Goal: Task Accomplishment & Management: Manage account settings

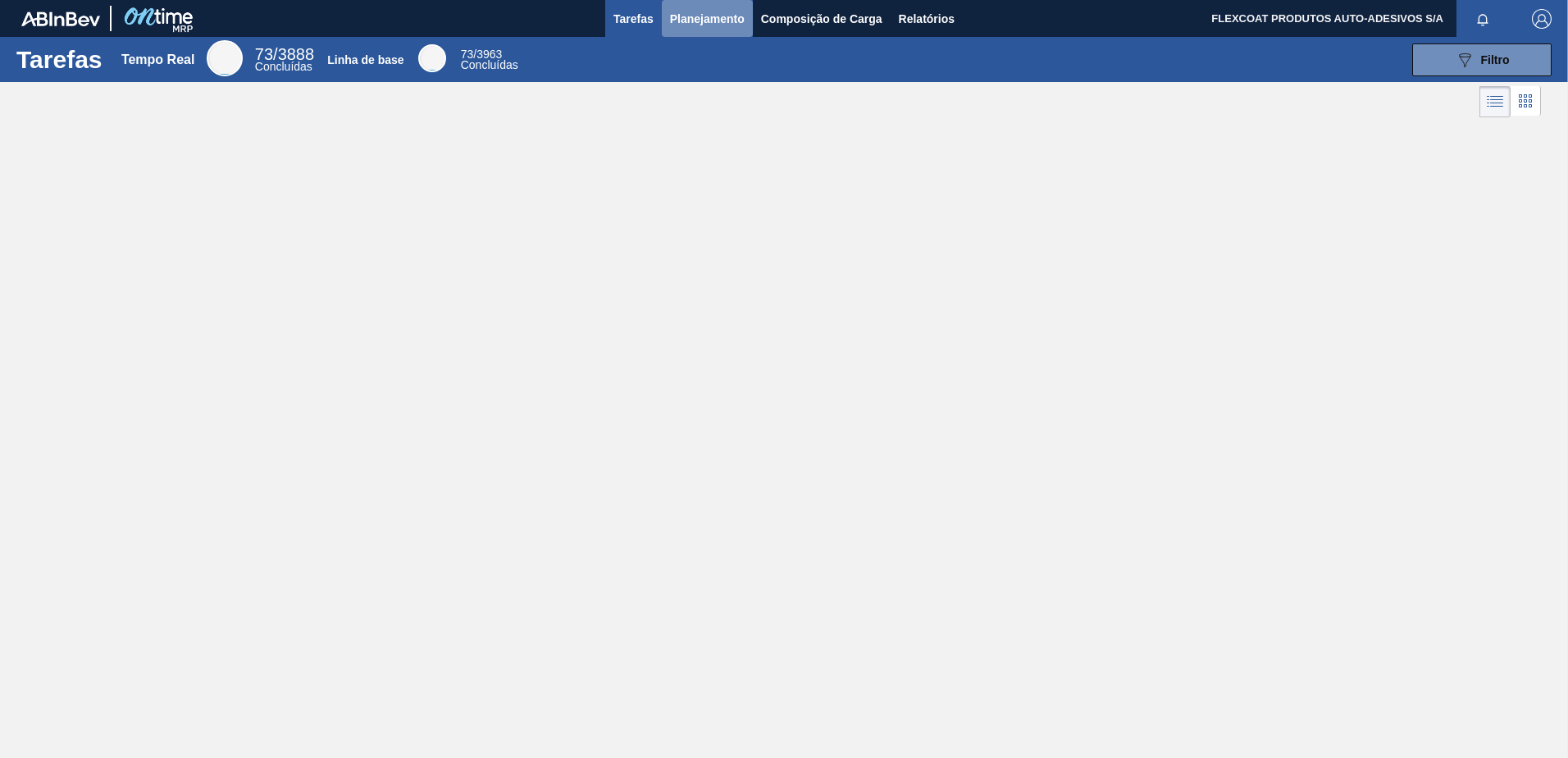
click at [673, 22] on span "Planejamento" at bounding box center [707, 19] width 75 height 20
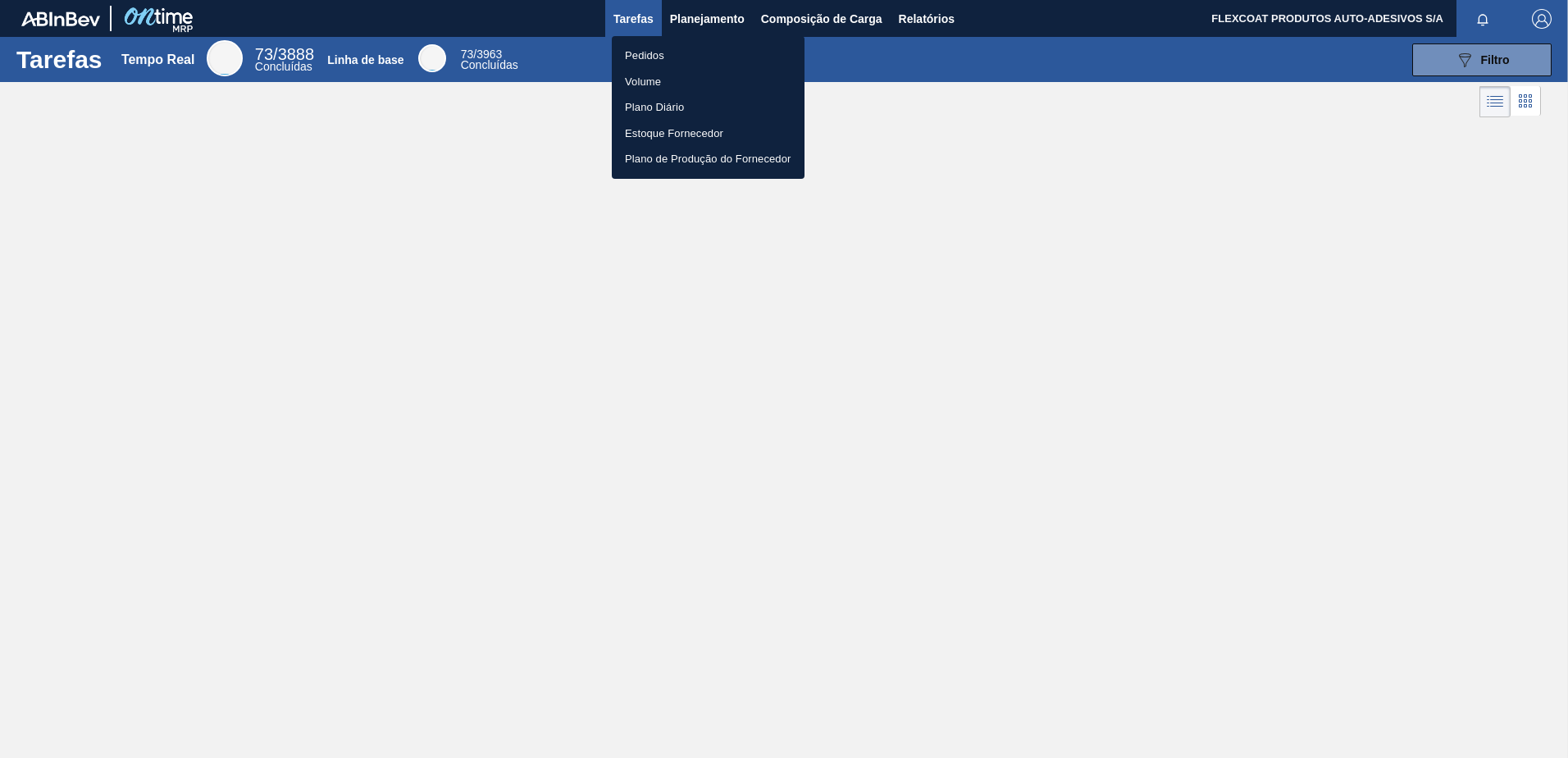
click at [653, 53] on li "Pedidos" at bounding box center [708, 56] width 193 height 27
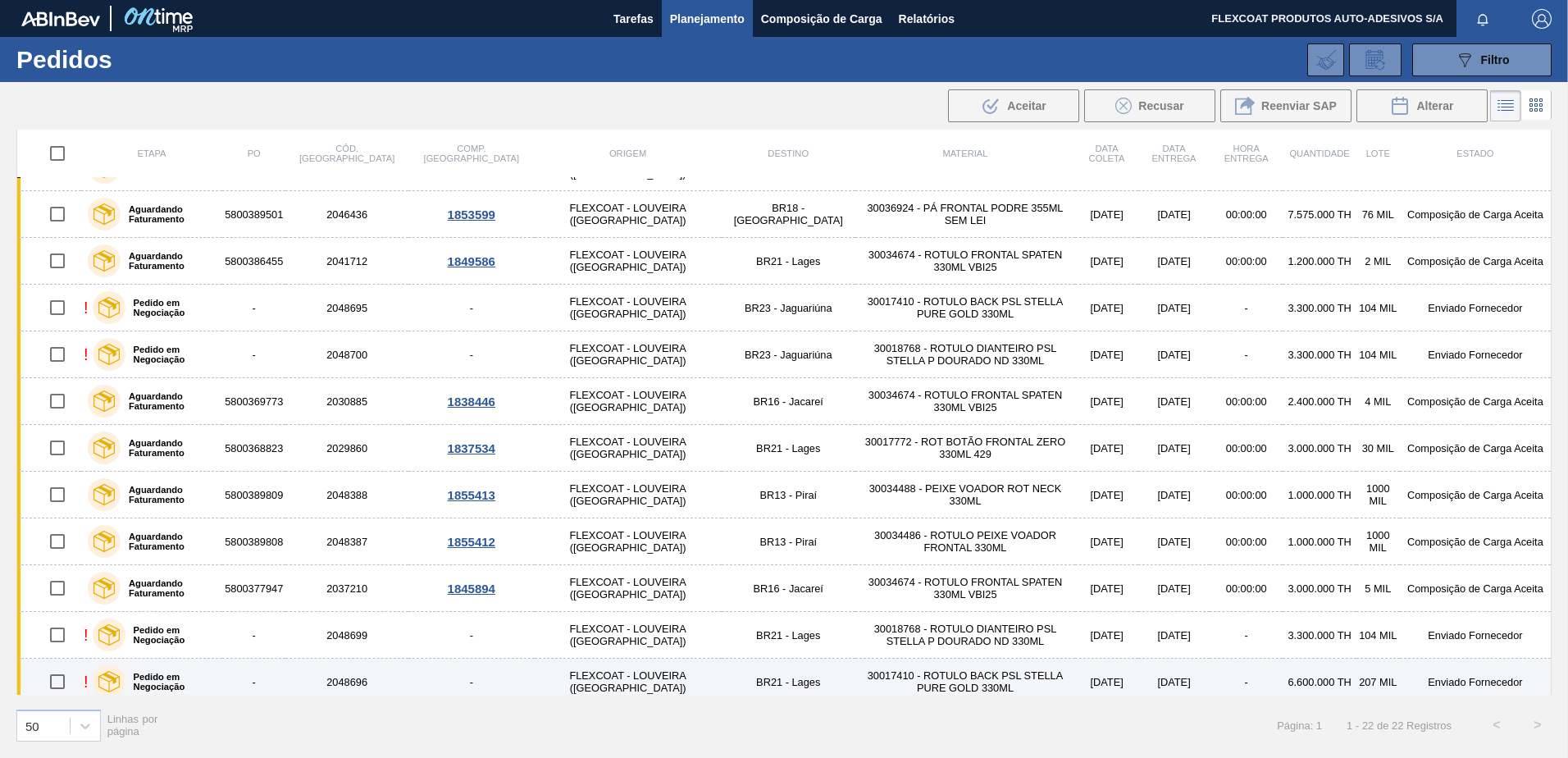
scroll to position [267, 0]
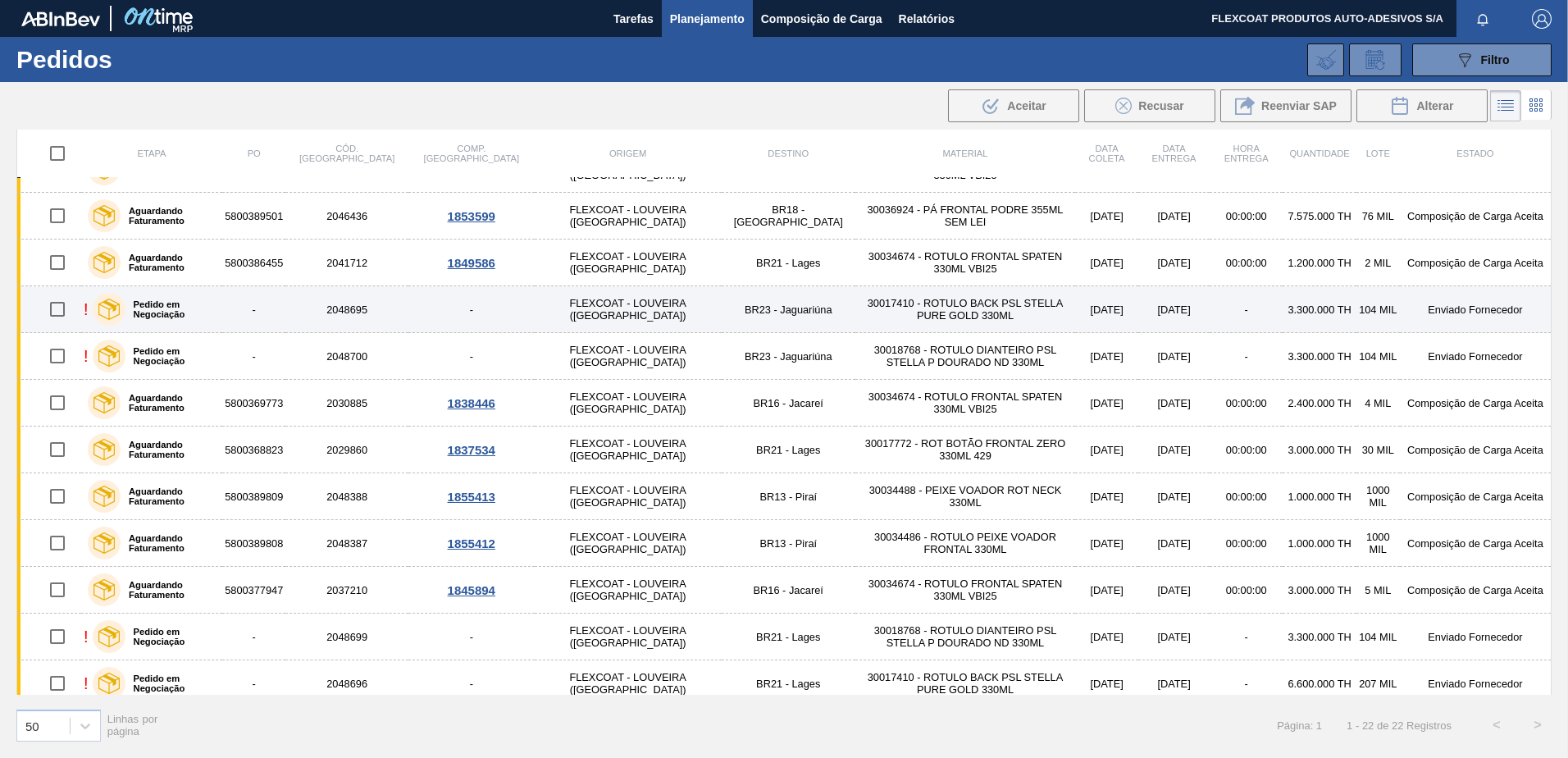
click at [194, 310] on label "Pedido em Negociação" at bounding box center [171, 309] width 91 height 20
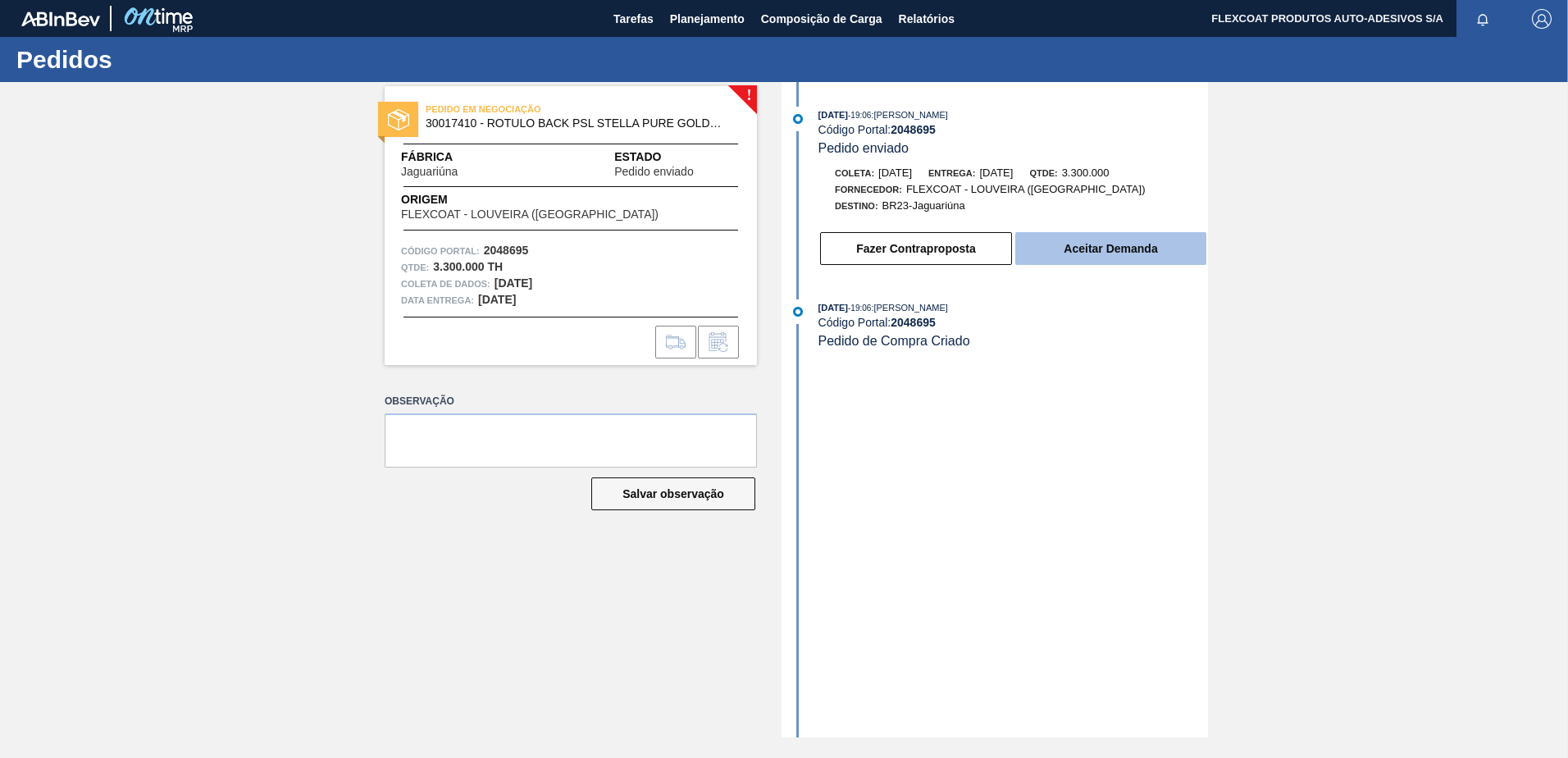
click at [1079, 247] on button "Aceitar Demanda" at bounding box center [1111, 249] width 191 height 33
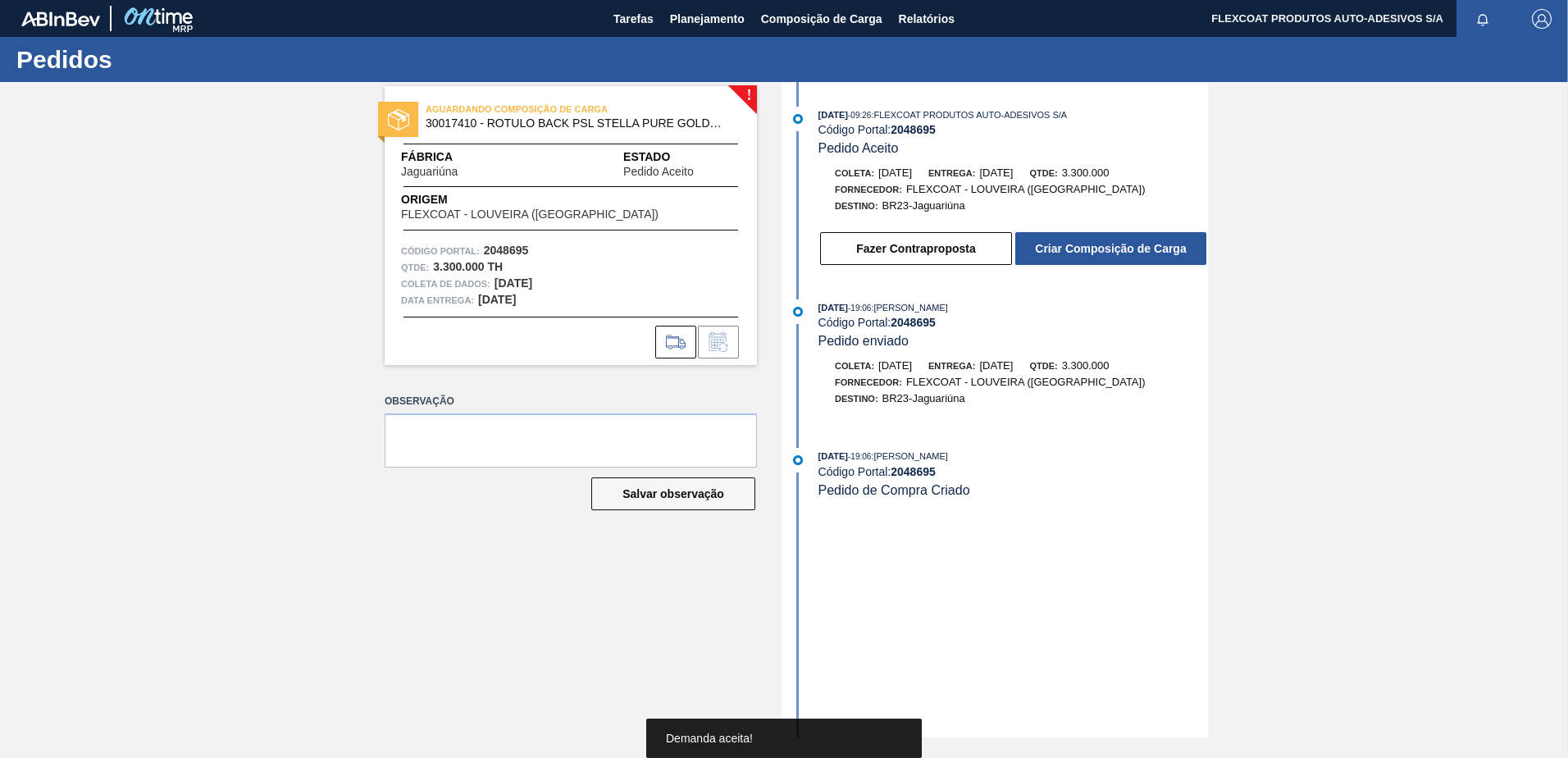
click at [1079, 247] on button "Criar Composição de Carga" at bounding box center [1111, 249] width 191 height 33
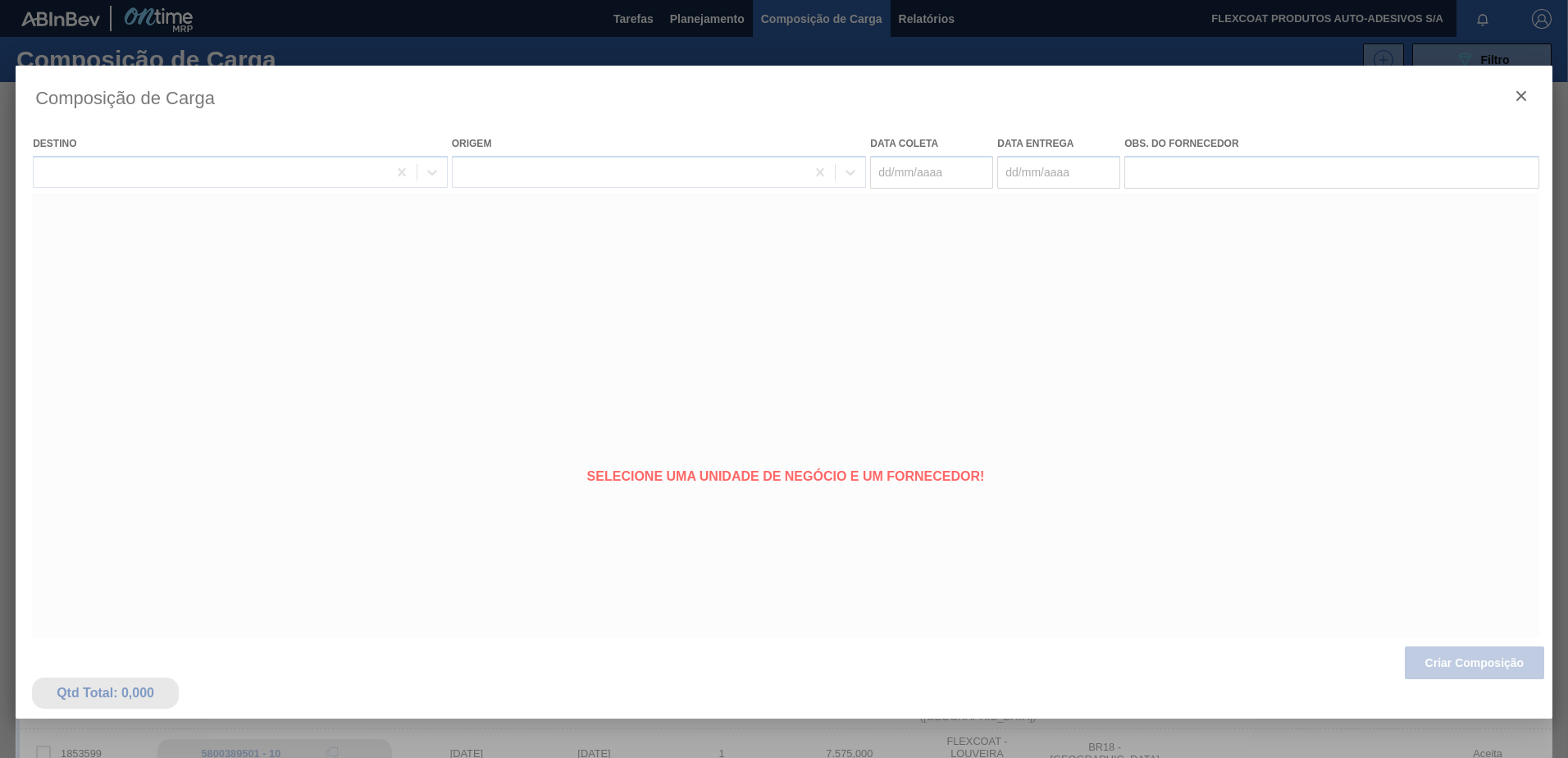
type coleta "19/10/2025"
type Entrega "20/10/2025"
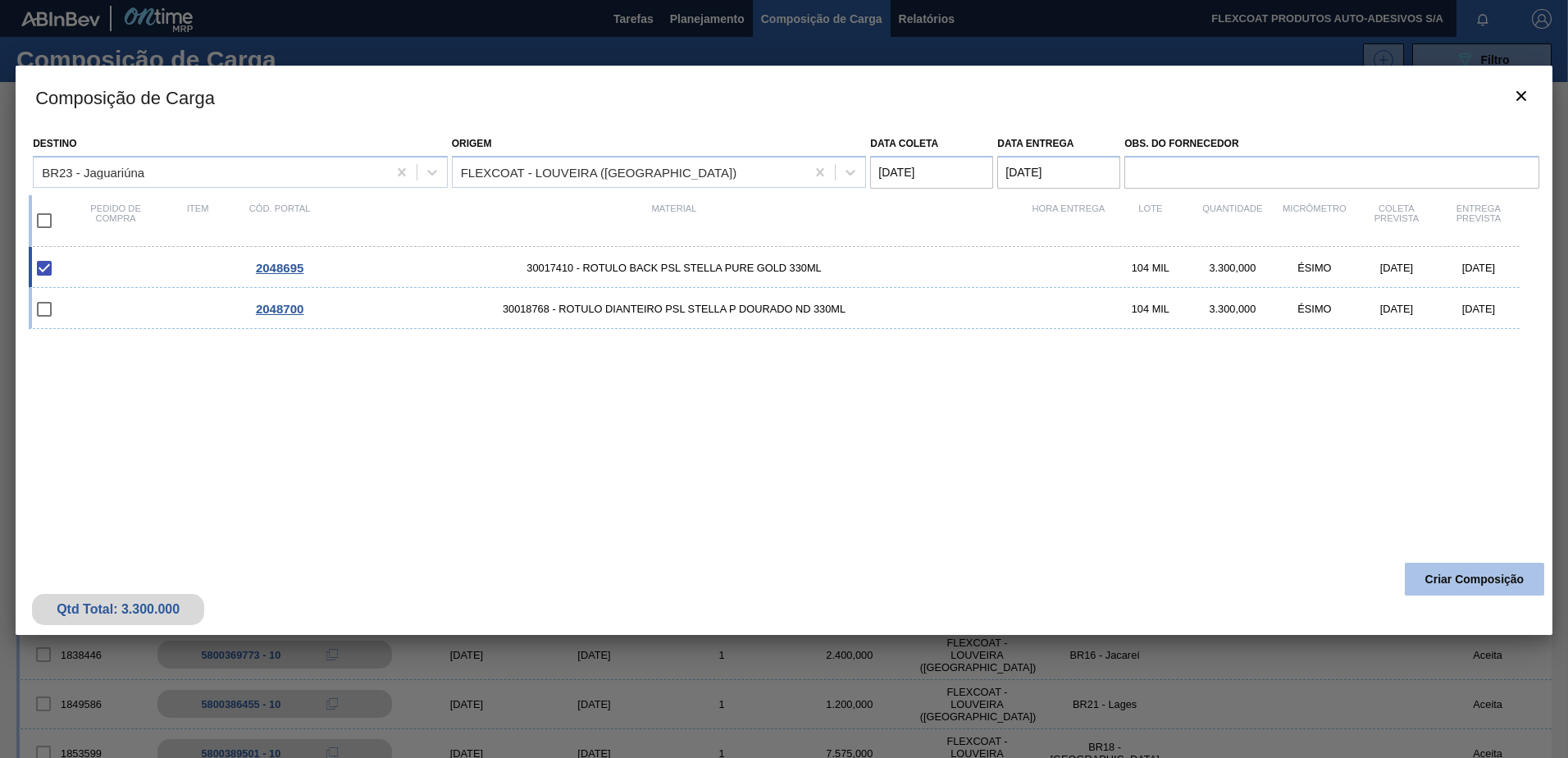
click at [1458, 576] on button "Criar Composição" at bounding box center [1475, 579] width 140 height 33
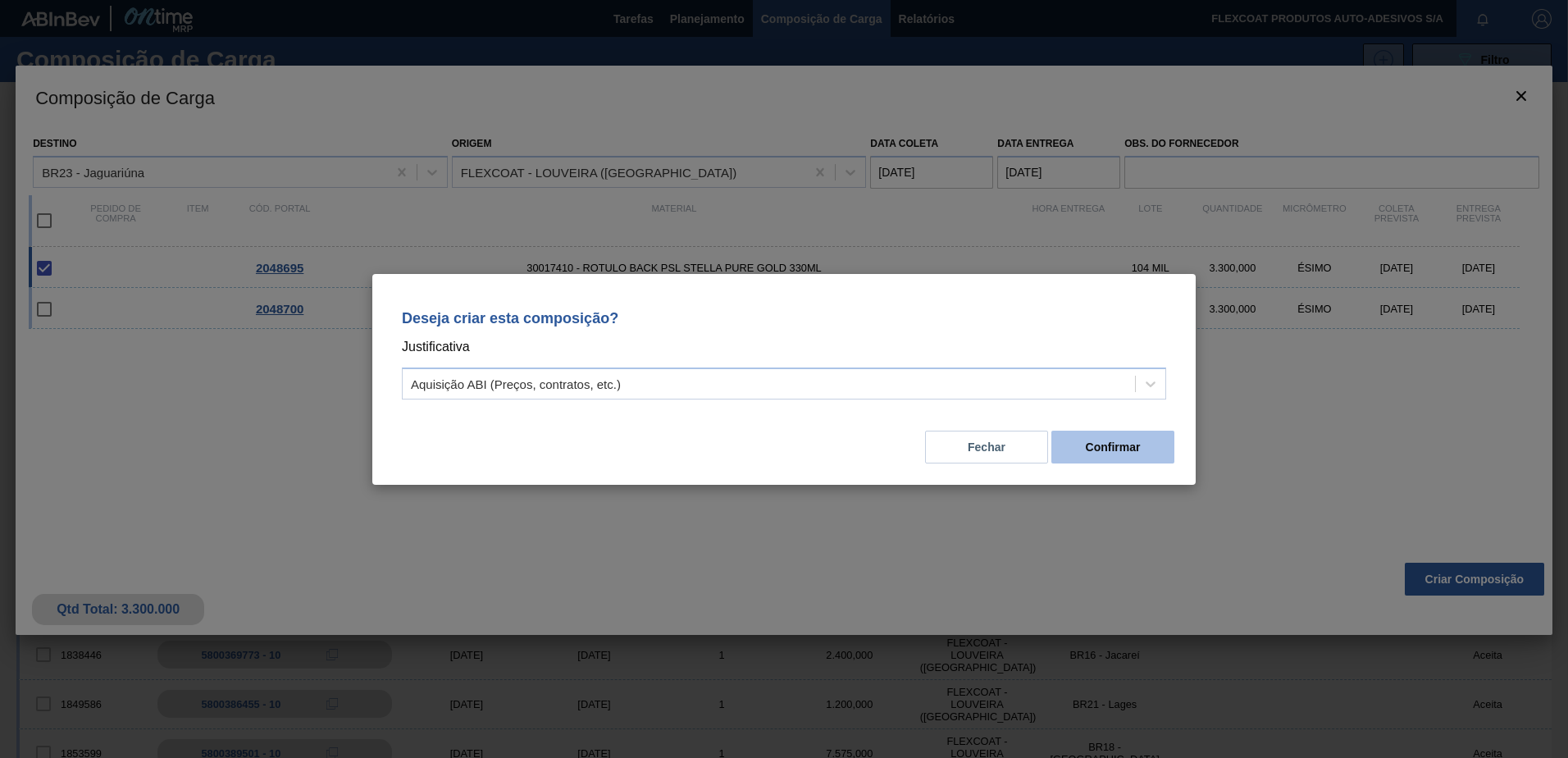
click at [1090, 449] on button "Confirmar" at bounding box center [1113, 447] width 123 height 33
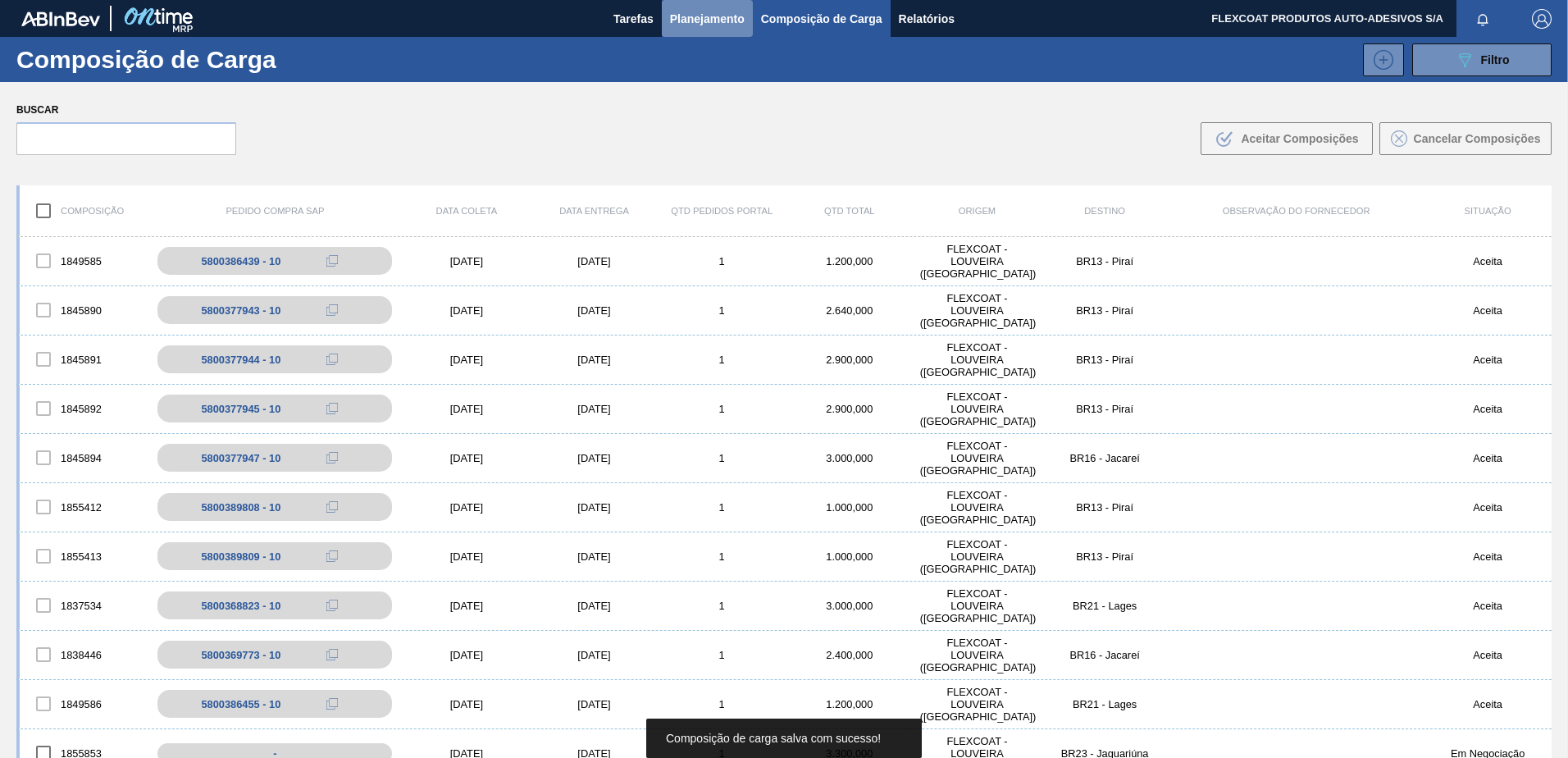
click at [684, 20] on span "Planejamento" at bounding box center [707, 19] width 75 height 20
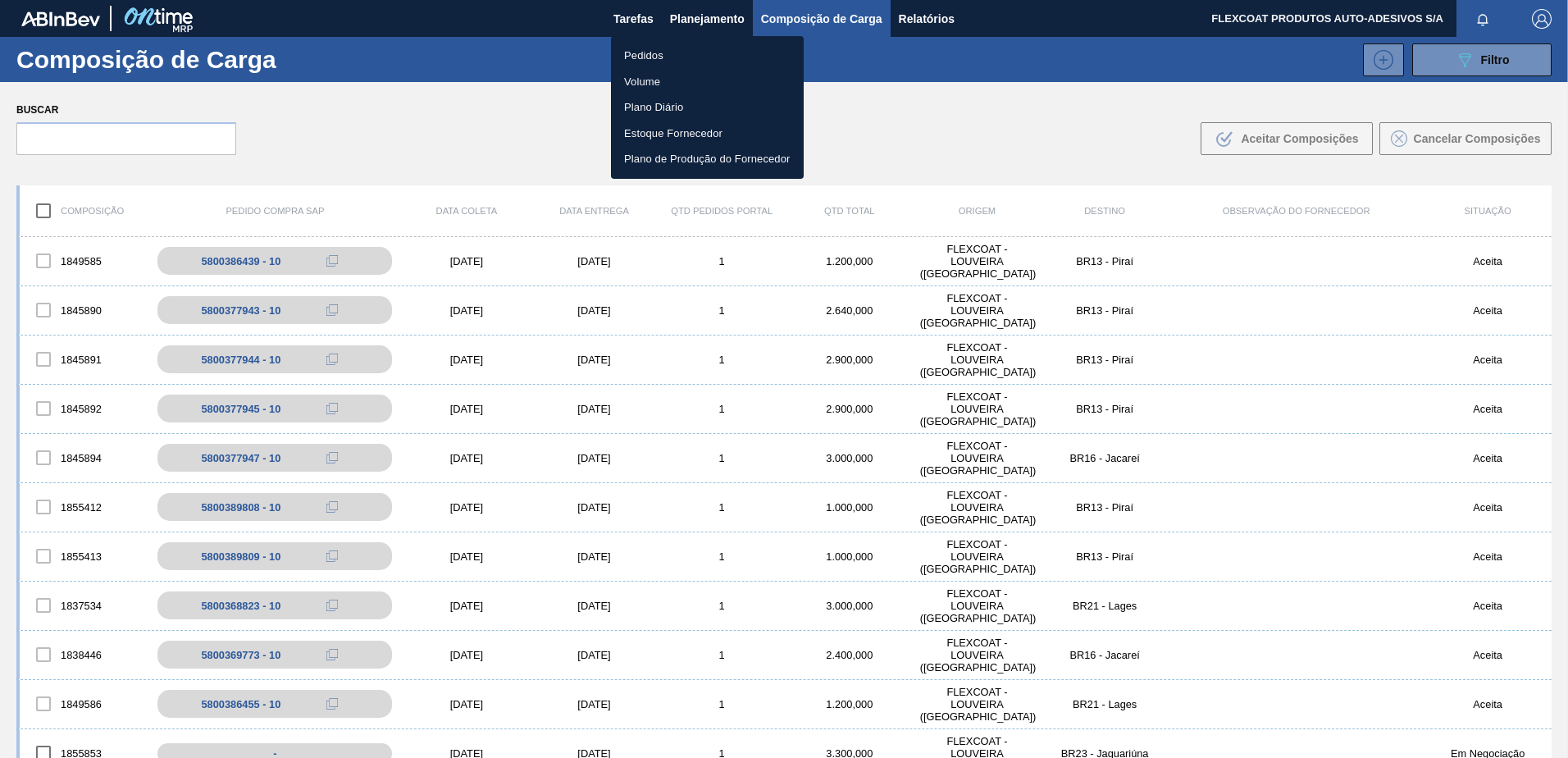
click at [640, 53] on li "Pedidos" at bounding box center [707, 56] width 193 height 27
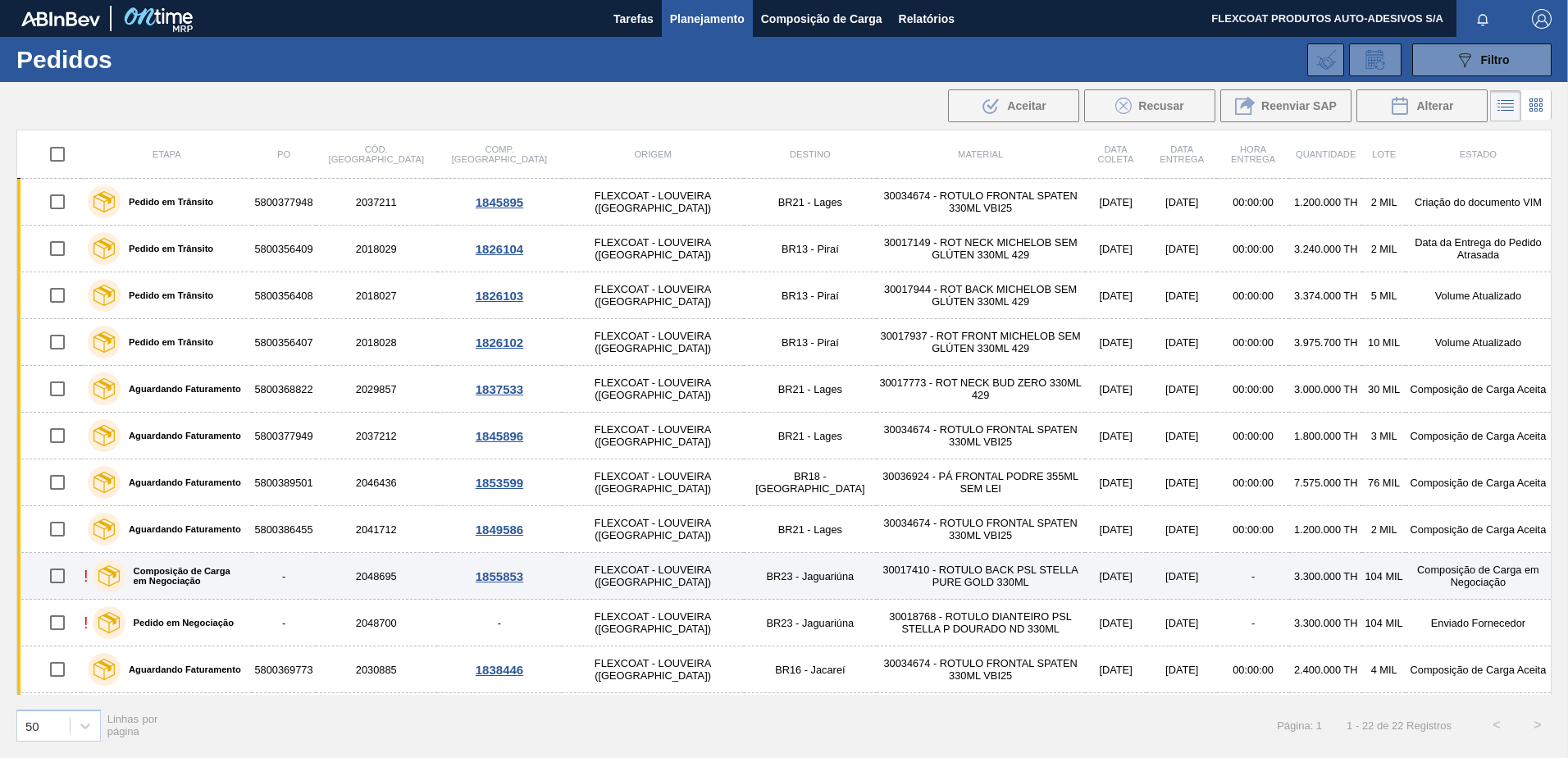
scroll to position [82, 0]
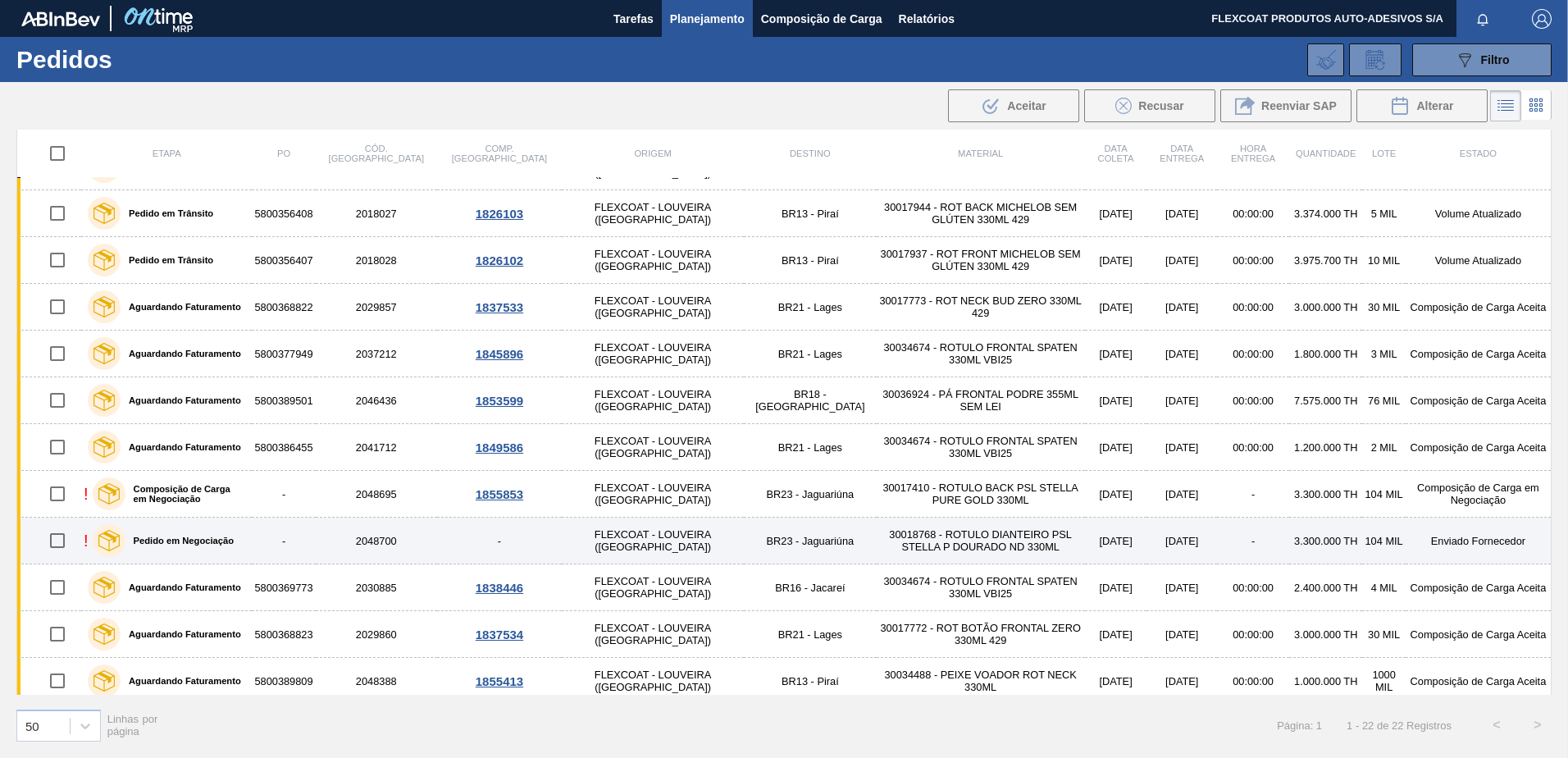
click at [157, 538] on label "Pedido em Negociação" at bounding box center [179, 539] width 108 height 9
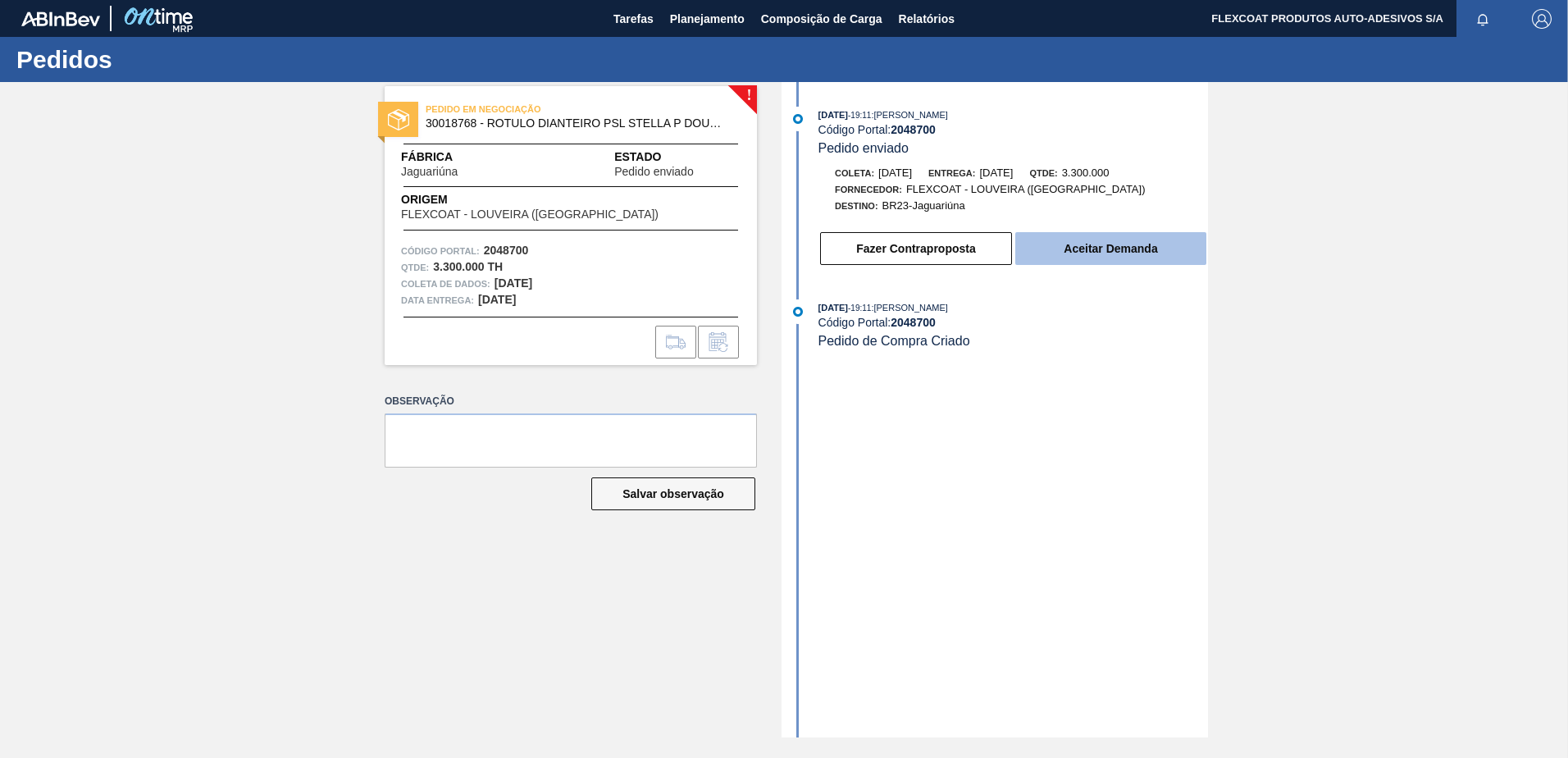
click at [1064, 255] on button "Aceitar Demanda" at bounding box center [1111, 249] width 191 height 33
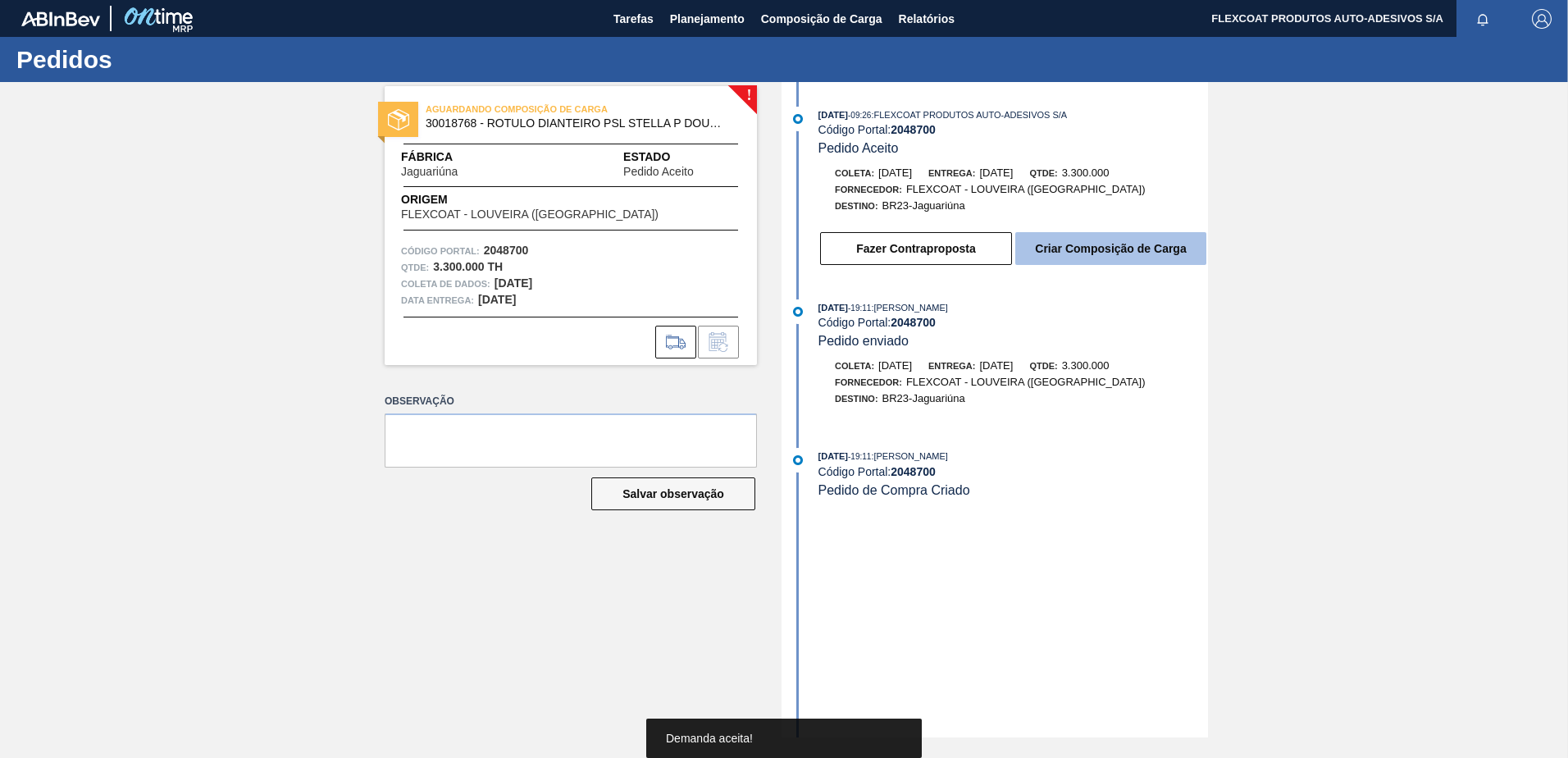
click at [1075, 246] on button "Criar Composição de Carga" at bounding box center [1111, 249] width 191 height 33
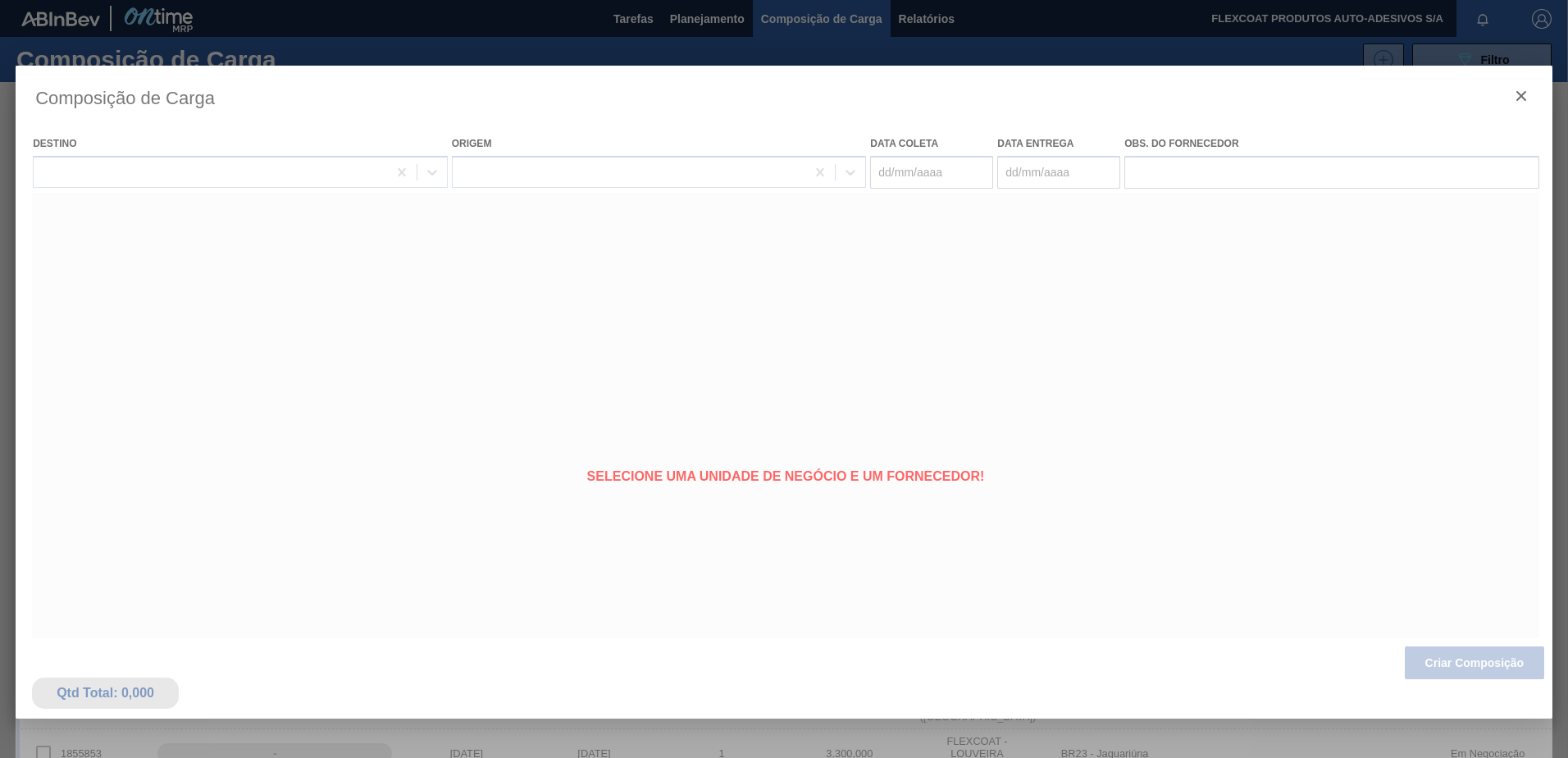
type coleta "19/10/2025"
type Entrega "20/10/2025"
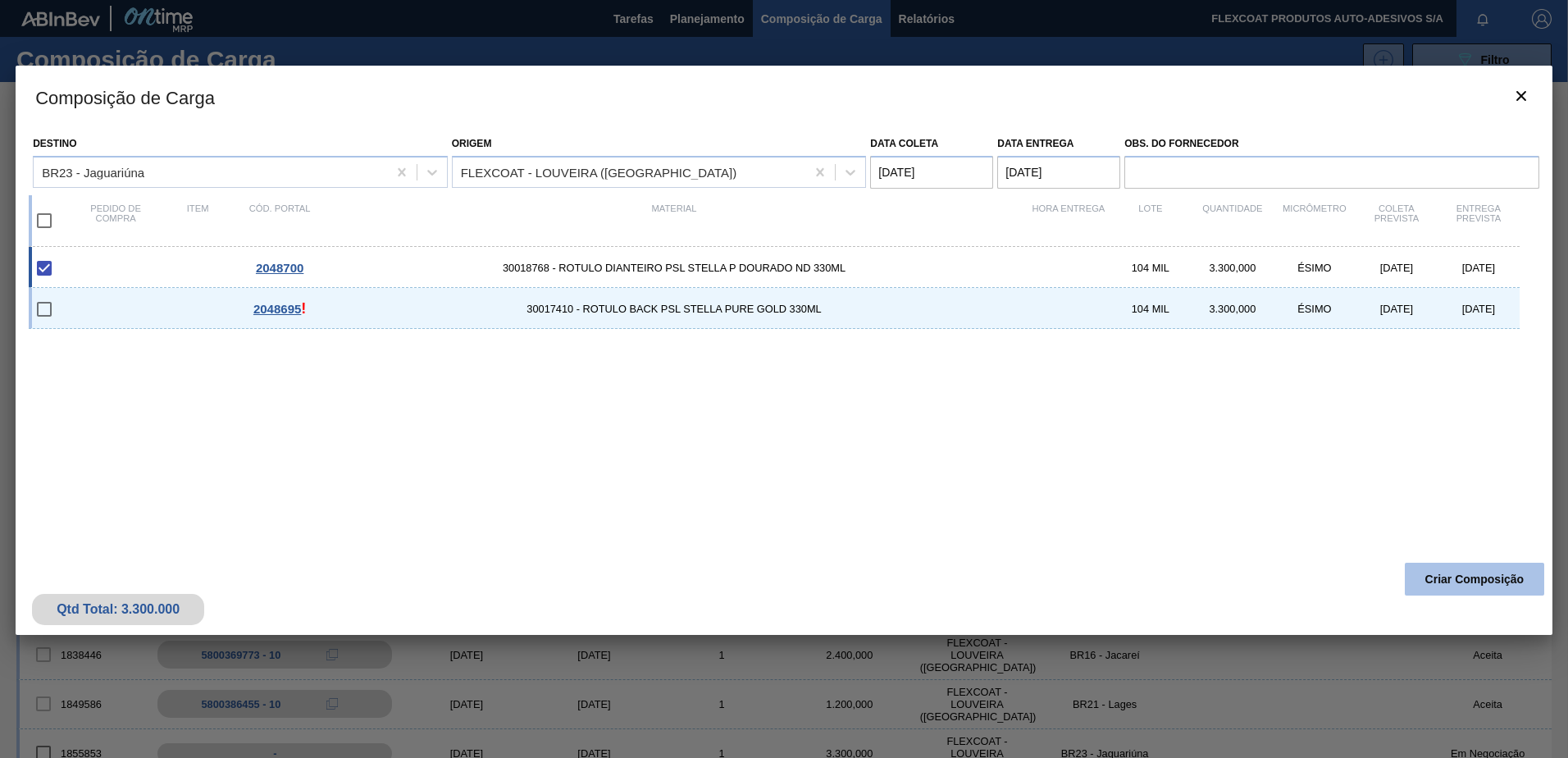
click at [1471, 575] on button "Criar Composição" at bounding box center [1475, 579] width 140 height 33
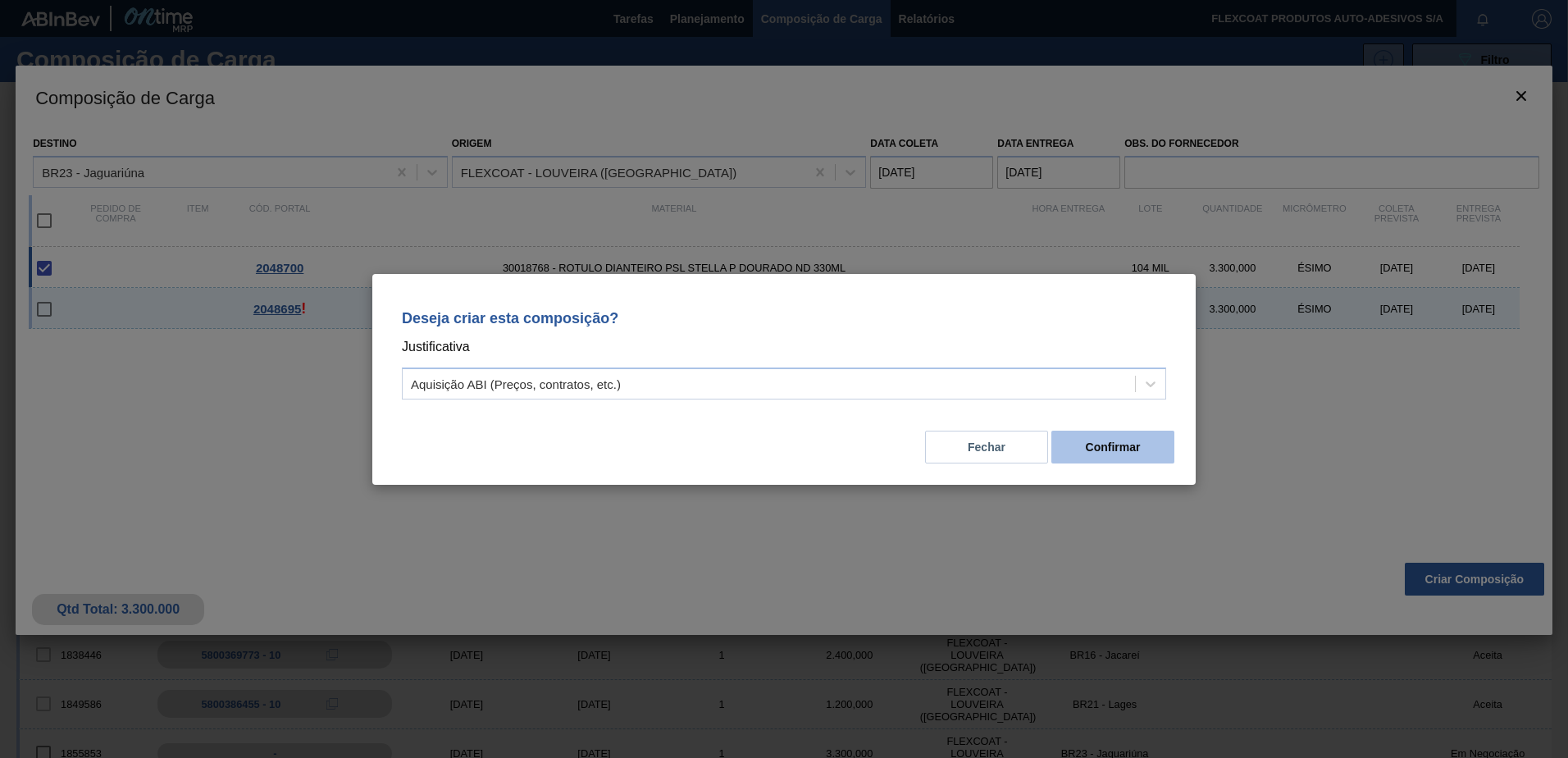
click at [1108, 449] on button "Confirmar" at bounding box center [1113, 447] width 123 height 33
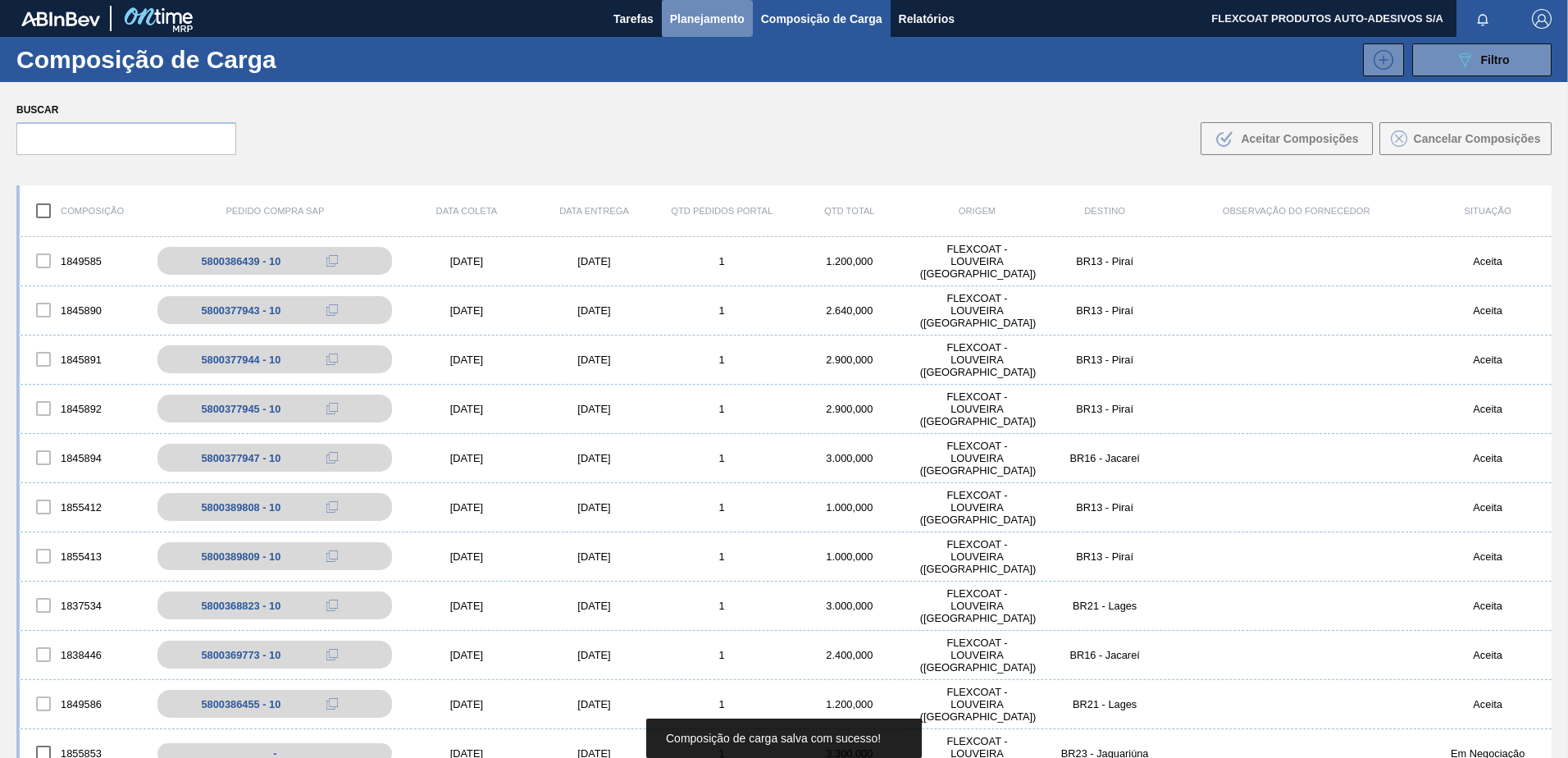
click at [672, 23] on span "Planejamento" at bounding box center [707, 19] width 75 height 20
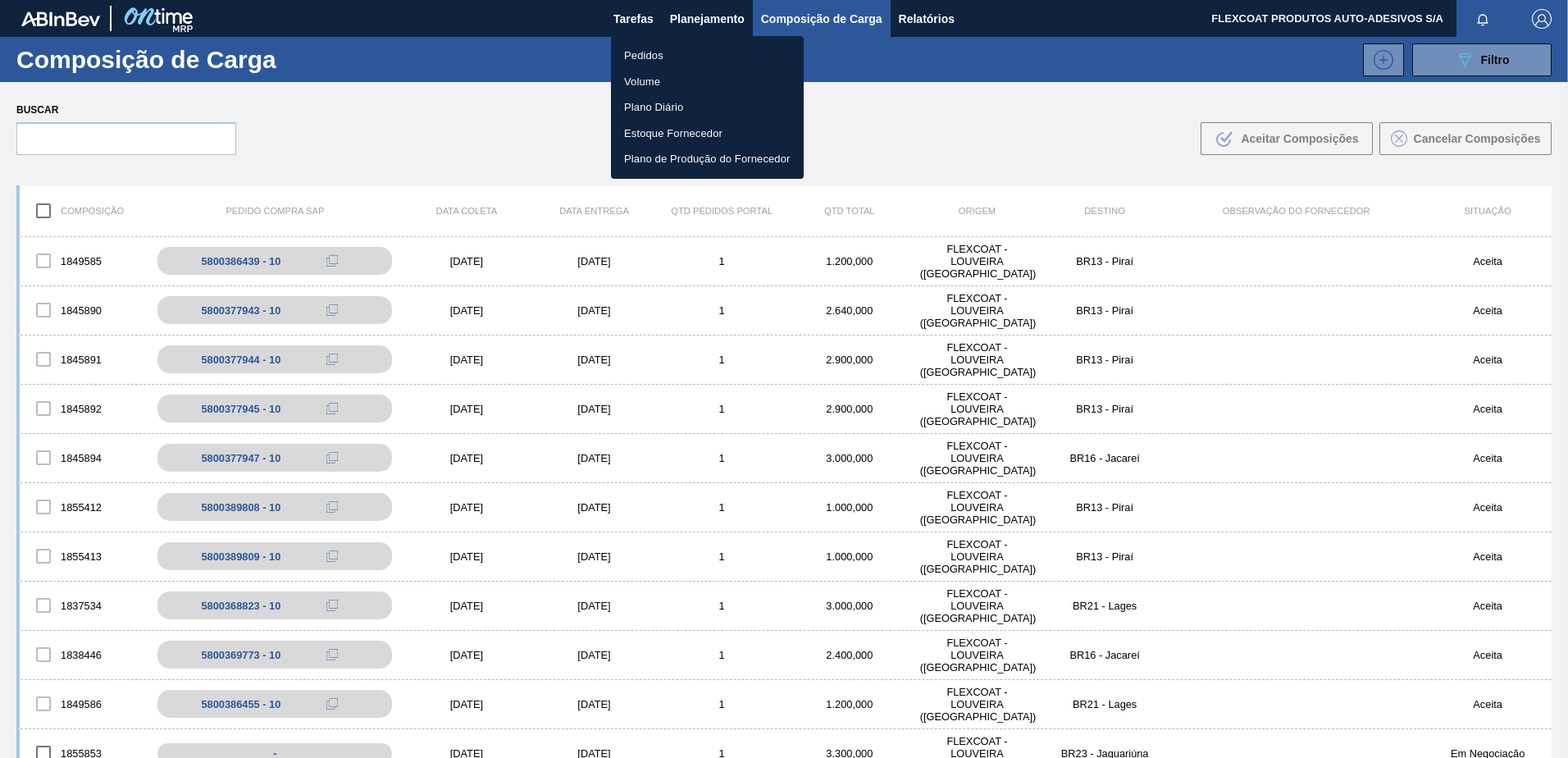
click at [640, 57] on li "Pedidos" at bounding box center [707, 56] width 193 height 27
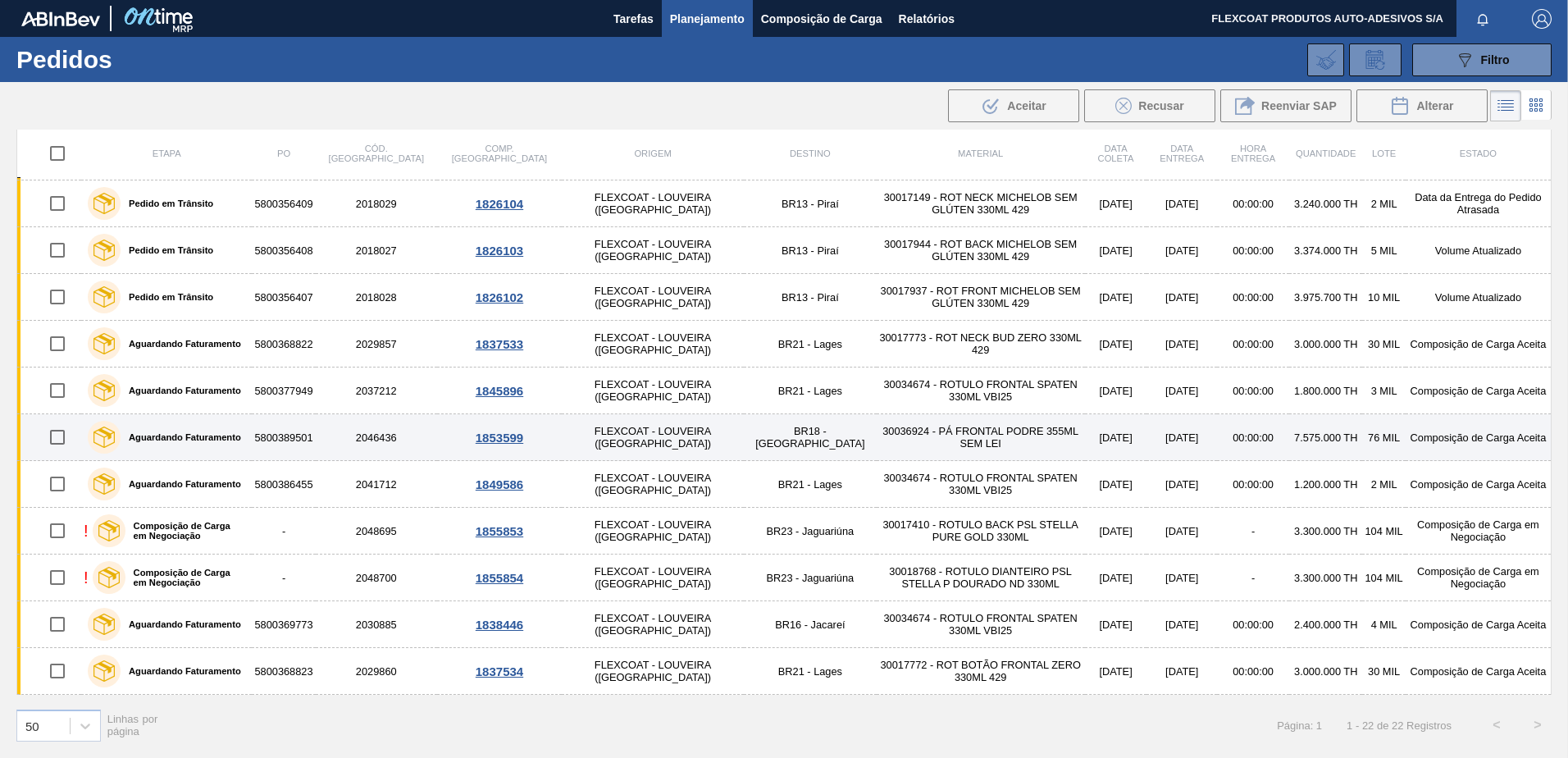
scroll to position [82, 0]
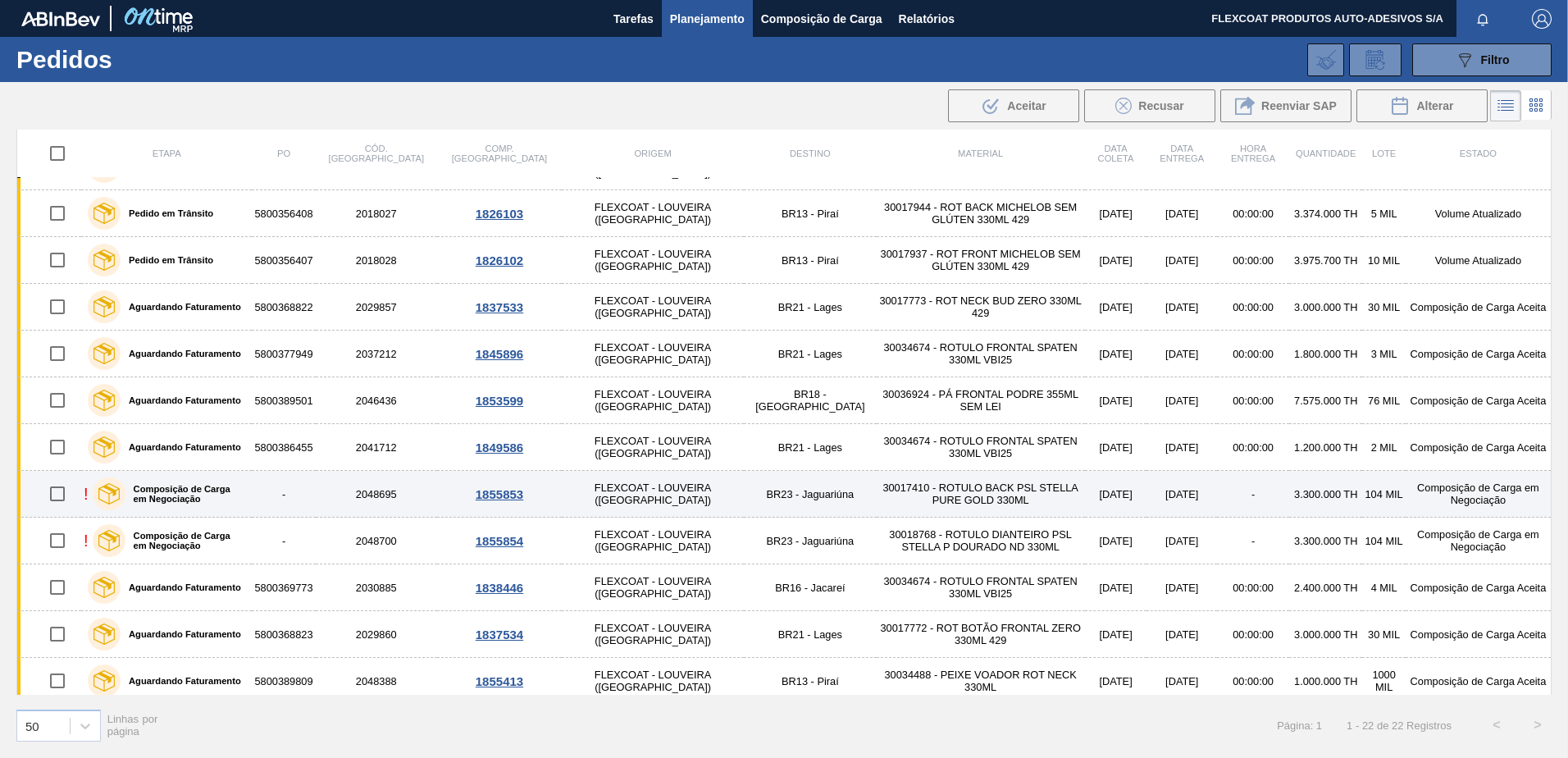
click at [178, 492] on label "Composição de Carga em Negociação" at bounding box center [185, 493] width 121 height 20
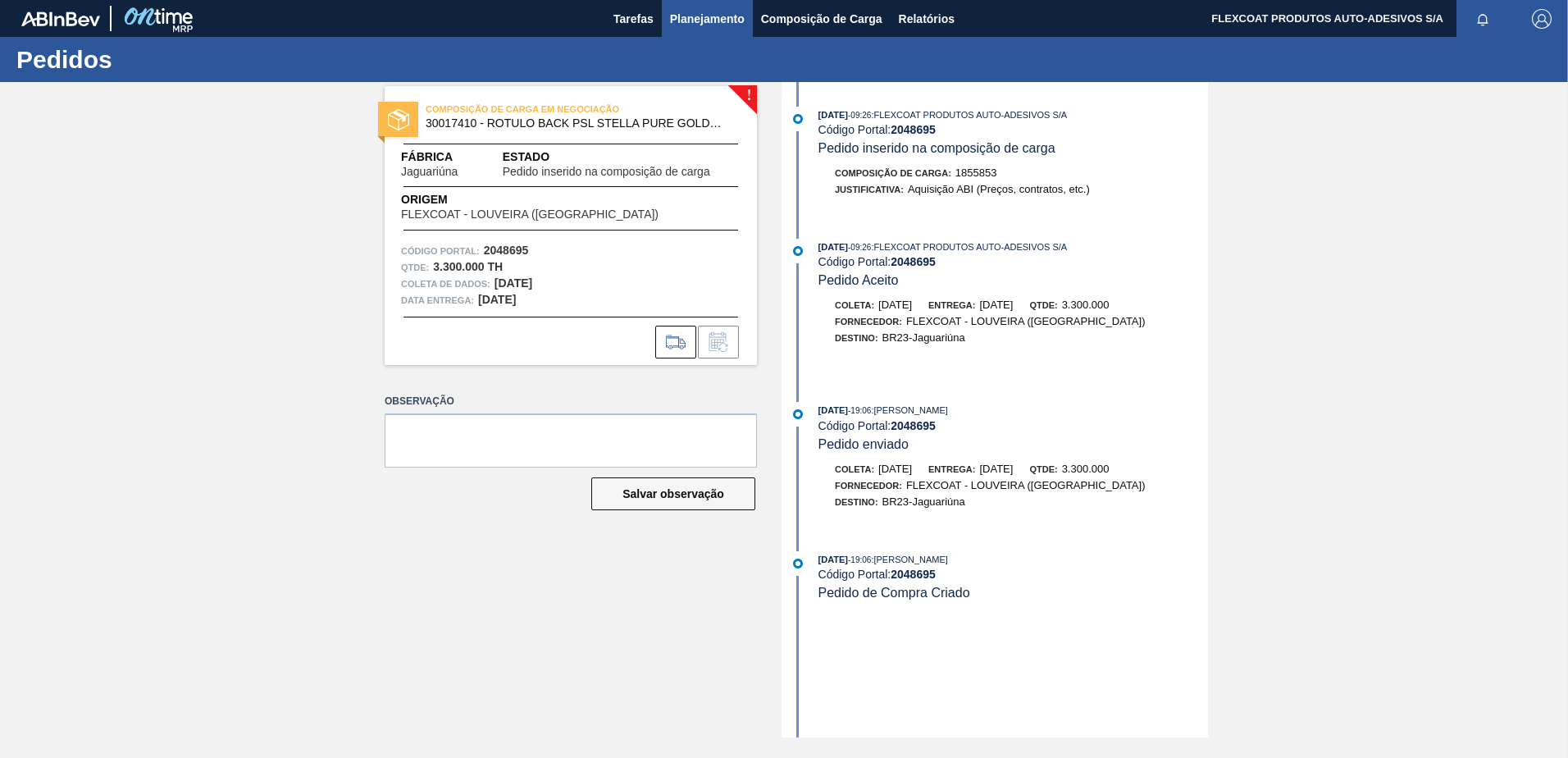
click at [695, 16] on span "Planejamento" at bounding box center [707, 19] width 75 height 20
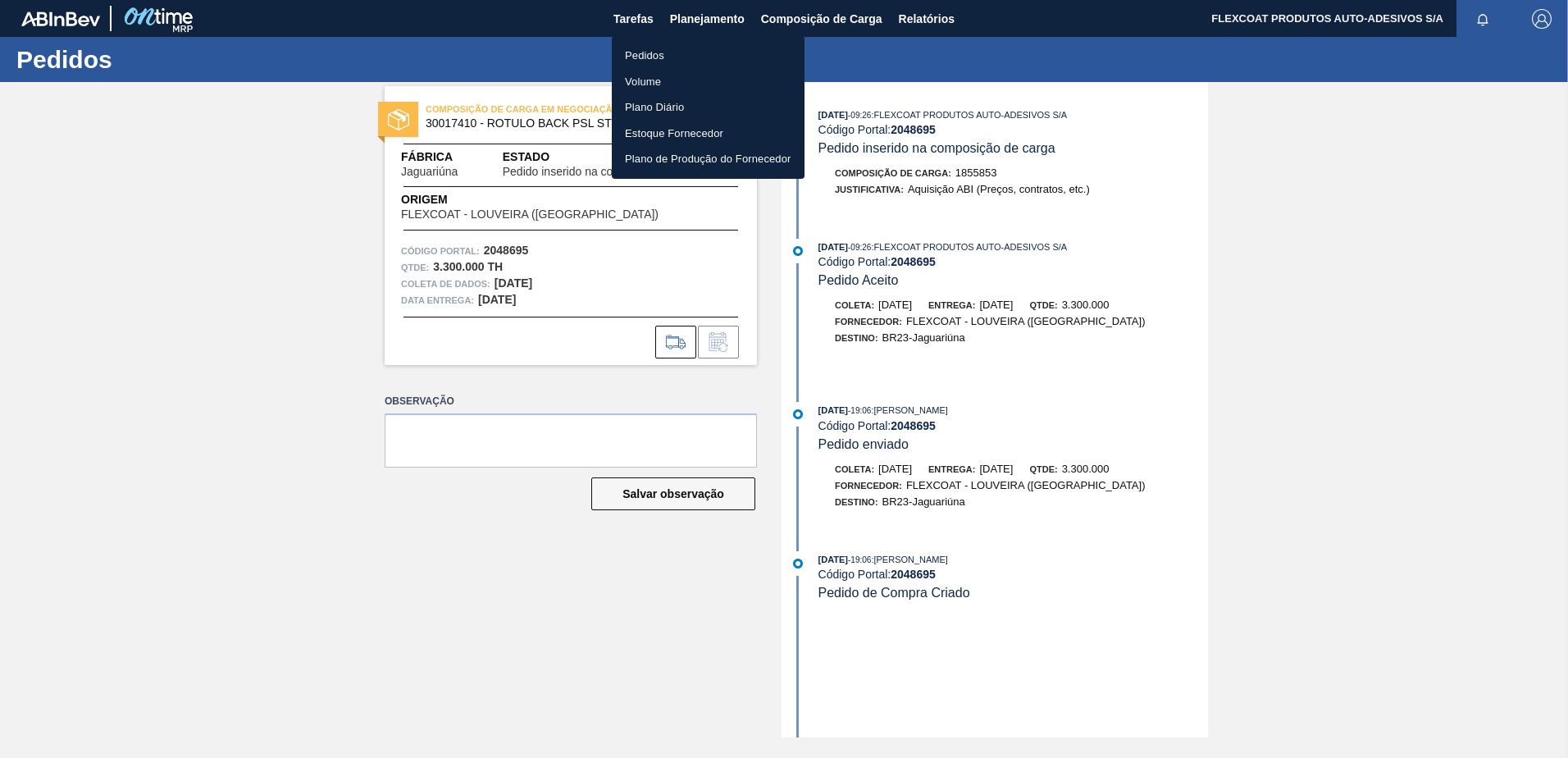
click at [630, 52] on li "Pedidos" at bounding box center [708, 56] width 193 height 27
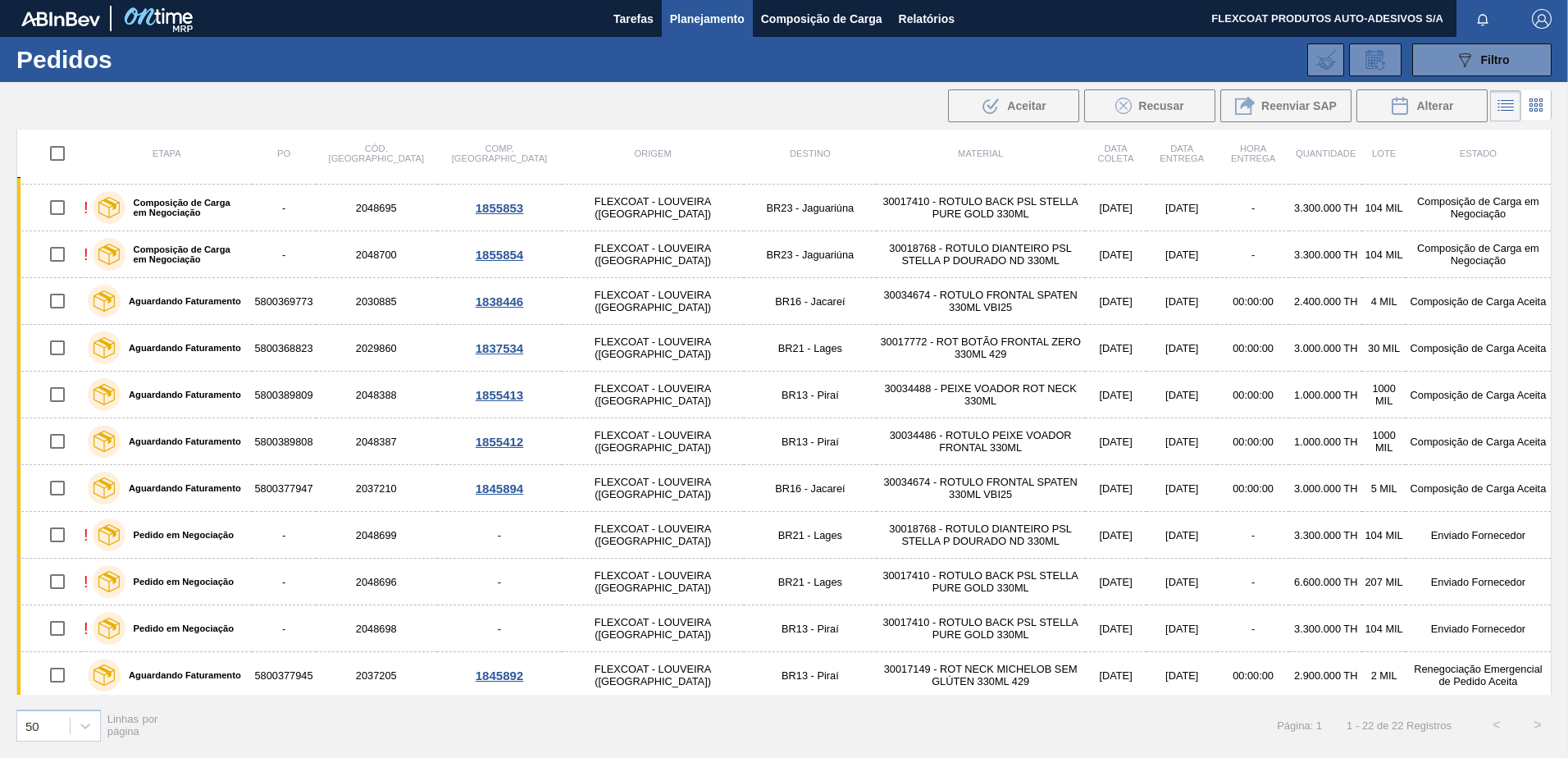
scroll to position [410, 0]
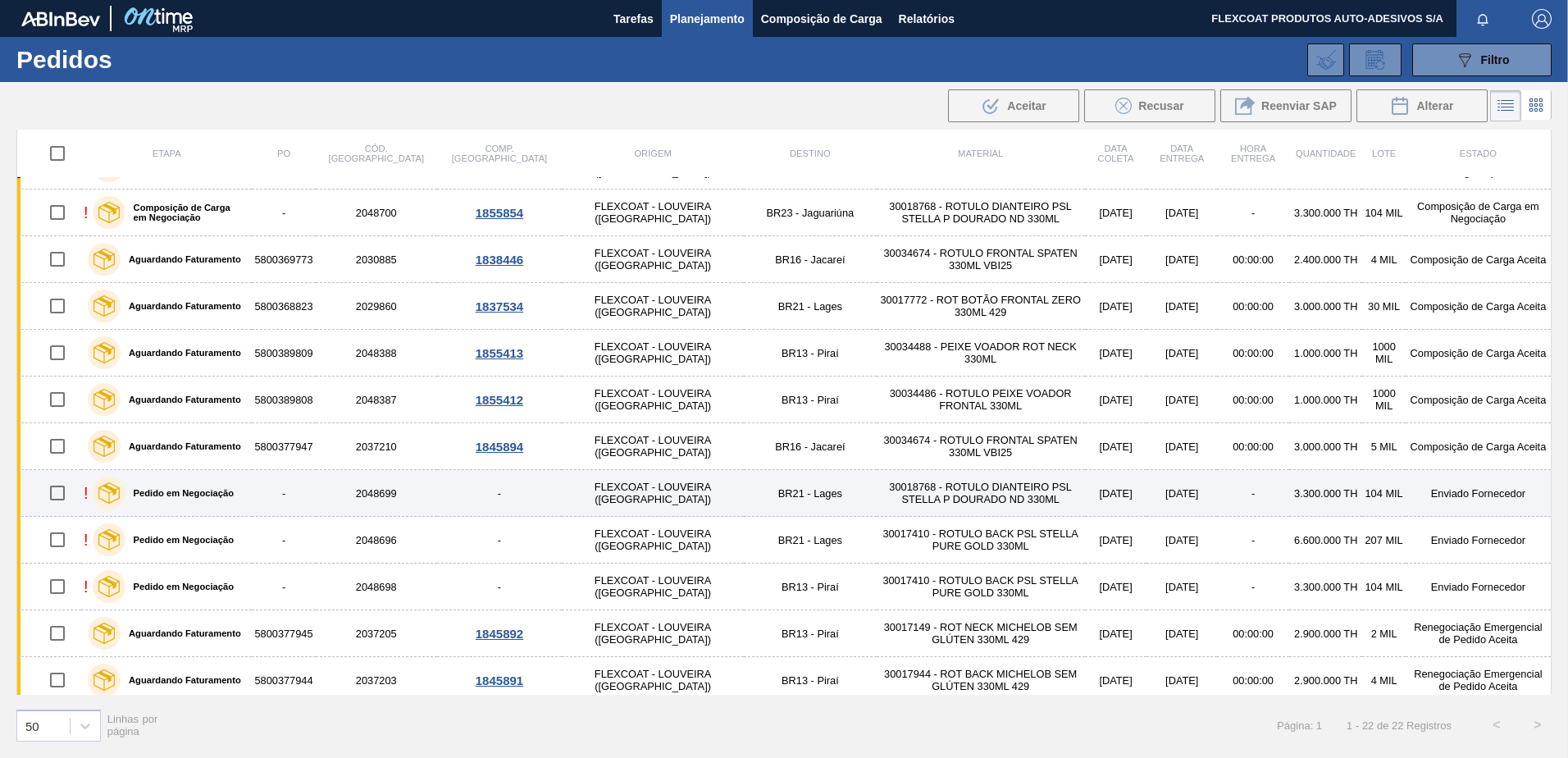
click at [156, 495] on label "Pedido em Negociação" at bounding box center [179, 492] width 108 height 9
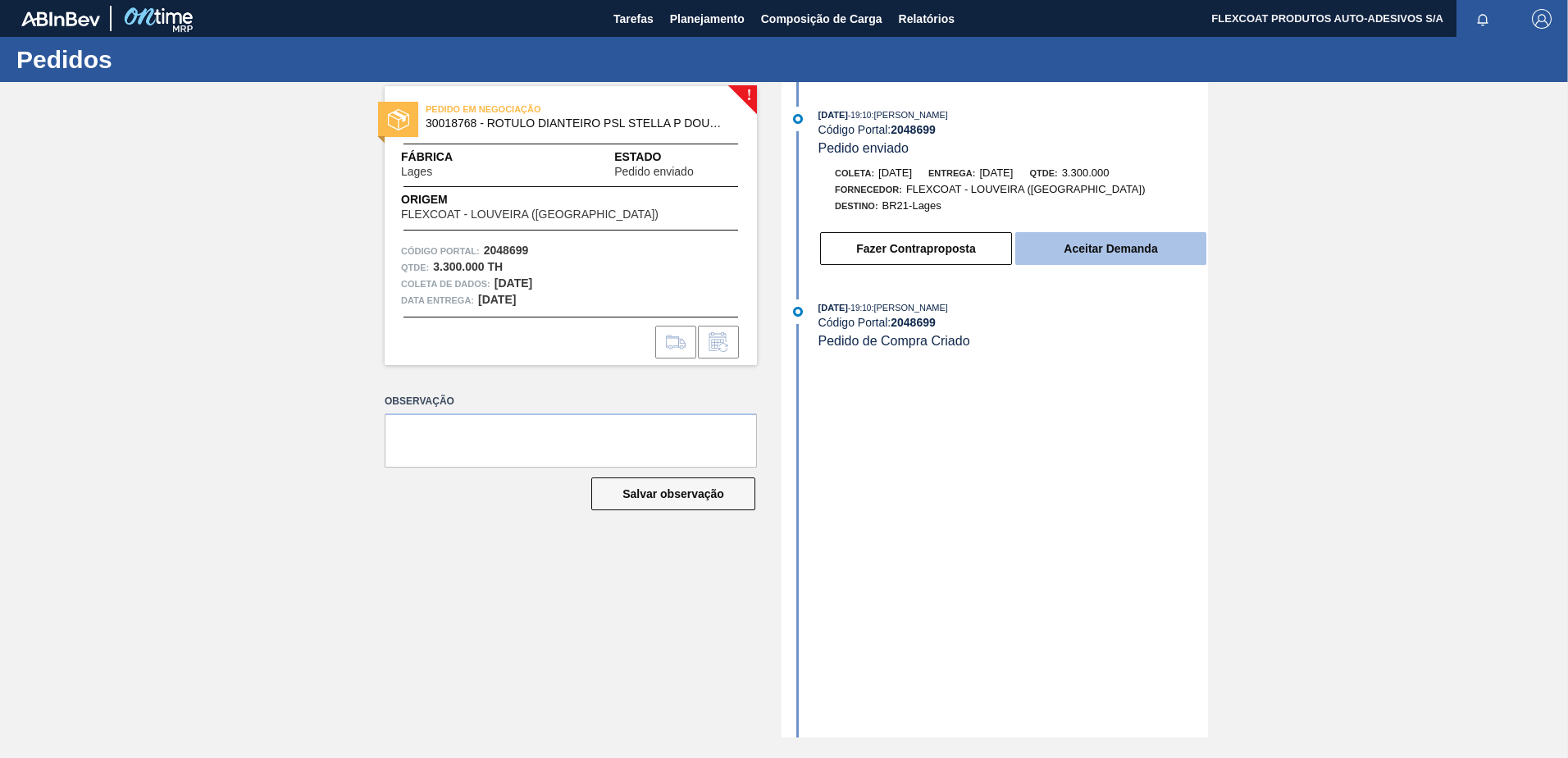
click at [1058, 251] on button "Aceitar Demanda" at bounding box center [1111, 249] width 191 height 33
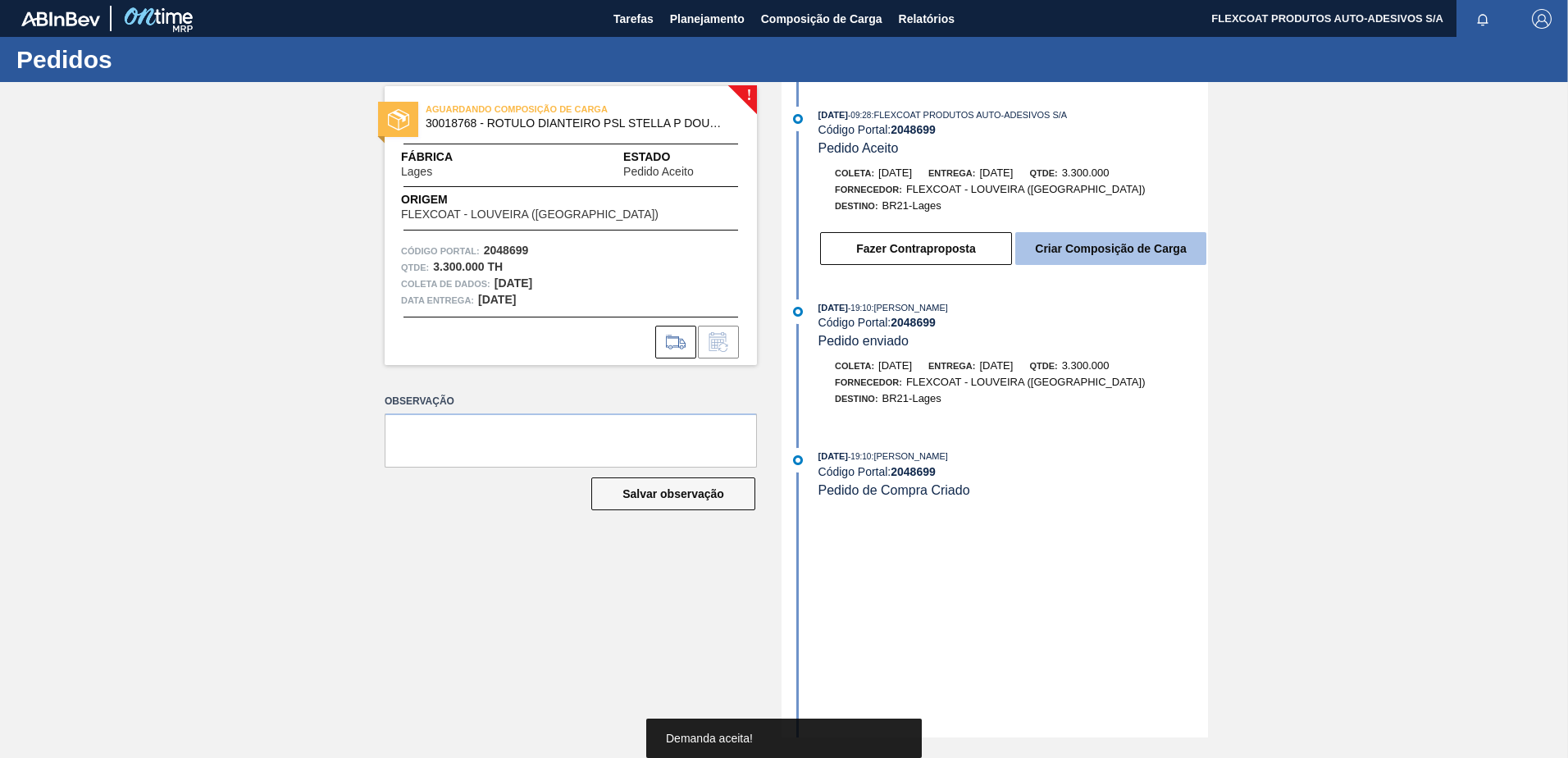
click at [1095, 250] on button "Criar Composição de Carga" at bounding box center [1111, 249] width 191 height 33
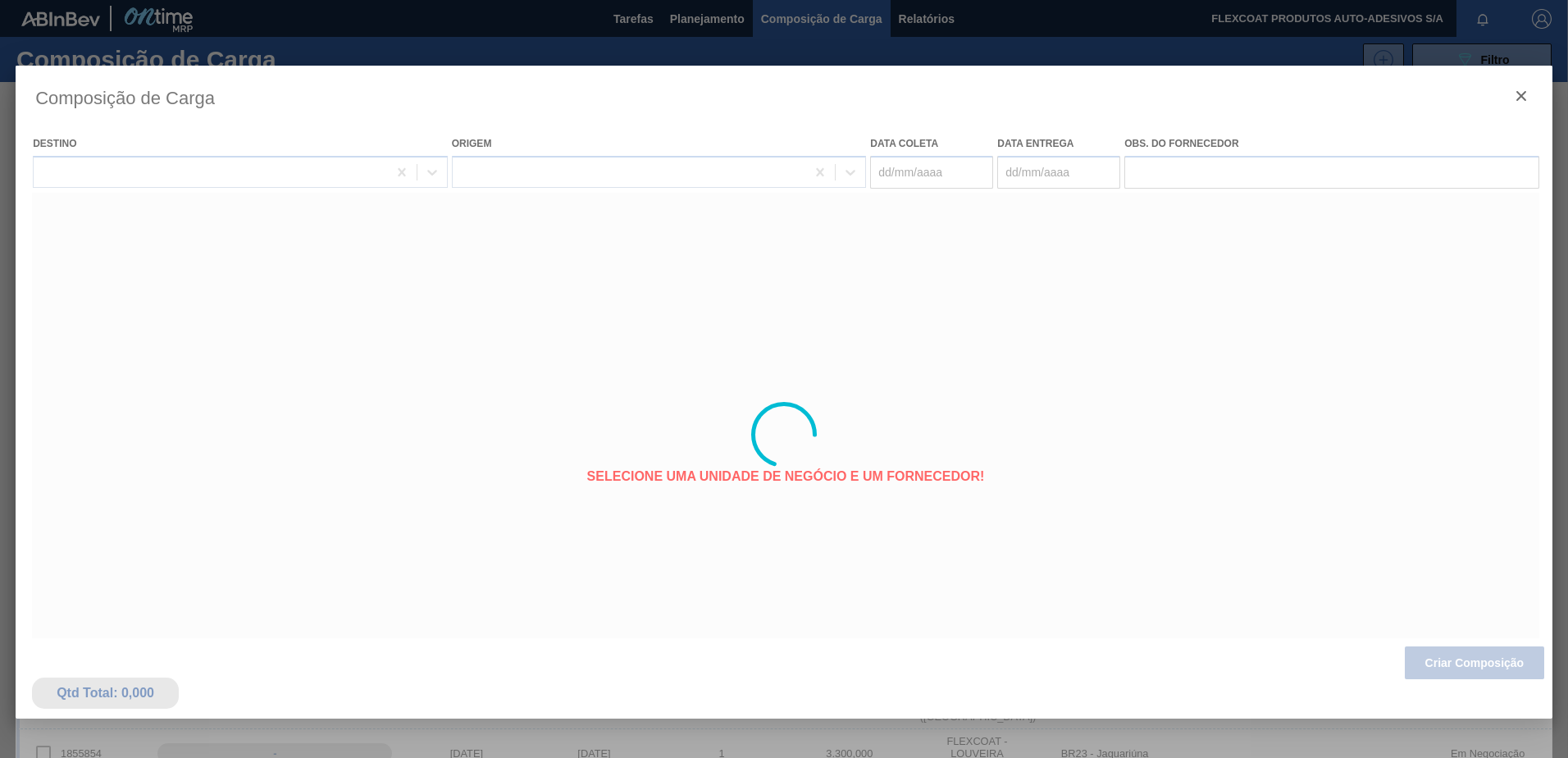
type coleta "04/11/2025"
type Entrega "[DATE]"
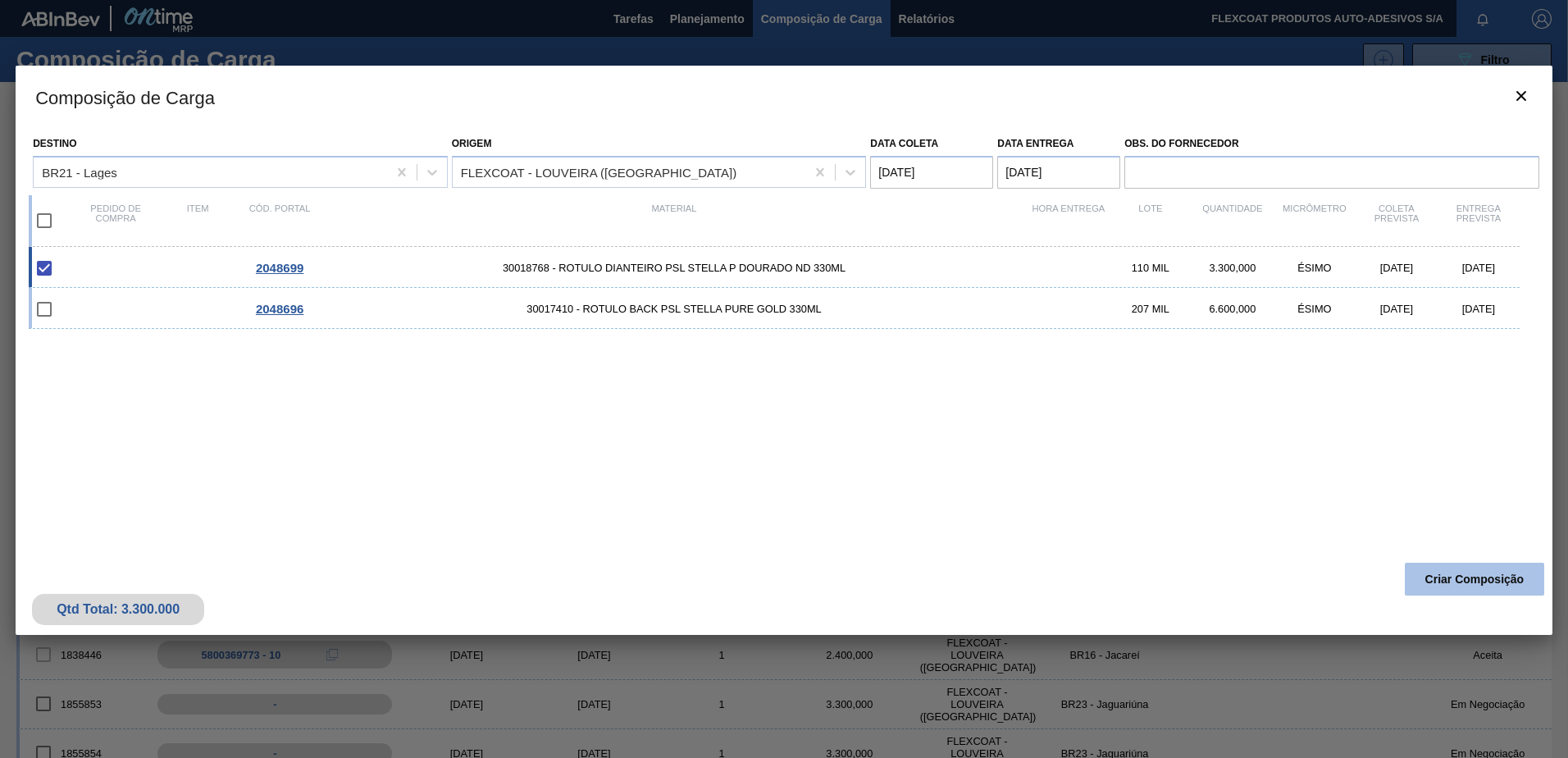
click at [1466, 575] on button "Criar Composição" at bounding box center [1475, 579] width 140 height 33
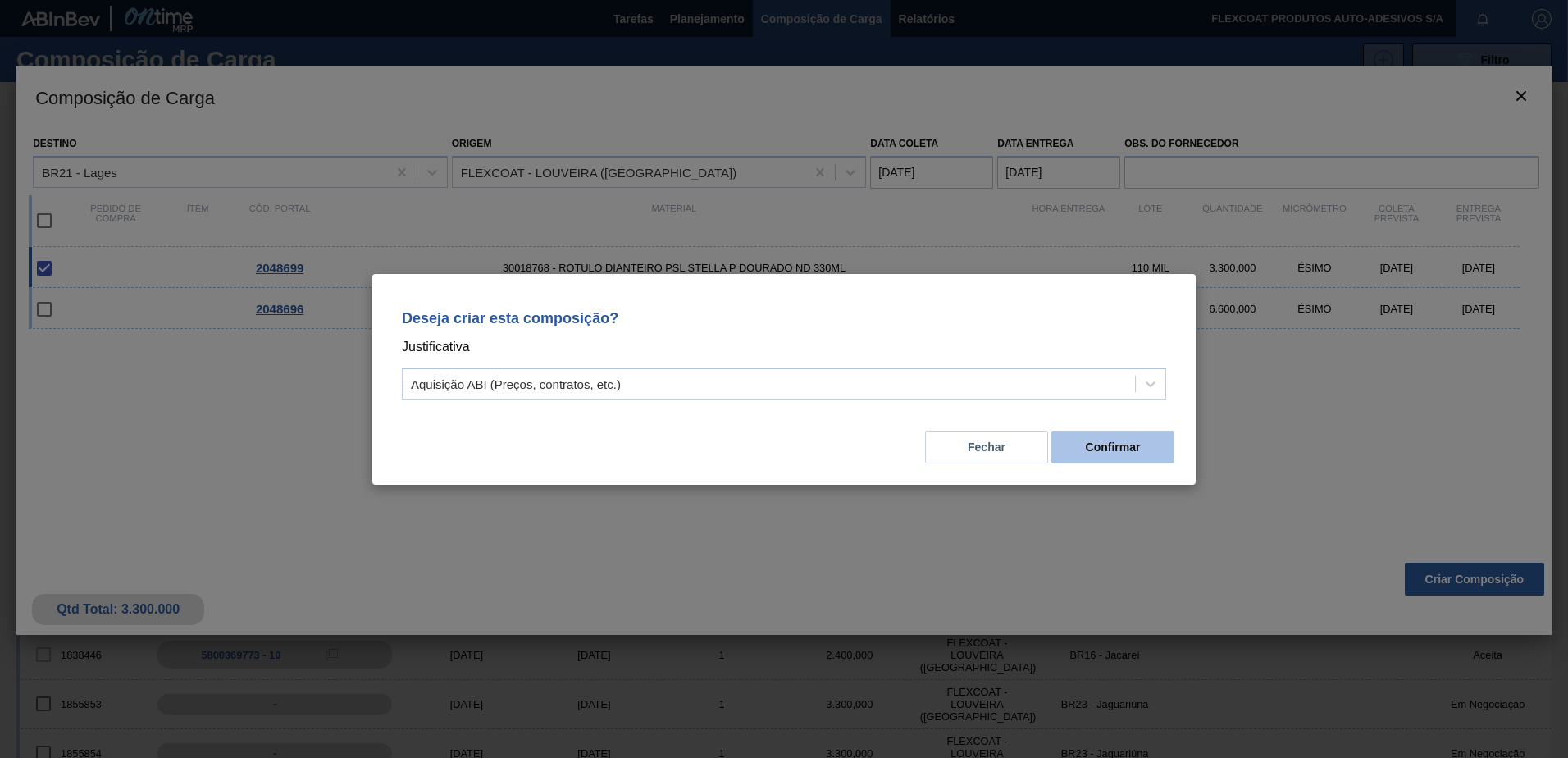
click at [1112, 448] on button "Confirmar" at bounding box center [1113, 447] width 123 height 33
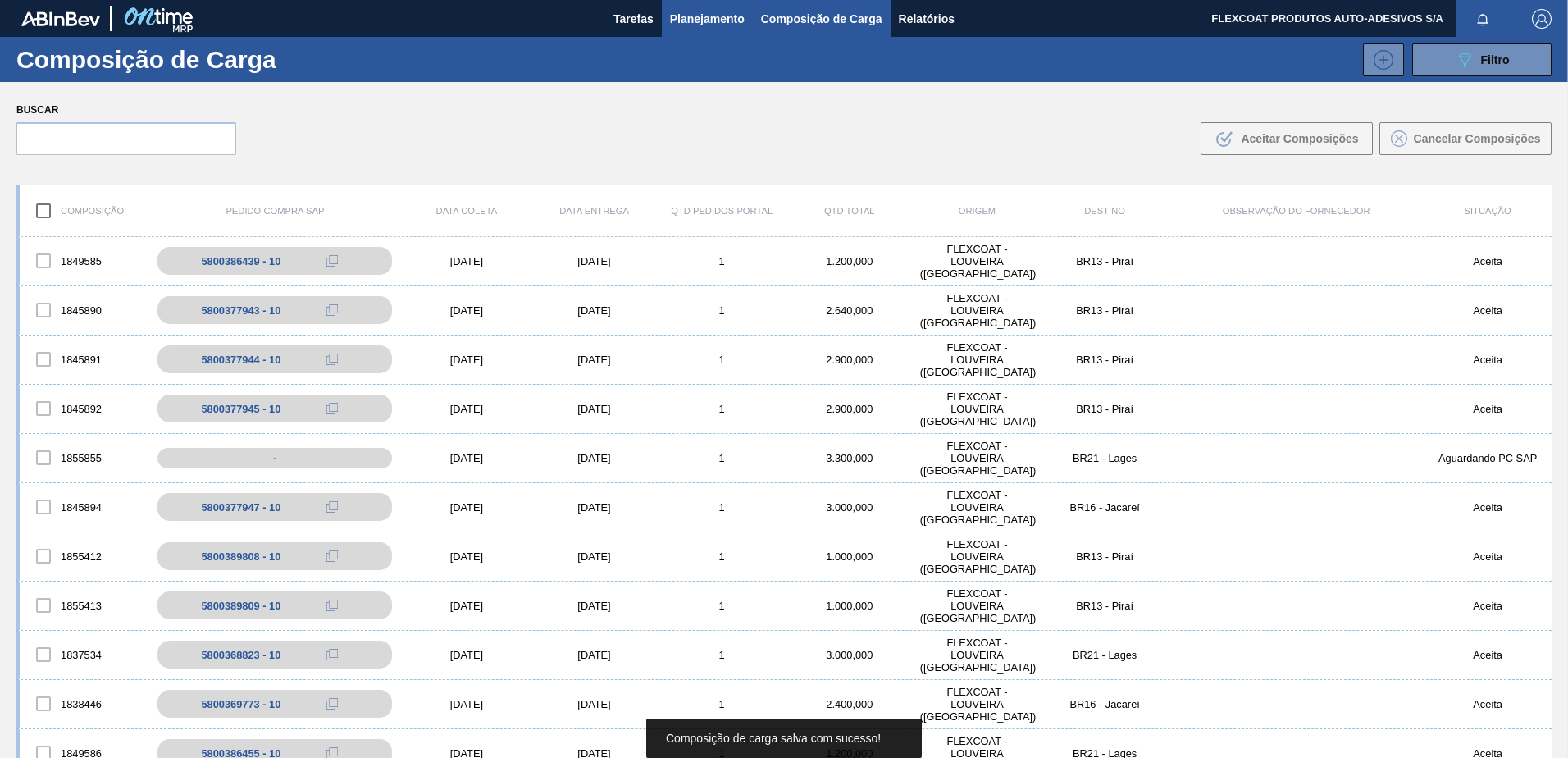
click at [678, 18] on span "Planejamento" at bounding box center [707, 19] width 75 height 20
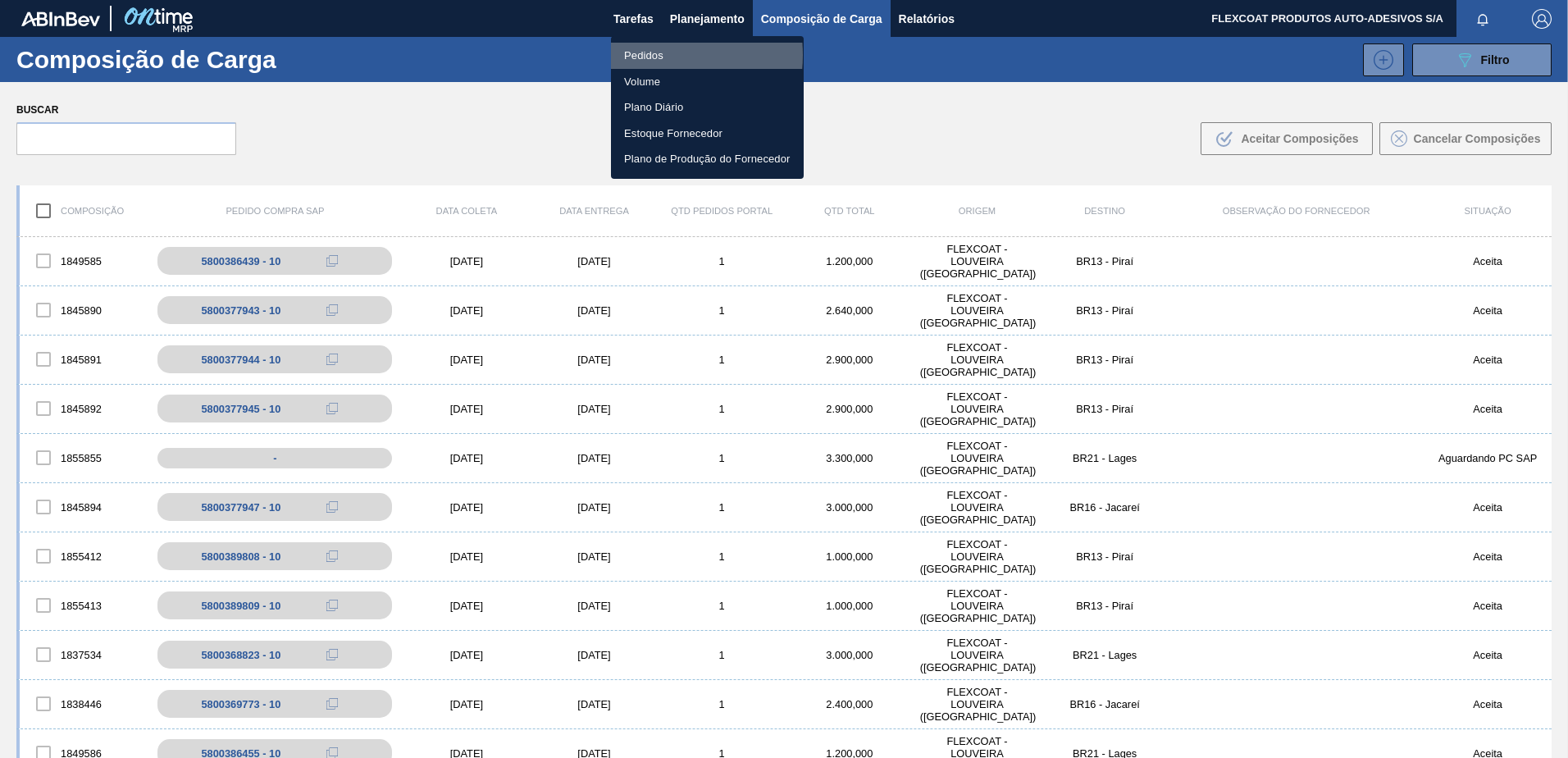
click at [648, 55] on li "Pedidos" at bounding box center [707, 56] width 193 height 27
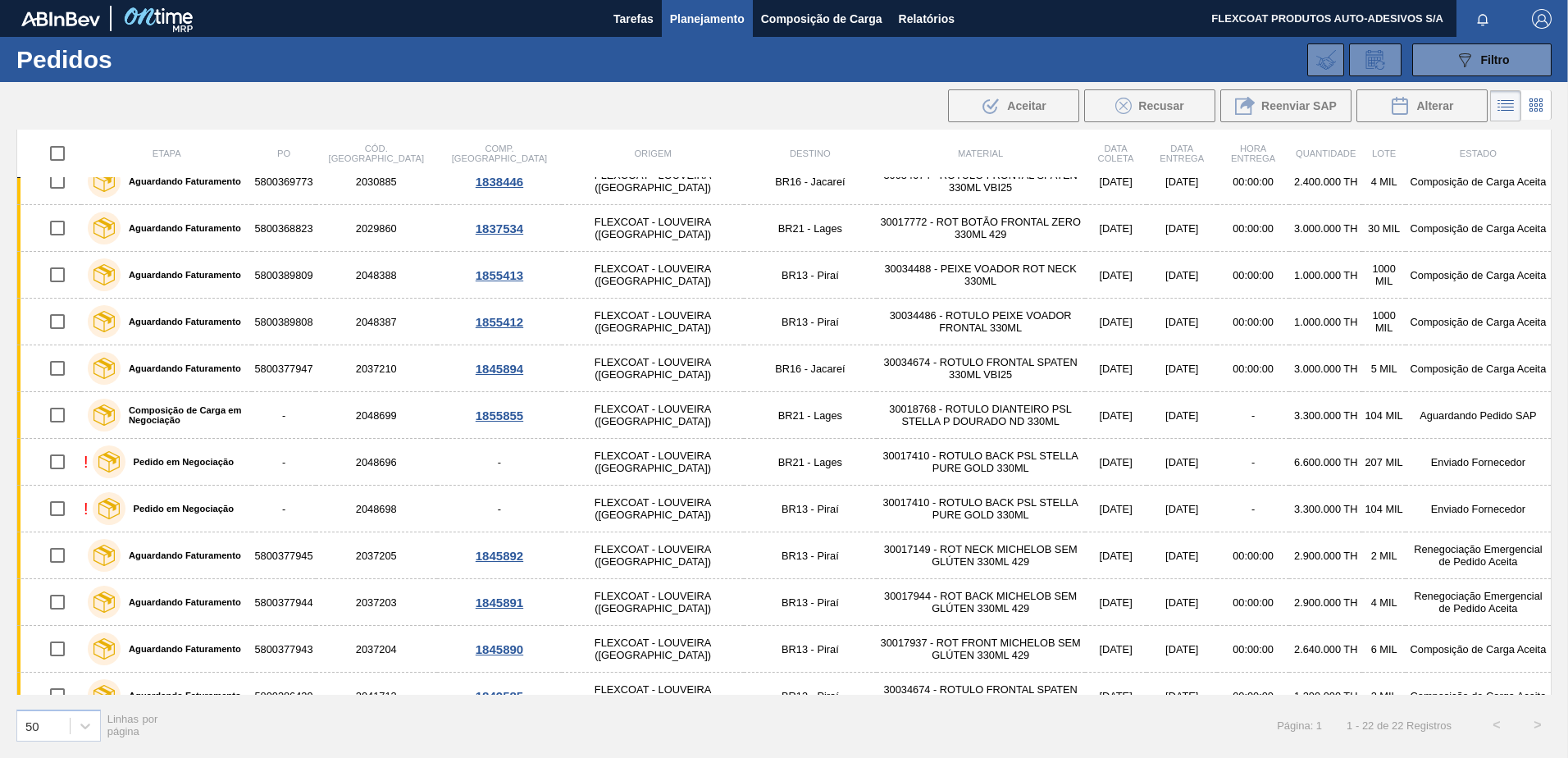
scroll to position [492, 0]
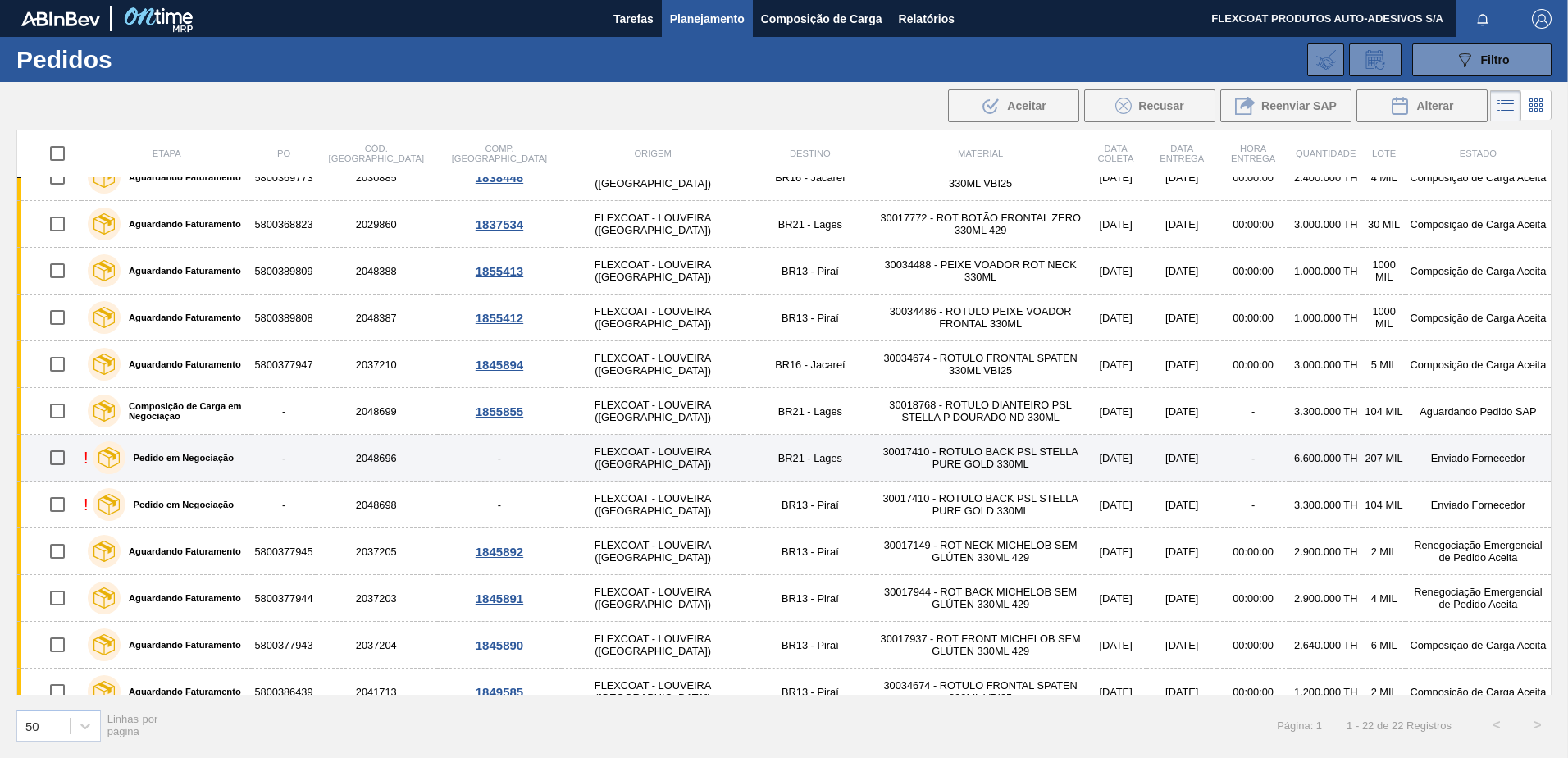
click at [181, 457] on label "Pedido em Negociação" at bounding box center [179, 457] width 108 height 9
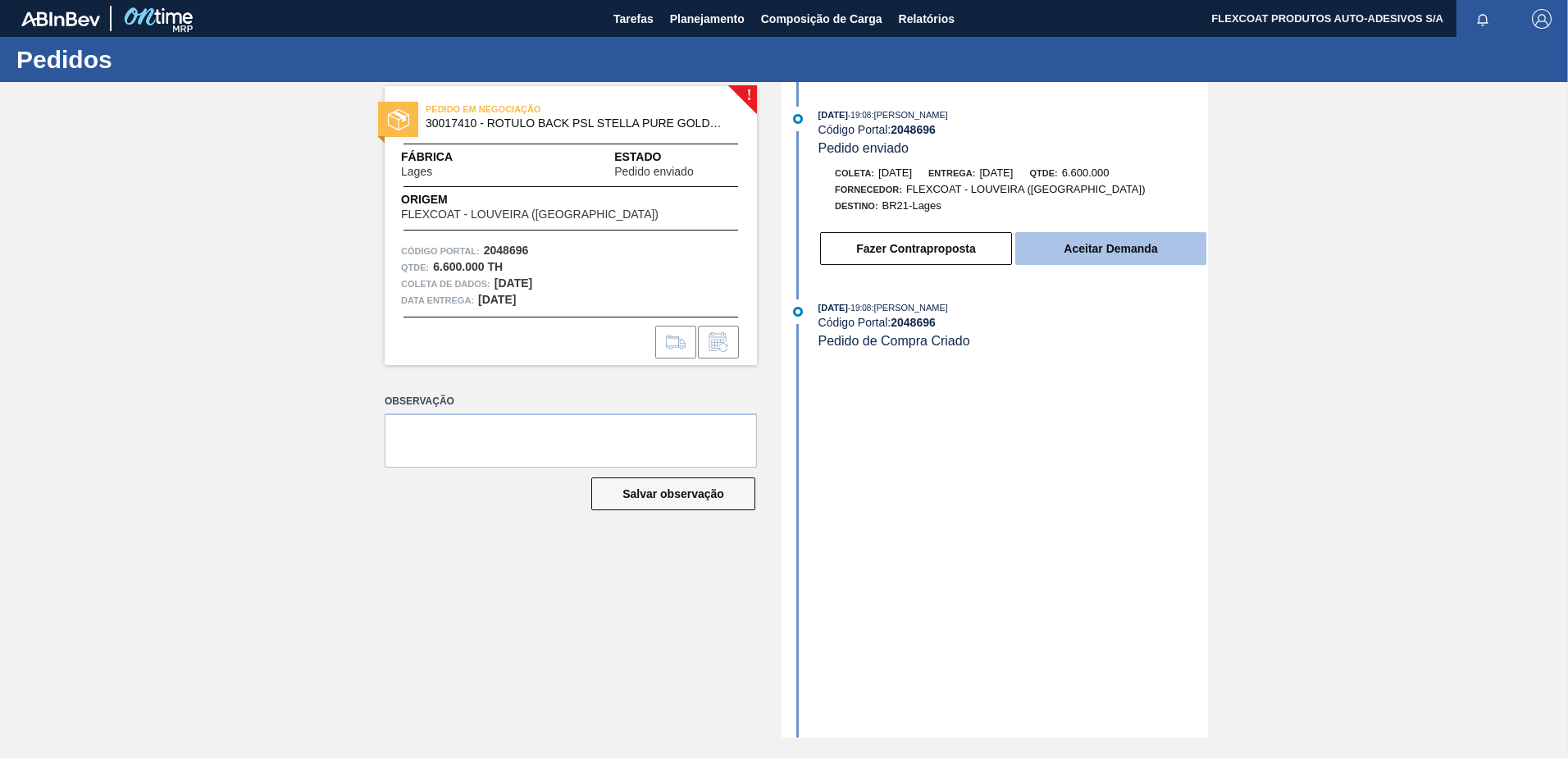
click at [1101, 255] on button "Aceitar Demanda" at bounding box center [1111, 249] width 191 height 33
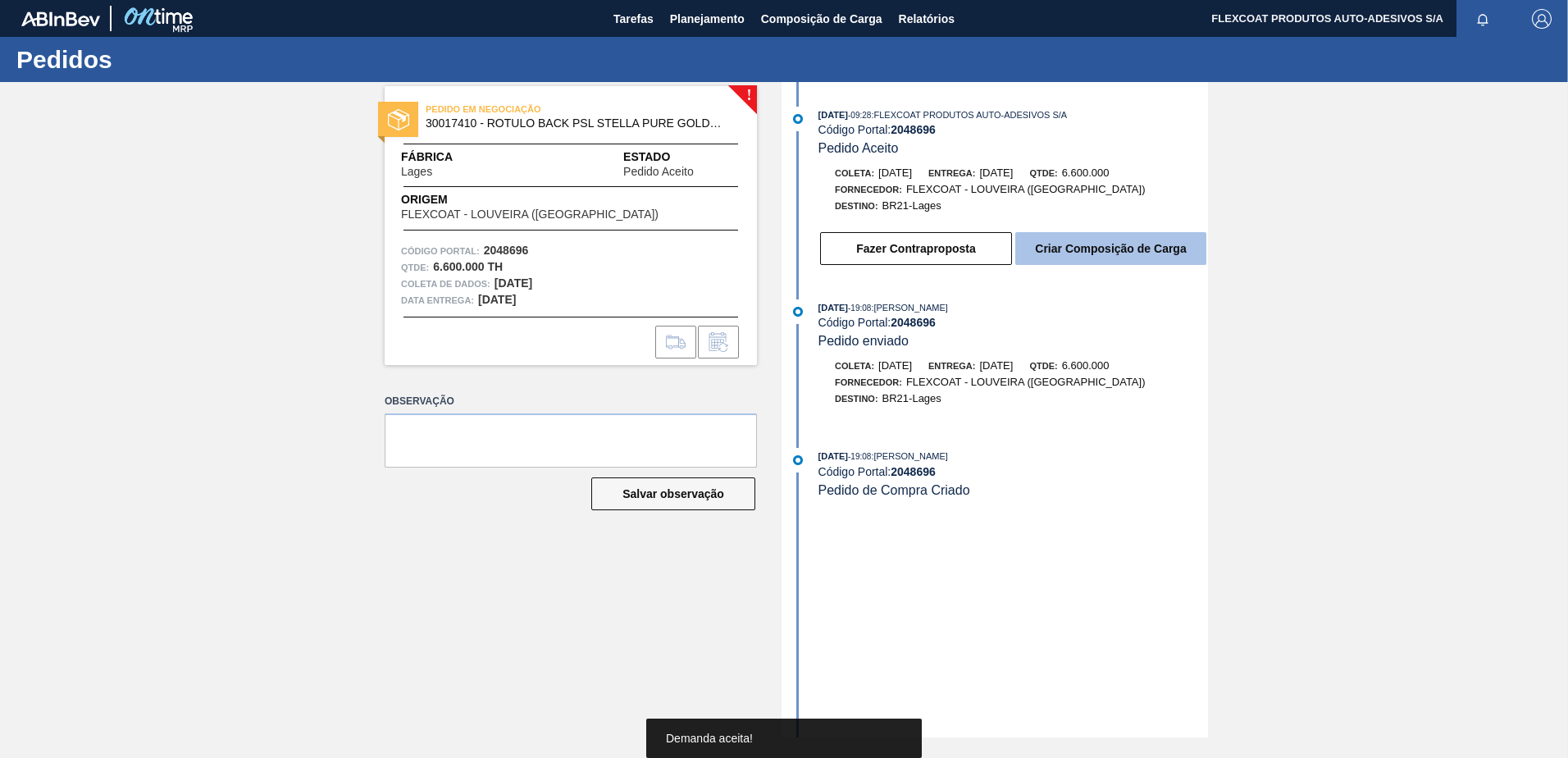
click at [1101, 246] on button "Criar Composição de Carga" at bounding box center [1111, 249] width 191 height 33
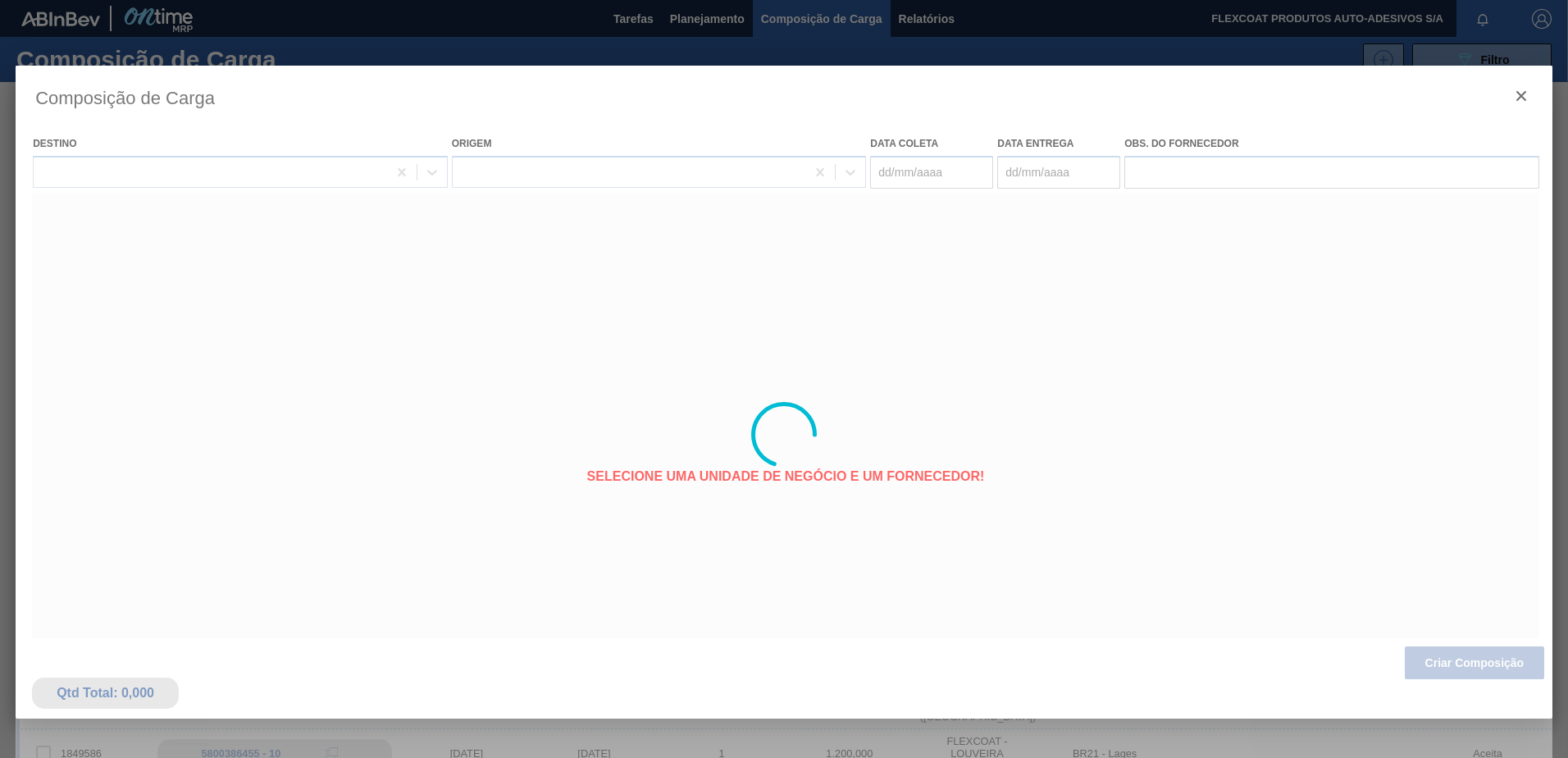
type coleta "04/11/2025"
type Entrega "[DATE]"
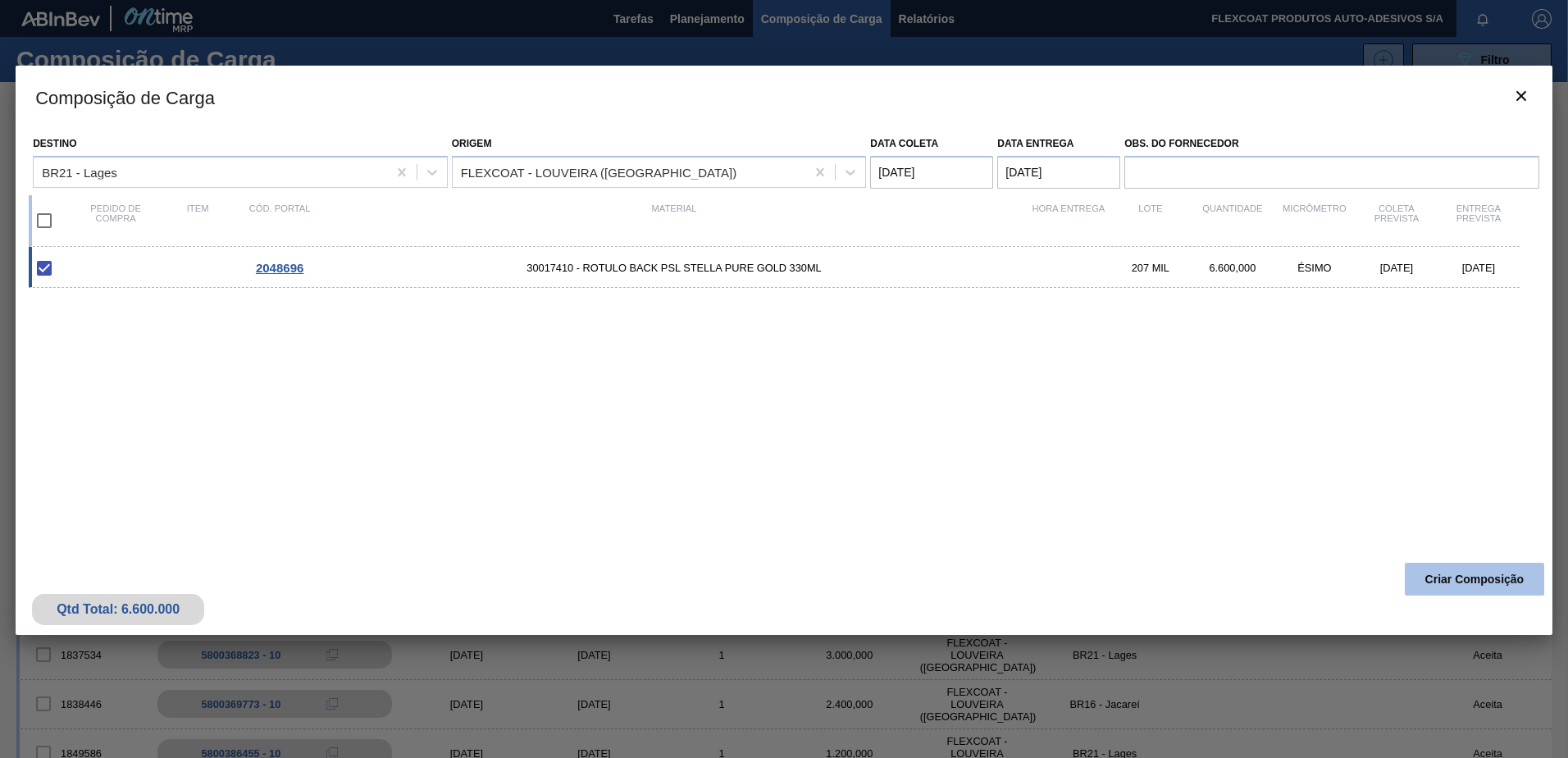
click at [1432, 583] on button "Criar Composição" at bounding box center [1475, 579] width 140 height 33
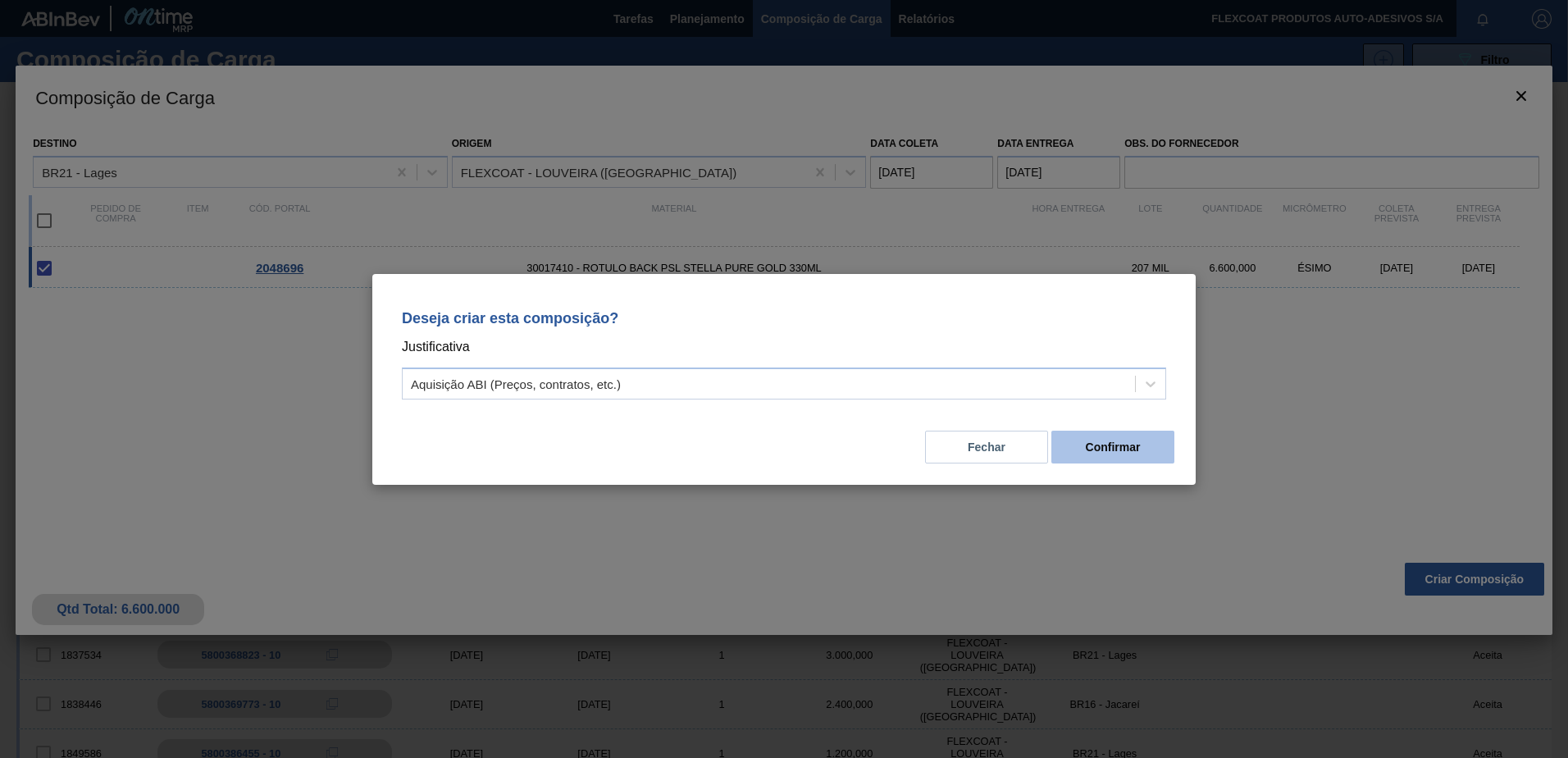
click at [1122, 446] on button "Confirmar" at bounding box center [1113, 447] width 123 height 33
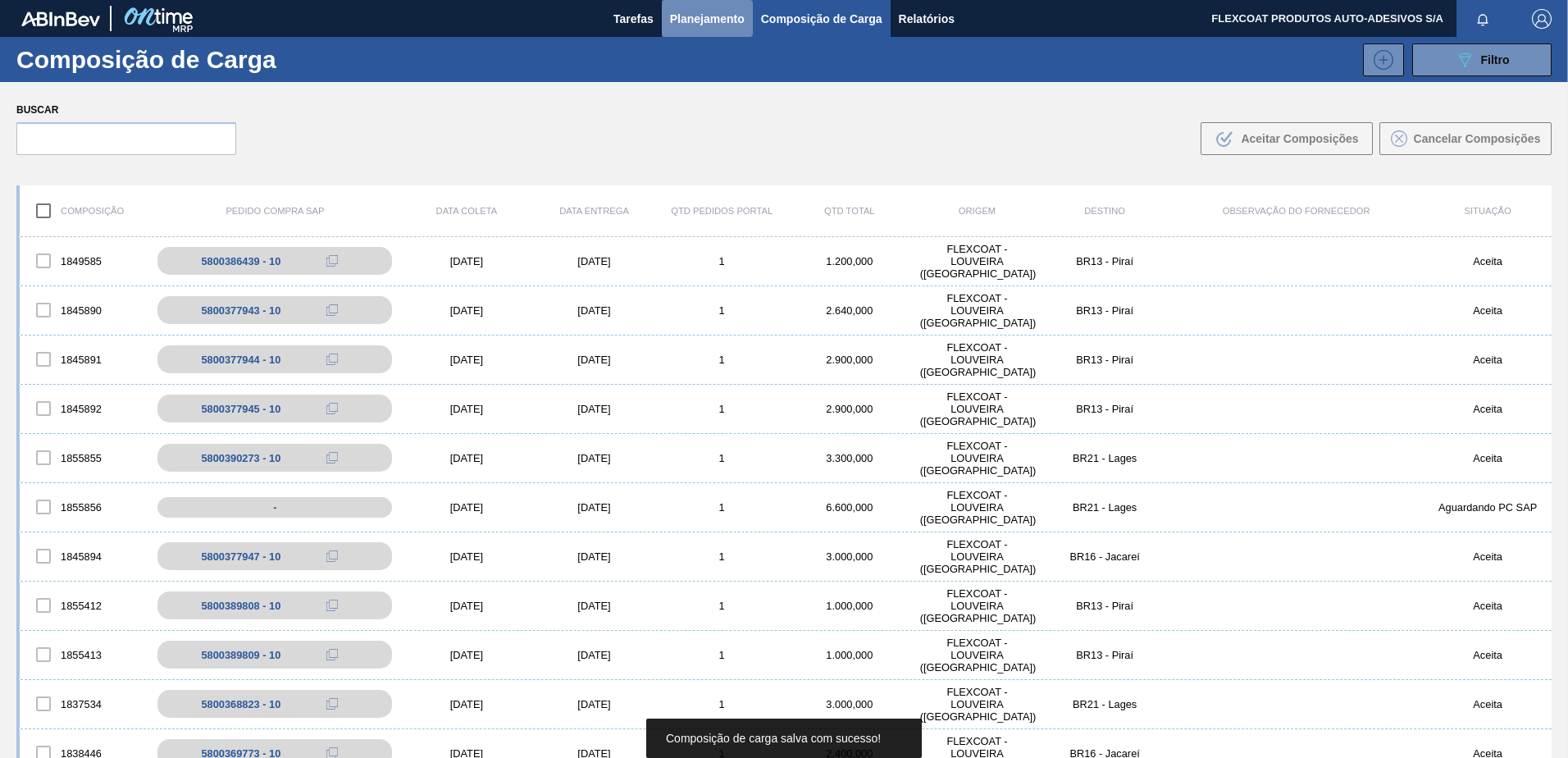
click at [676, 17] on span "Planejamento" at bounding box center [707, 19] width 75 height 20
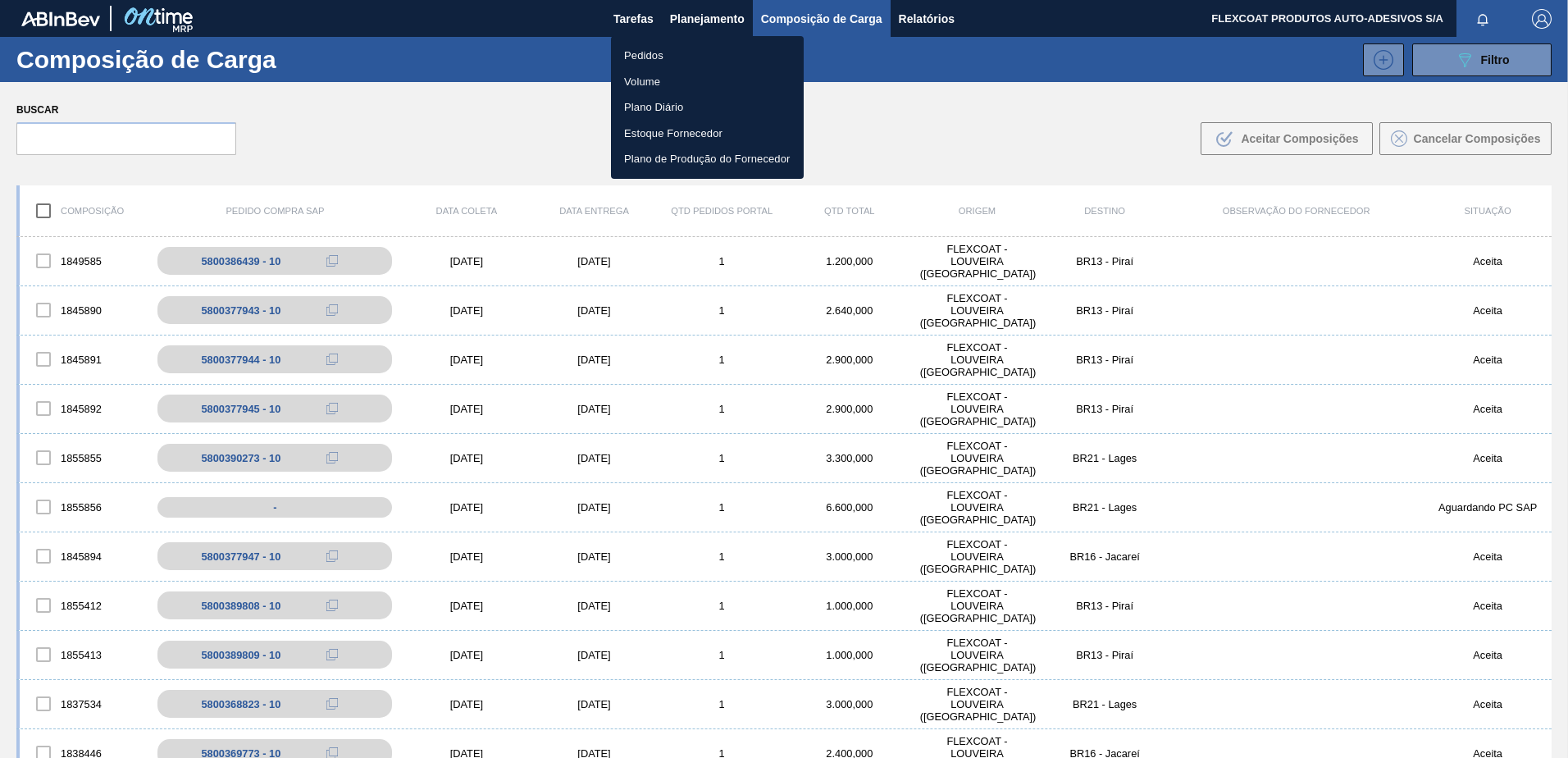
click at [634, 60] on li "Pedidos" at bounding box center [707, 56] width 193 height 27
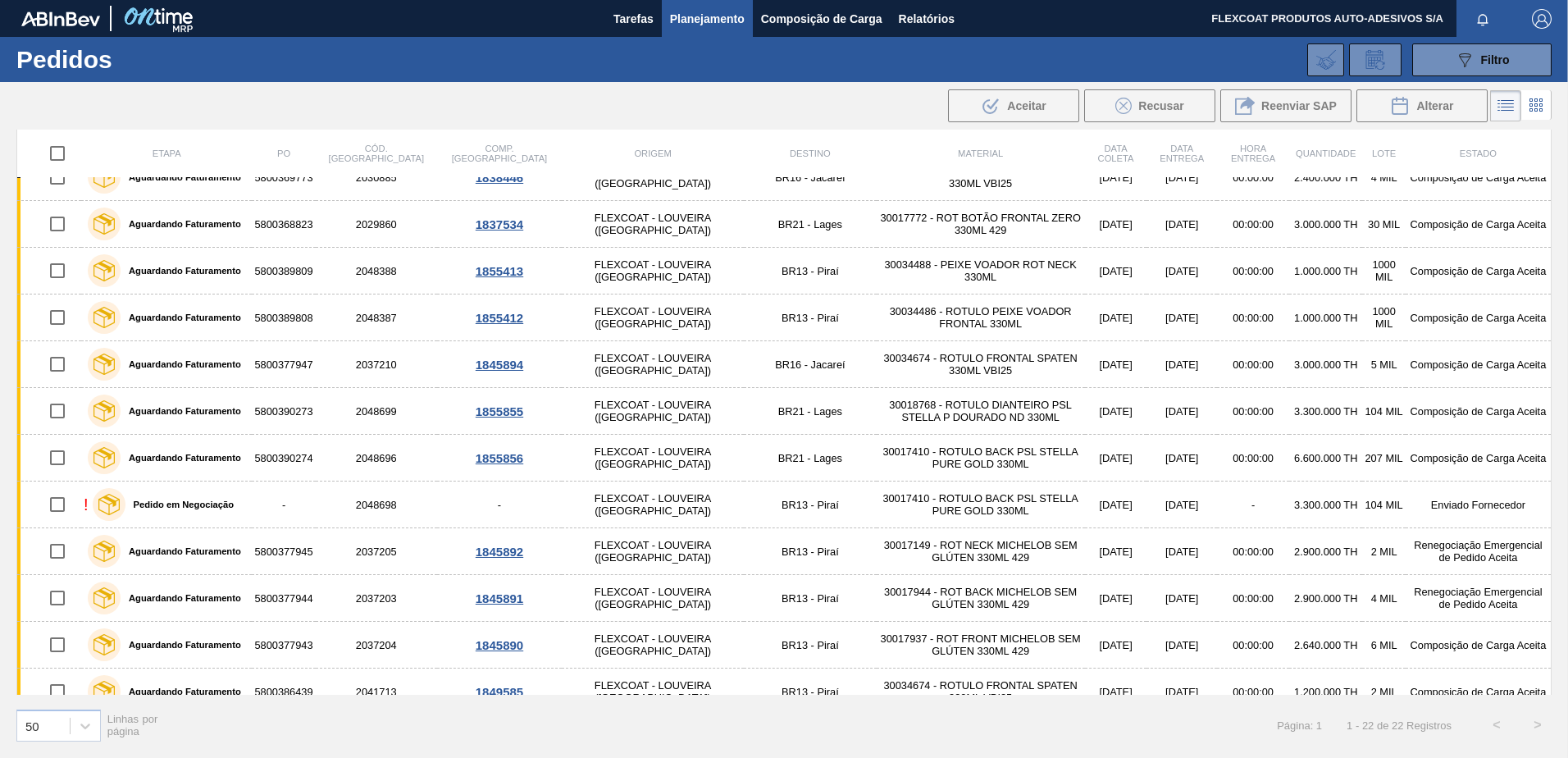
scroll to position [513, 0]
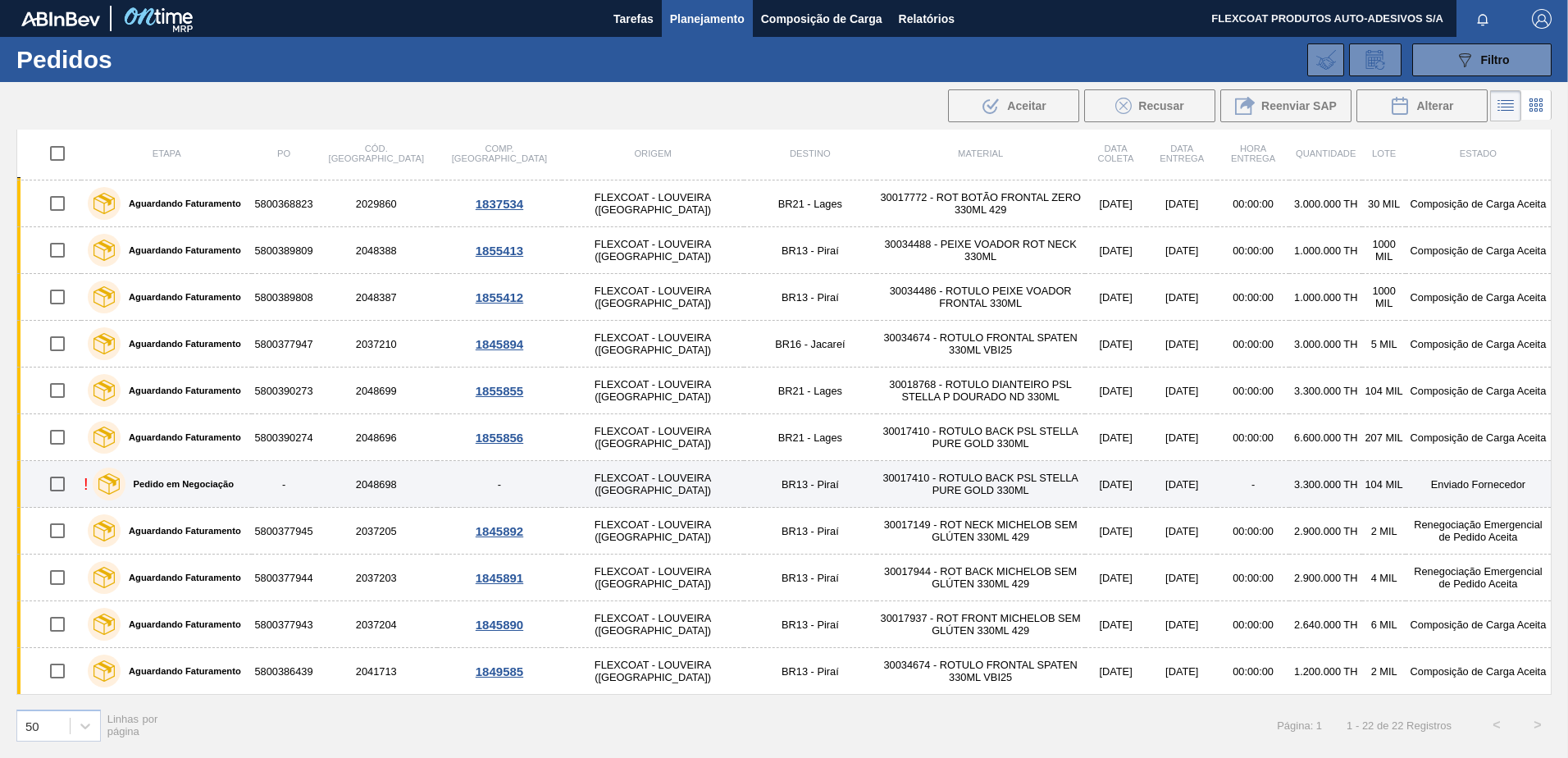
click at [165, 484] on label "Pedido em Negociação" at bounding box center [179, 483] width 108 height 9
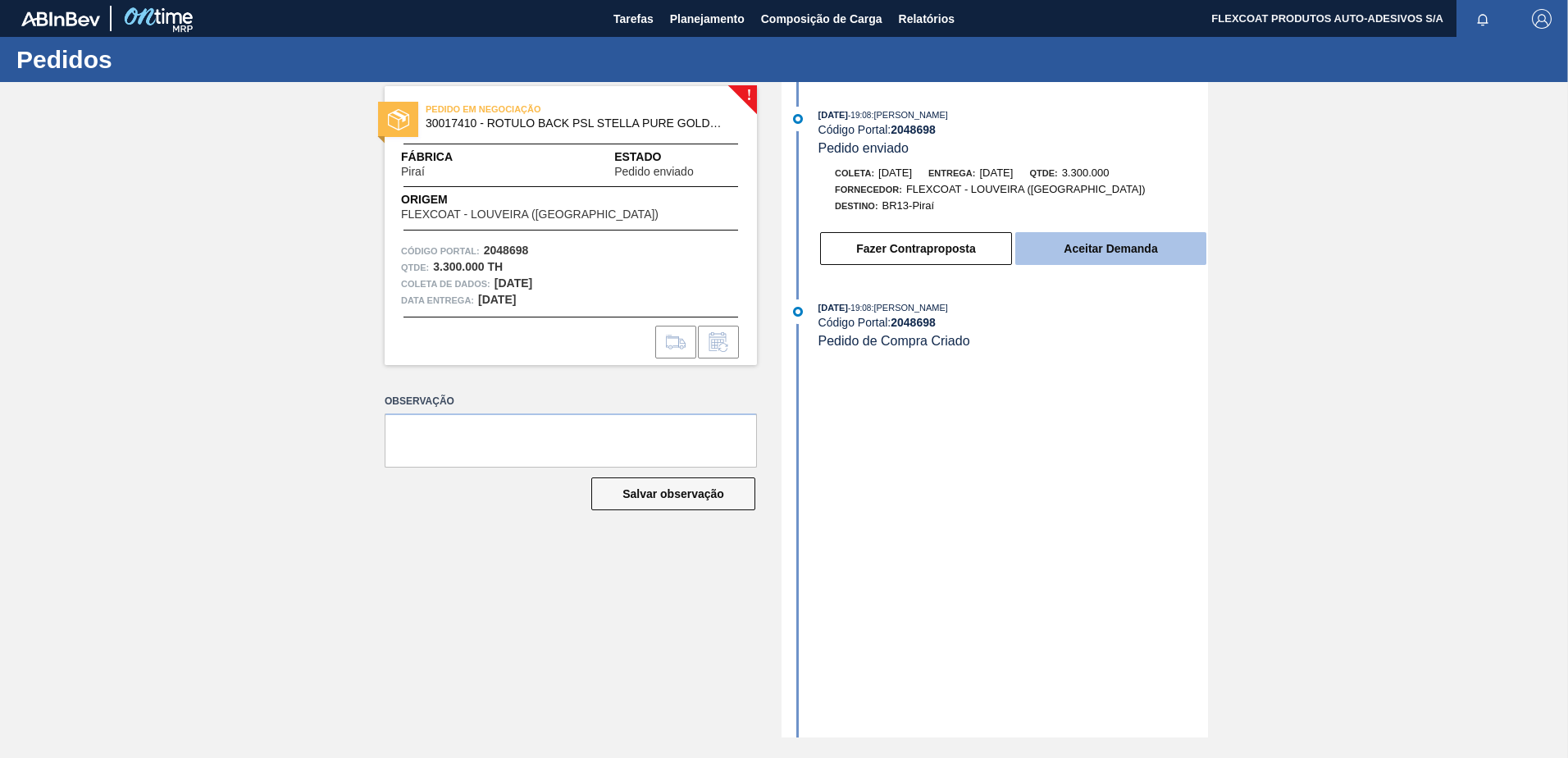
click at [1113, 256] on button "Aceitar Demanda" at bounding box center [1111, 249] width 191 height 33
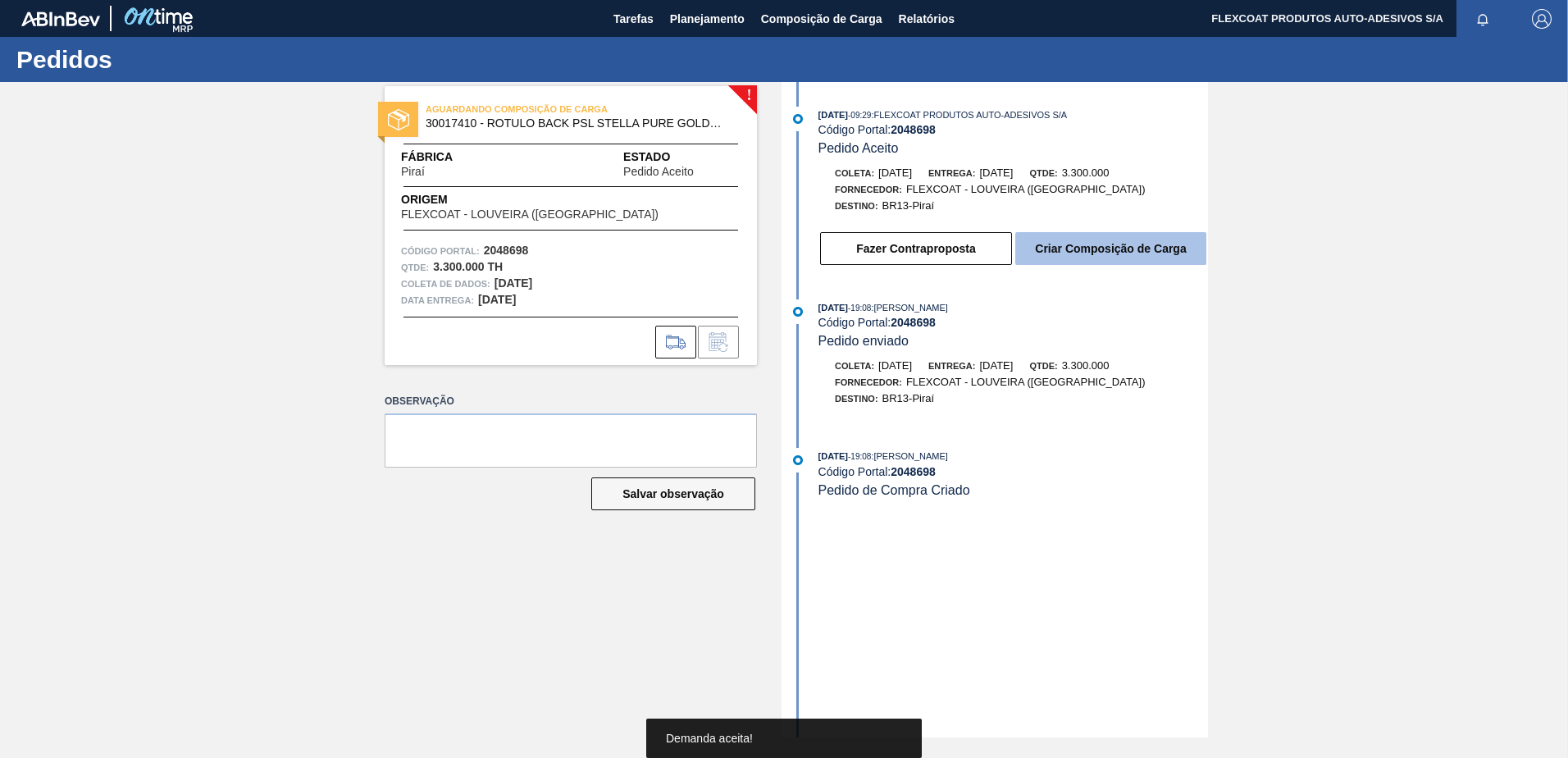
click at [1113, 250] on button "Criar Composição de Carga" at bounding box center [1111, 249] width 191 height 33
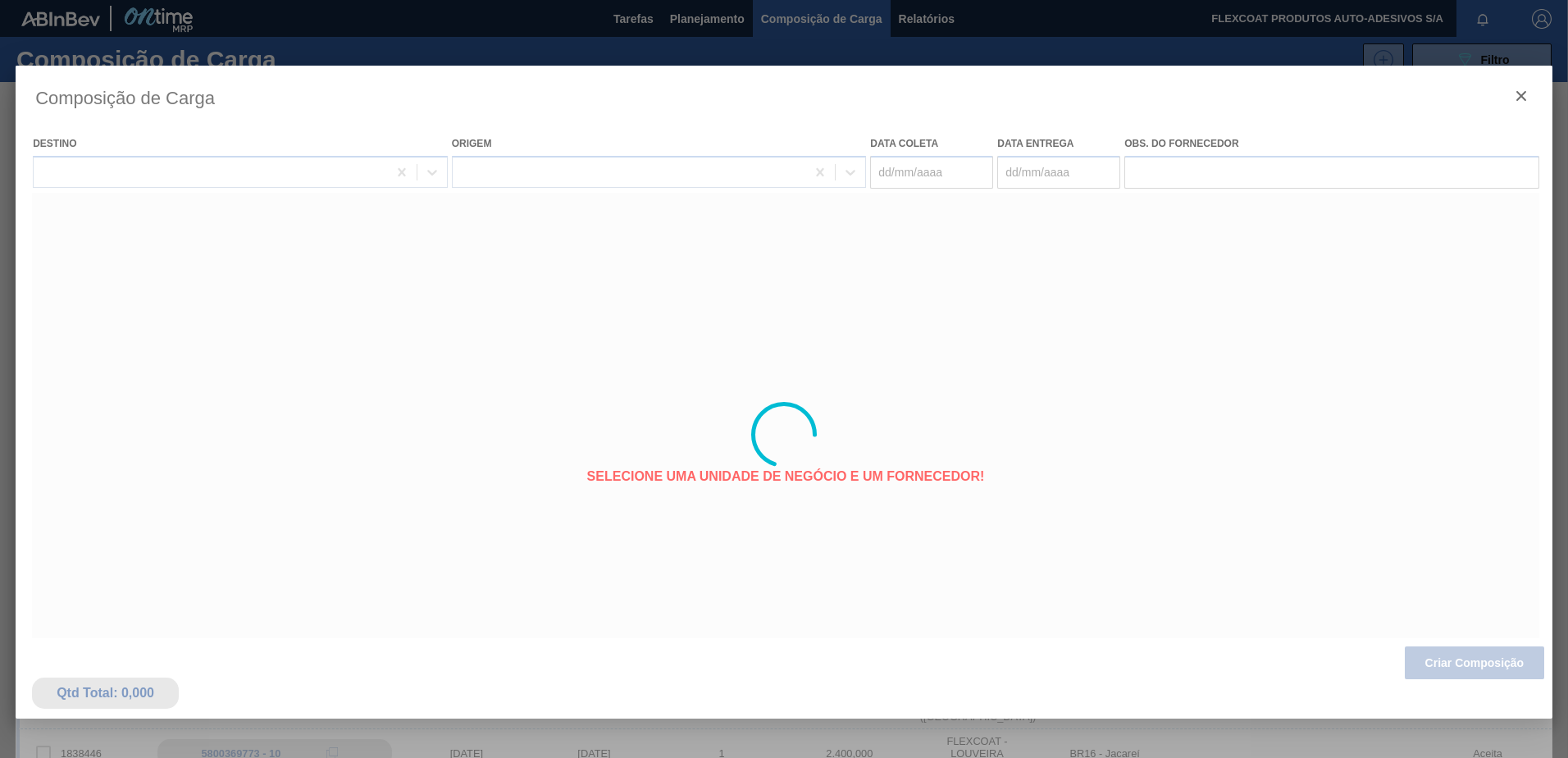
type coleta "05/11/2025"
type Entrega "[DATE]"
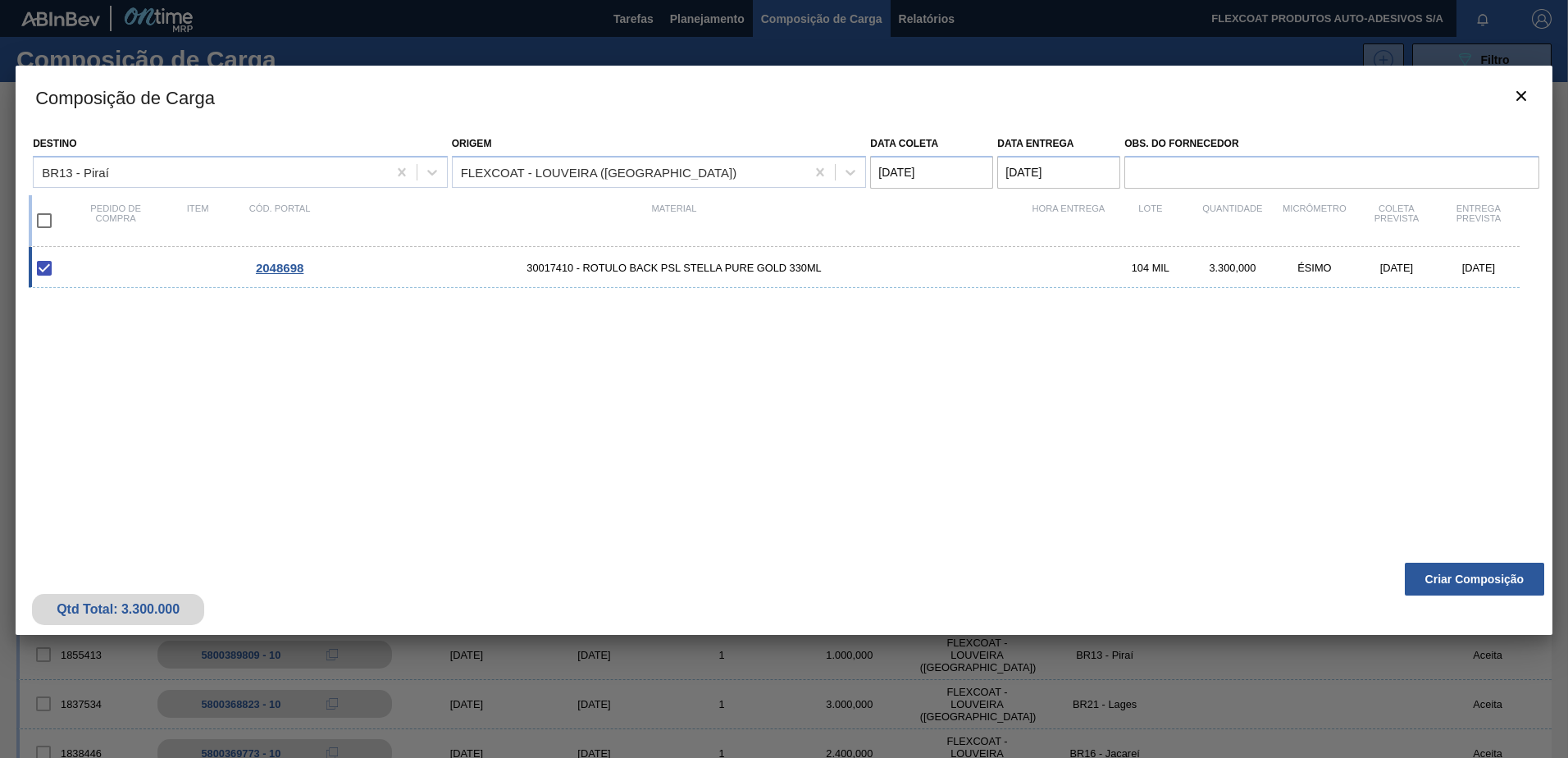
click at [696, 16] on div at bounding box center [784, 379] width 1568 height 758
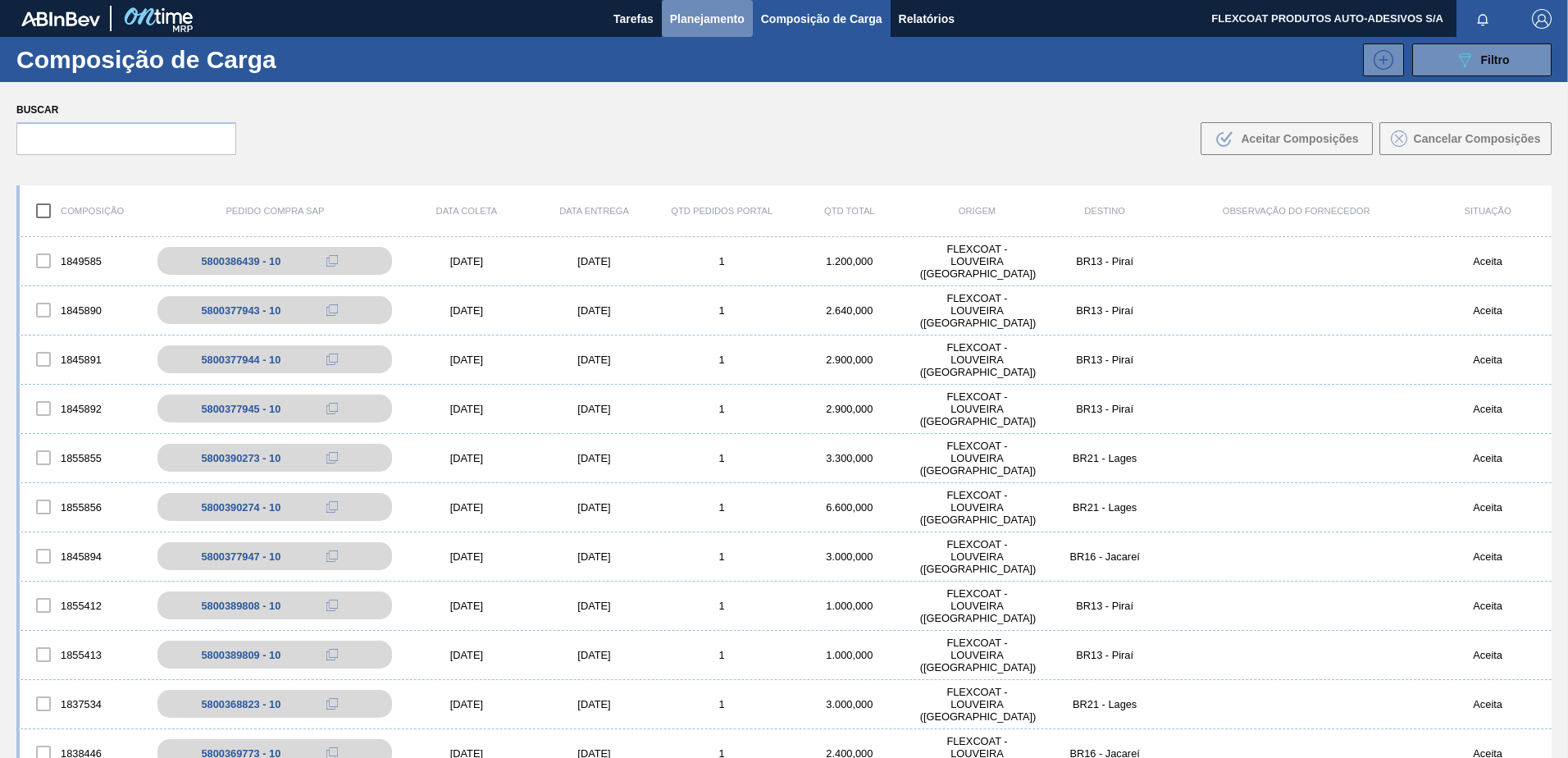
click at [675, 25] on span "Planejamento" at bounding box center [707, 19] width 75 height 20
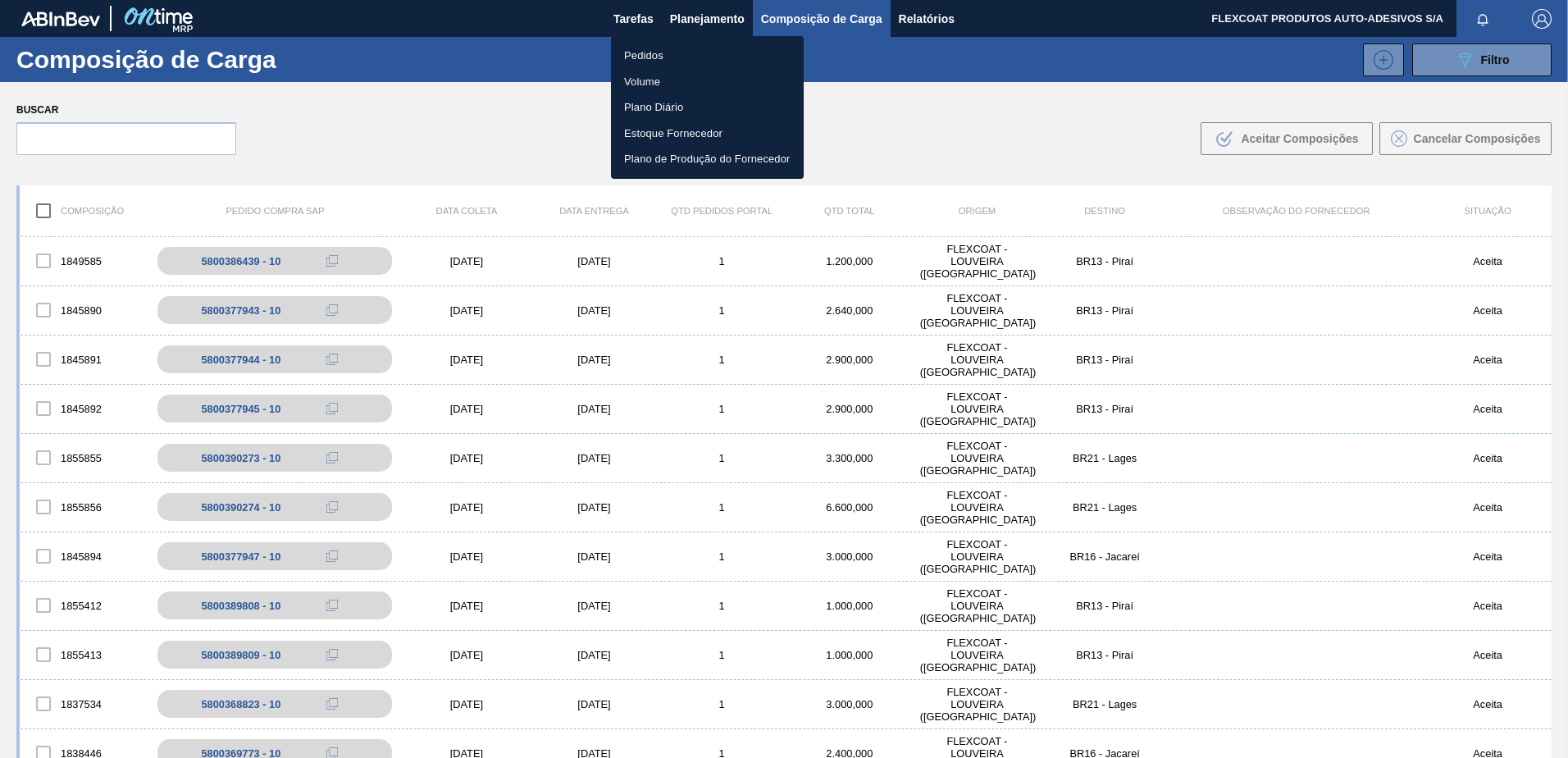
click at [640, 52] on li "Pedidos" at bounding box center [707, 56] width 193 height 27
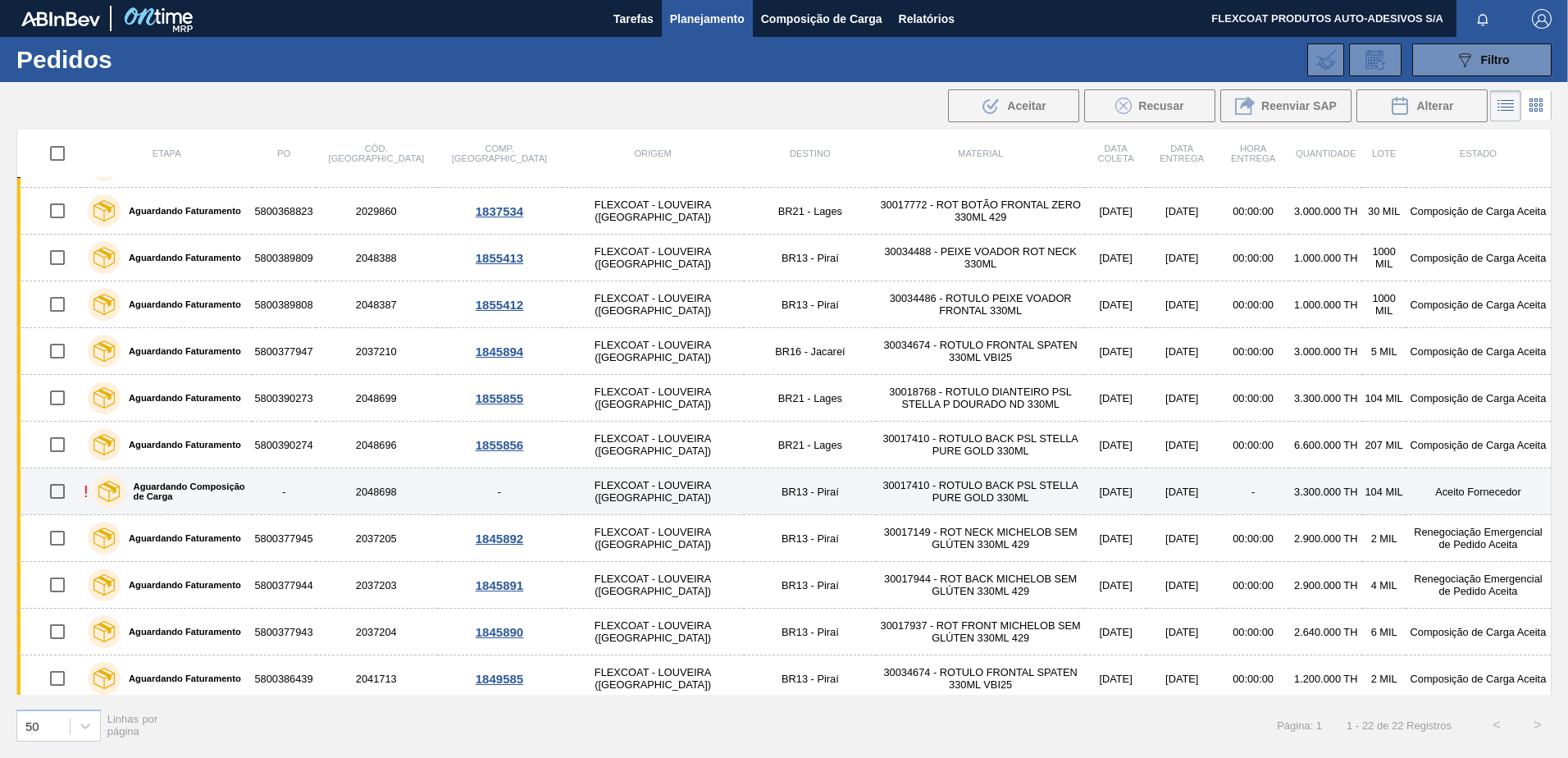
scroll to position [513, 0]
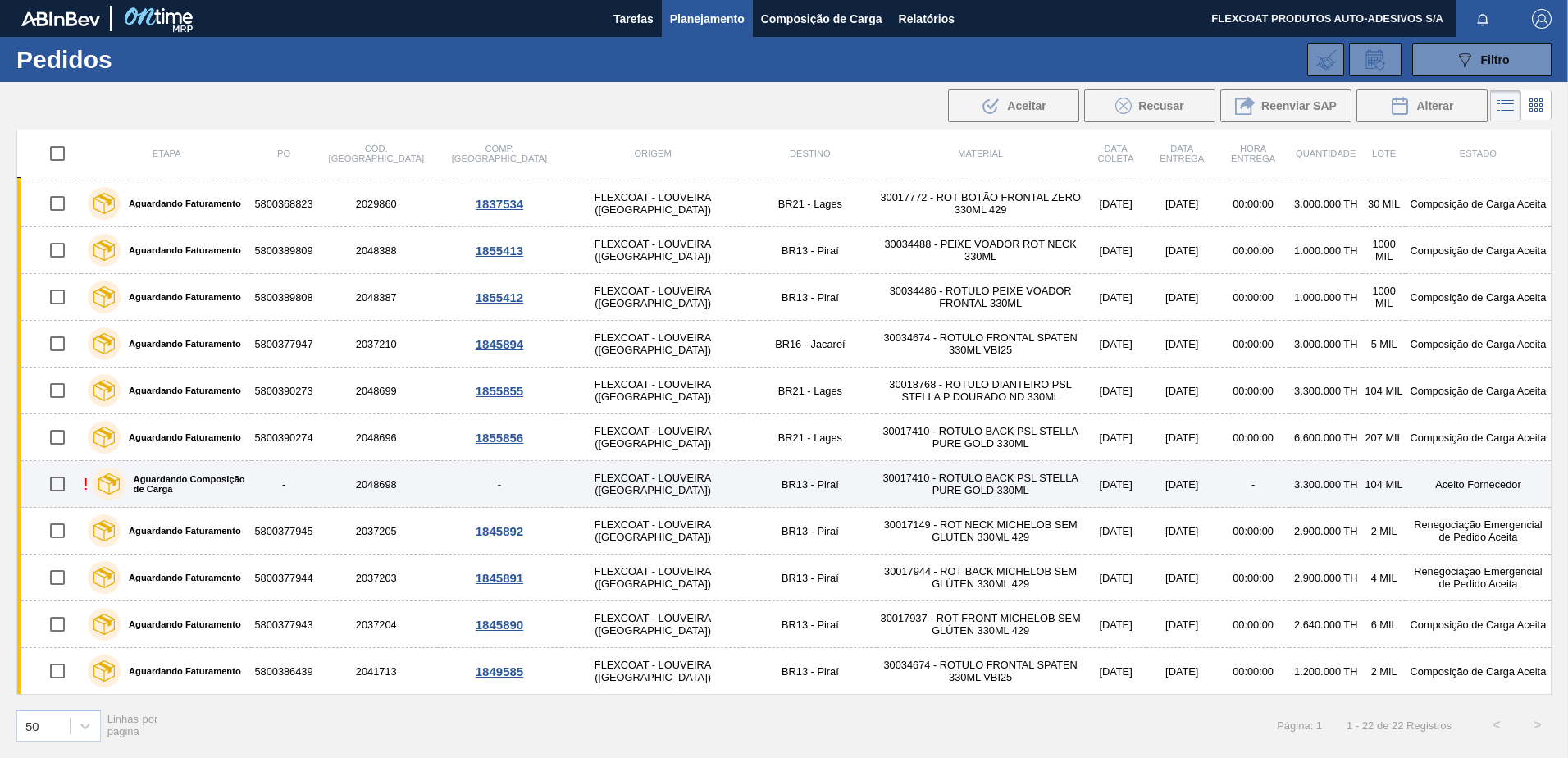
click at [178, 478] on label "Aguardando Composição de Carga" at bounding box center [185, 484] width 121 height 20
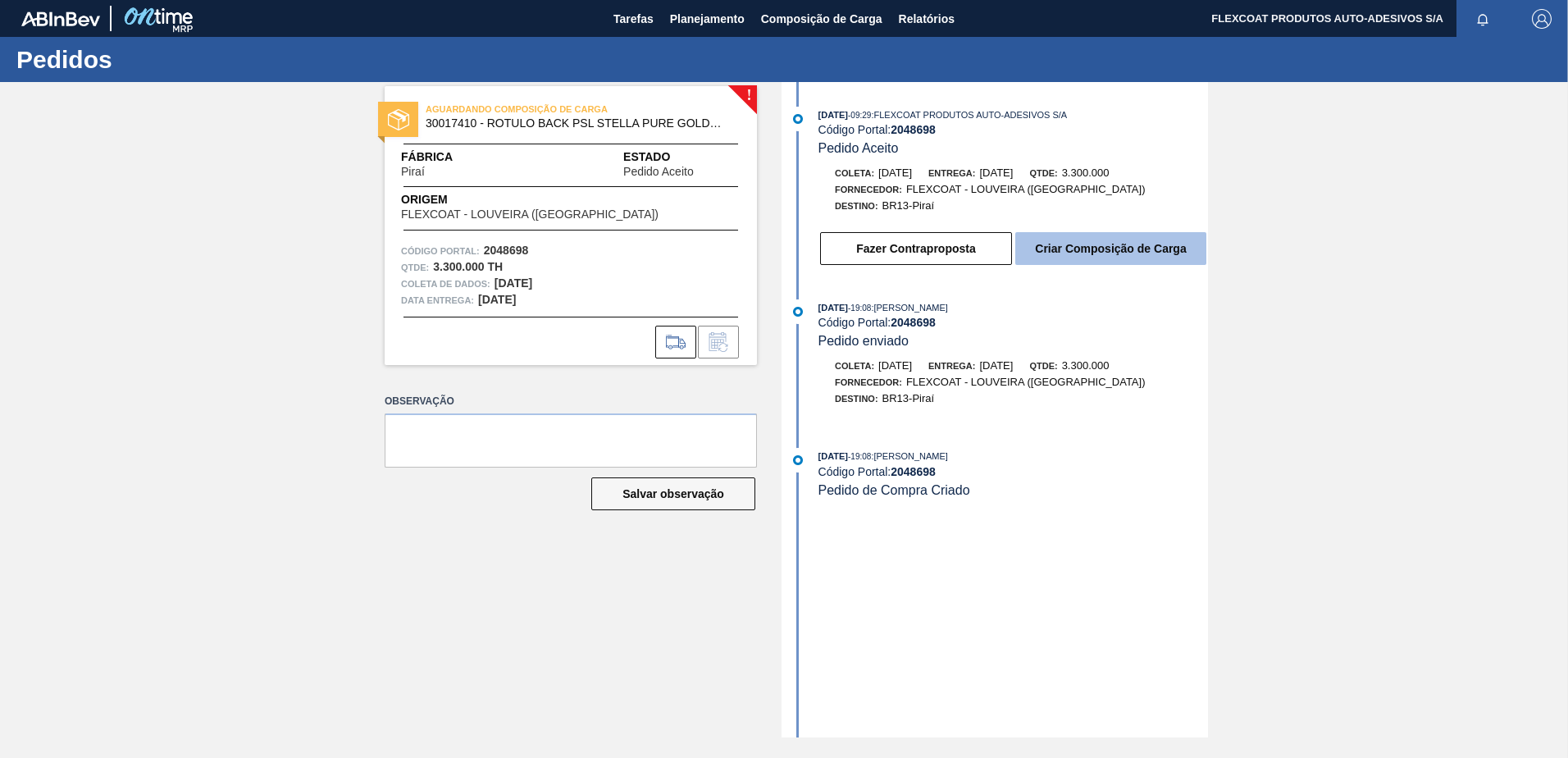
click at [1088, 253] on button "Criar Composição de Carga" at bounding box center [1111, 249] width 191 height 33
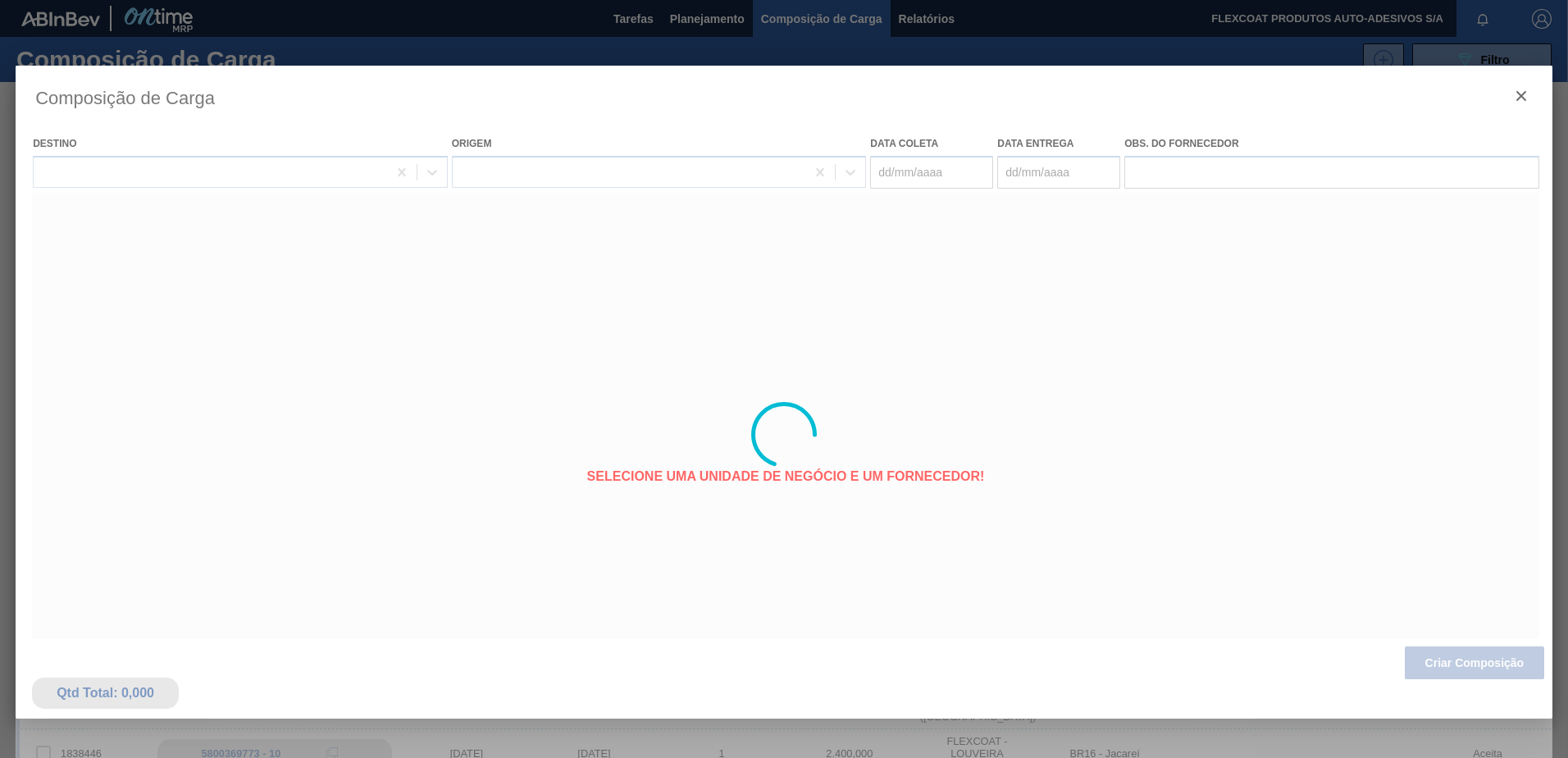
type coleta "05/11/2025"
type Entrega "[DATE]"
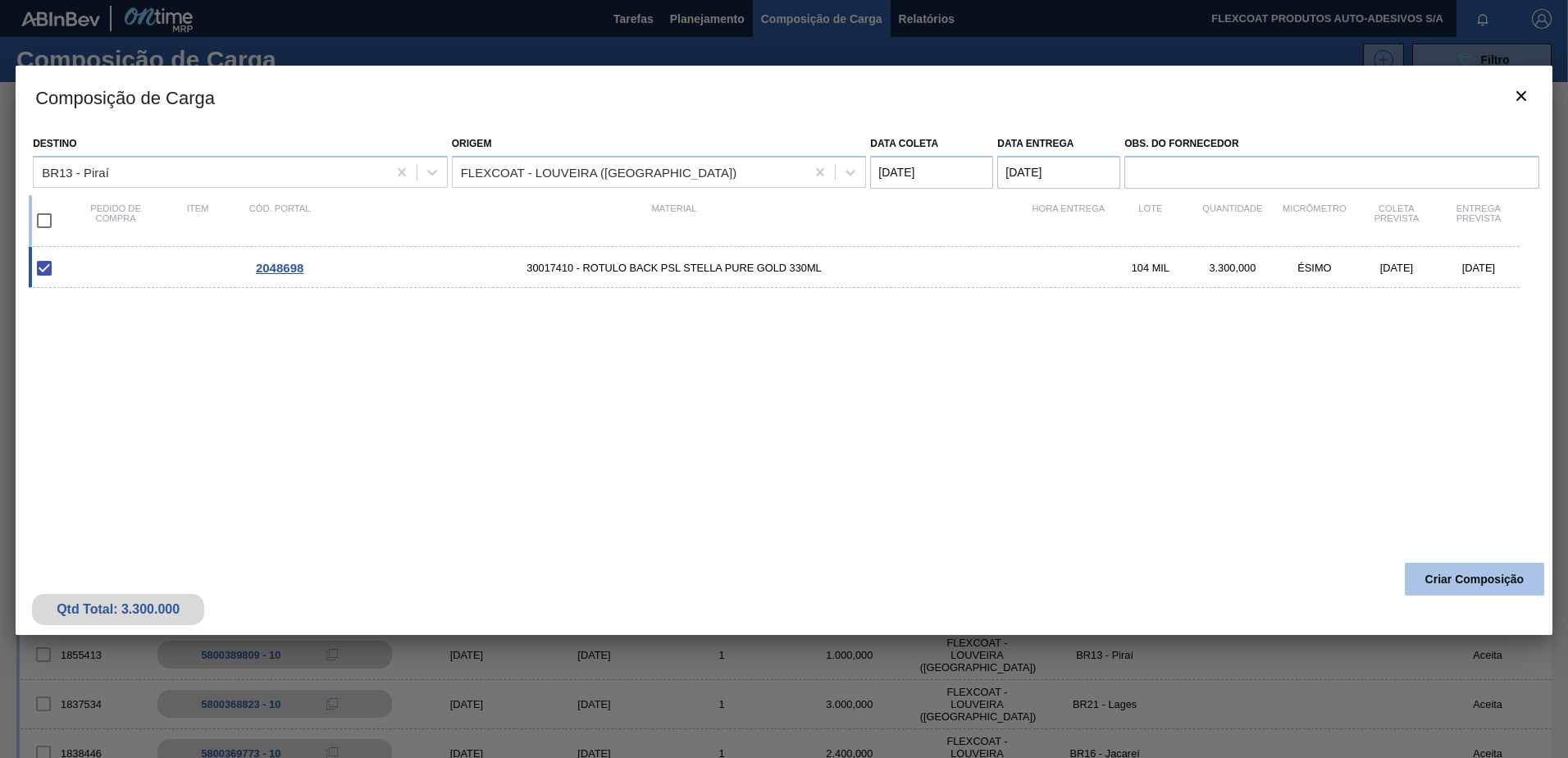
click at [1451, 577] on button "Criar Composição" at bounding box center [1475, 579] width 140 height 33
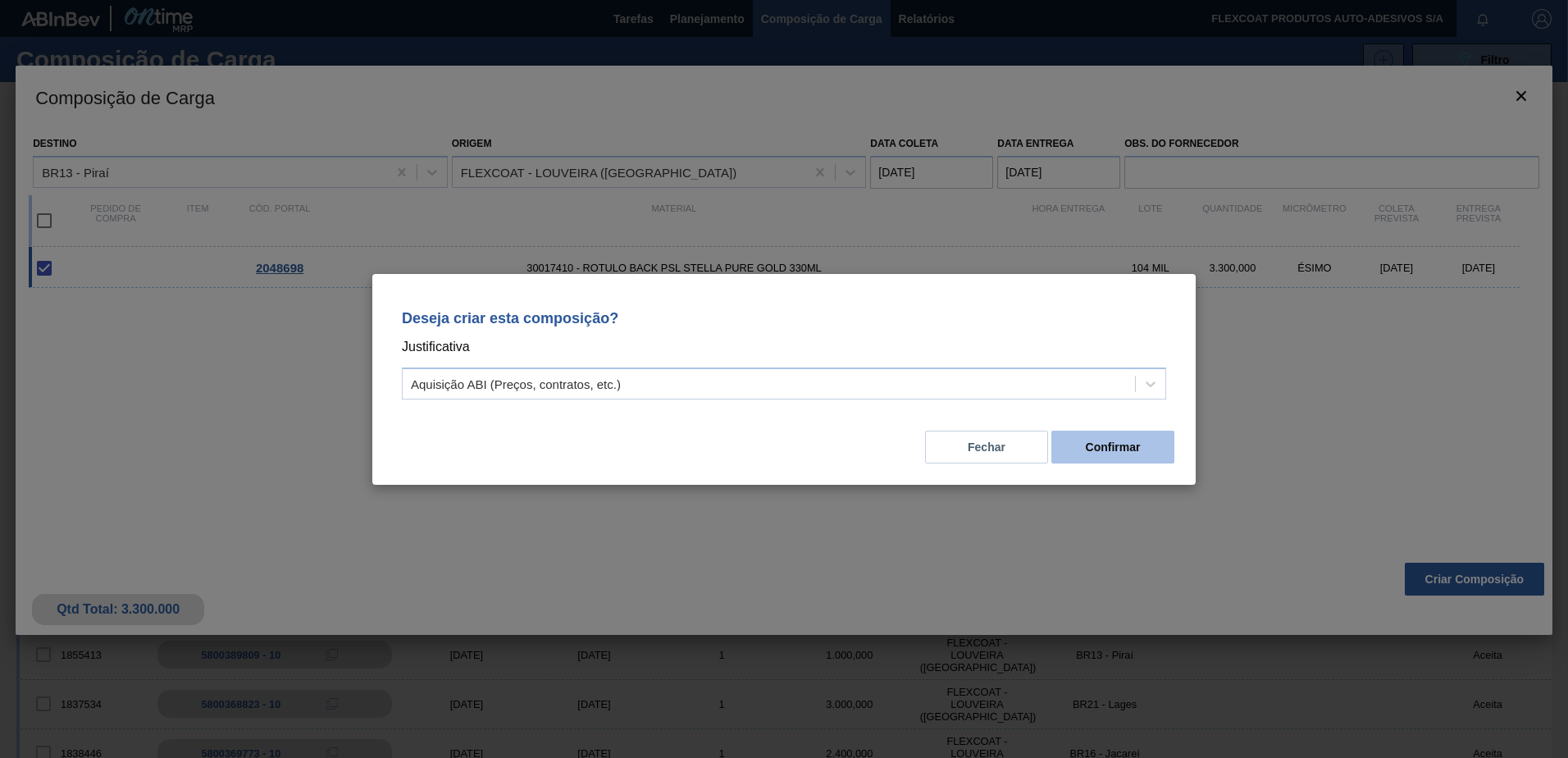
click at [1114, 456] on button "Confirmar" at bounding box center [1113, 447] width 123 height 33
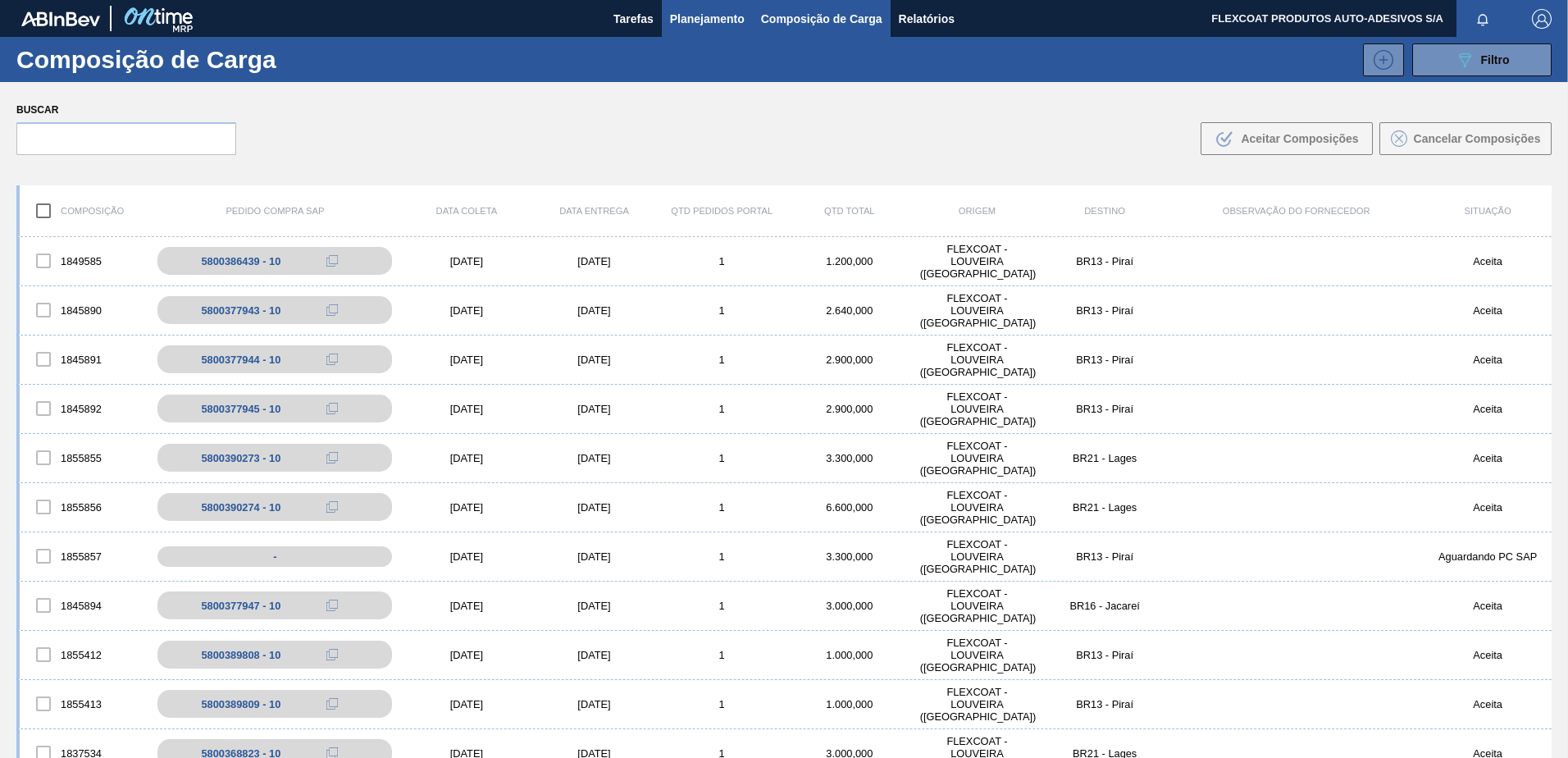
click at [679, 10] on span "Planejamento" at bounding box center [707, 19] width 75 height 20
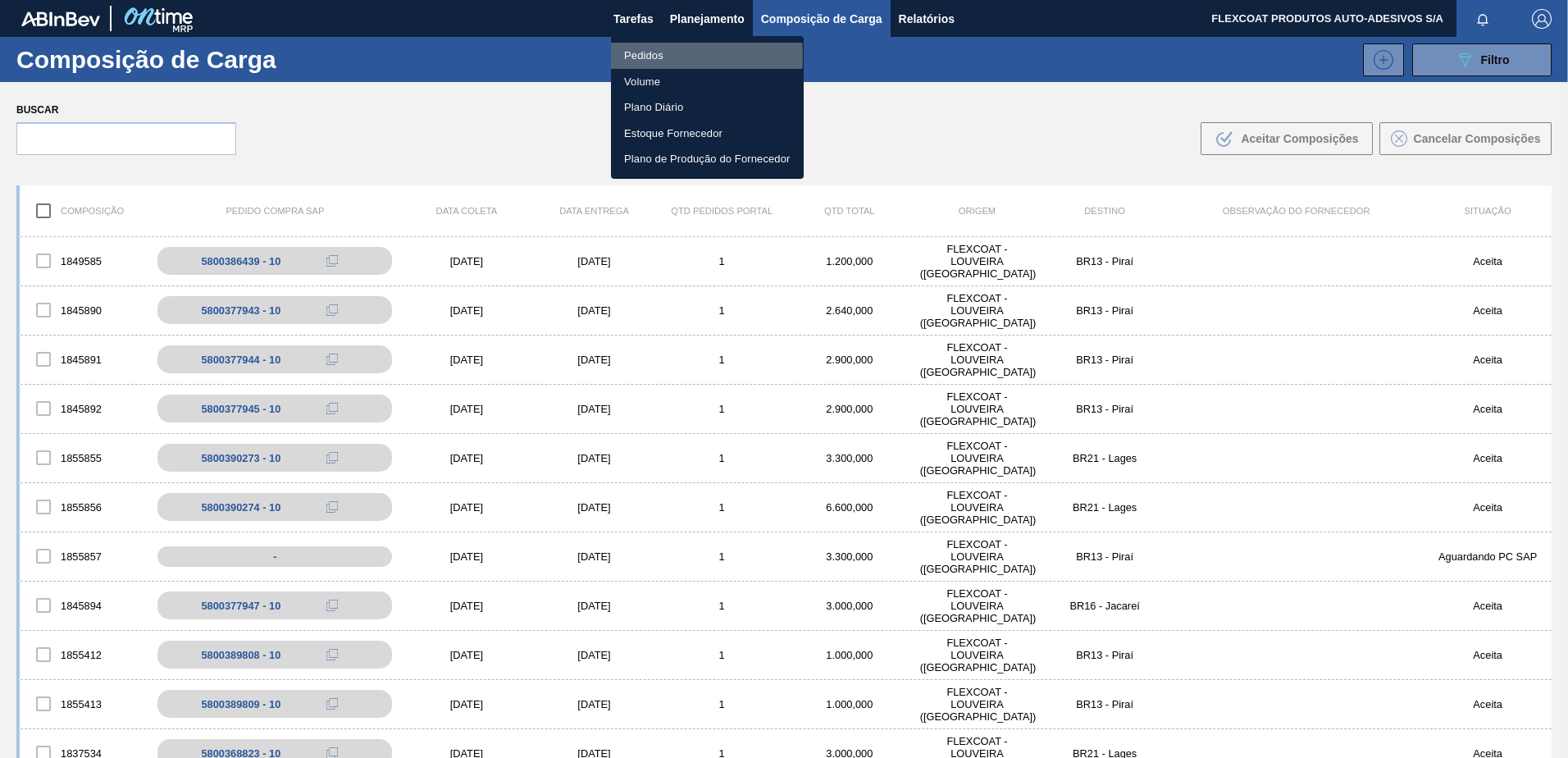
click at [641, 56] on li "Pedidos" at bounding box center [707, 56] width 193 height 27
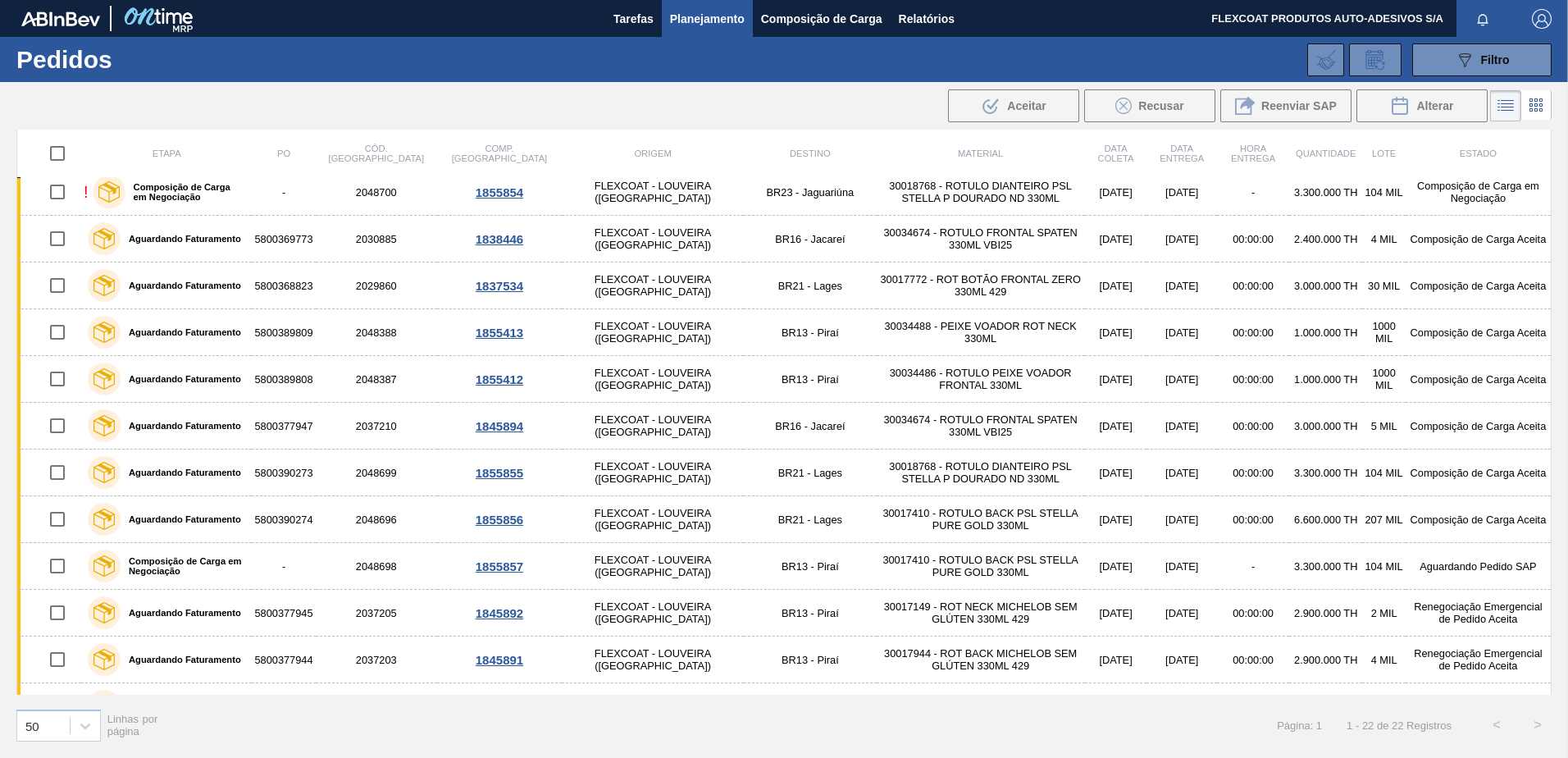
scroll to position [492, 0]
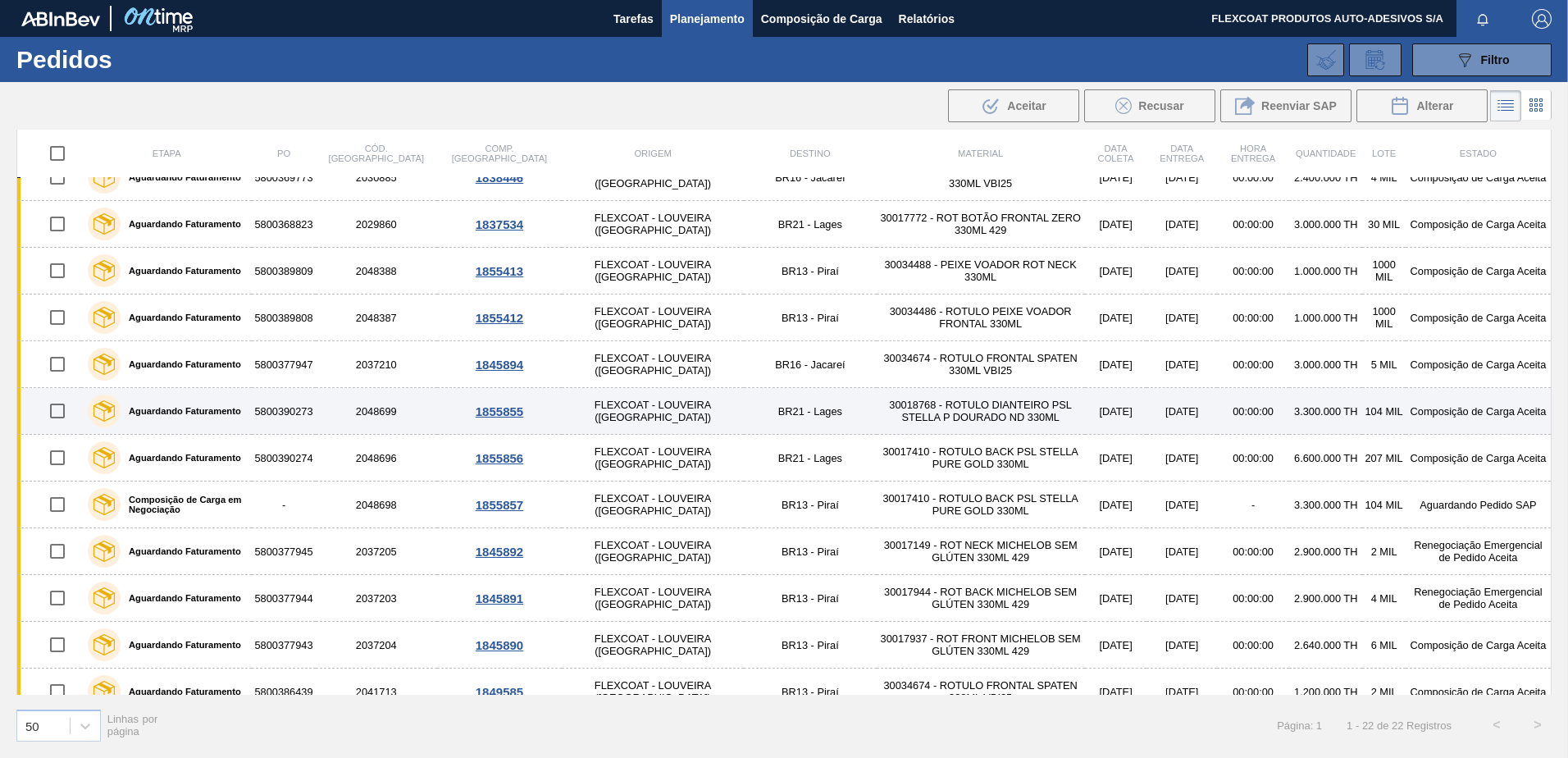
click at [166, 409] on label "Aguardando Faturamento" at bounding box center [181, 410] width 121 height 9
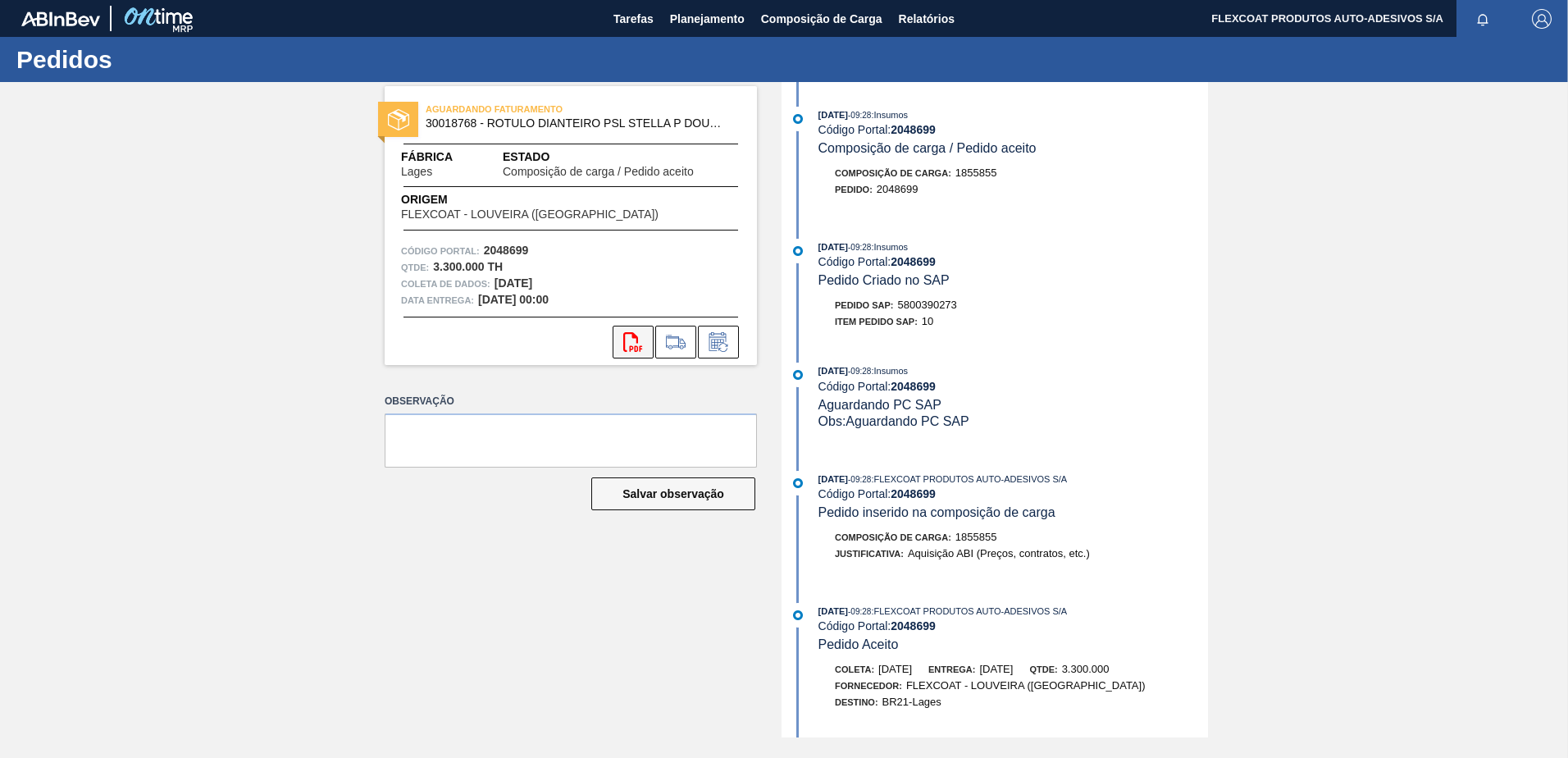
click at [638, 343] on icon at bounding box center [633, 341] width 19 height 20
click at [684, 13] on span "Planejamento" at bounding box center [707, 19] width 75 height 20
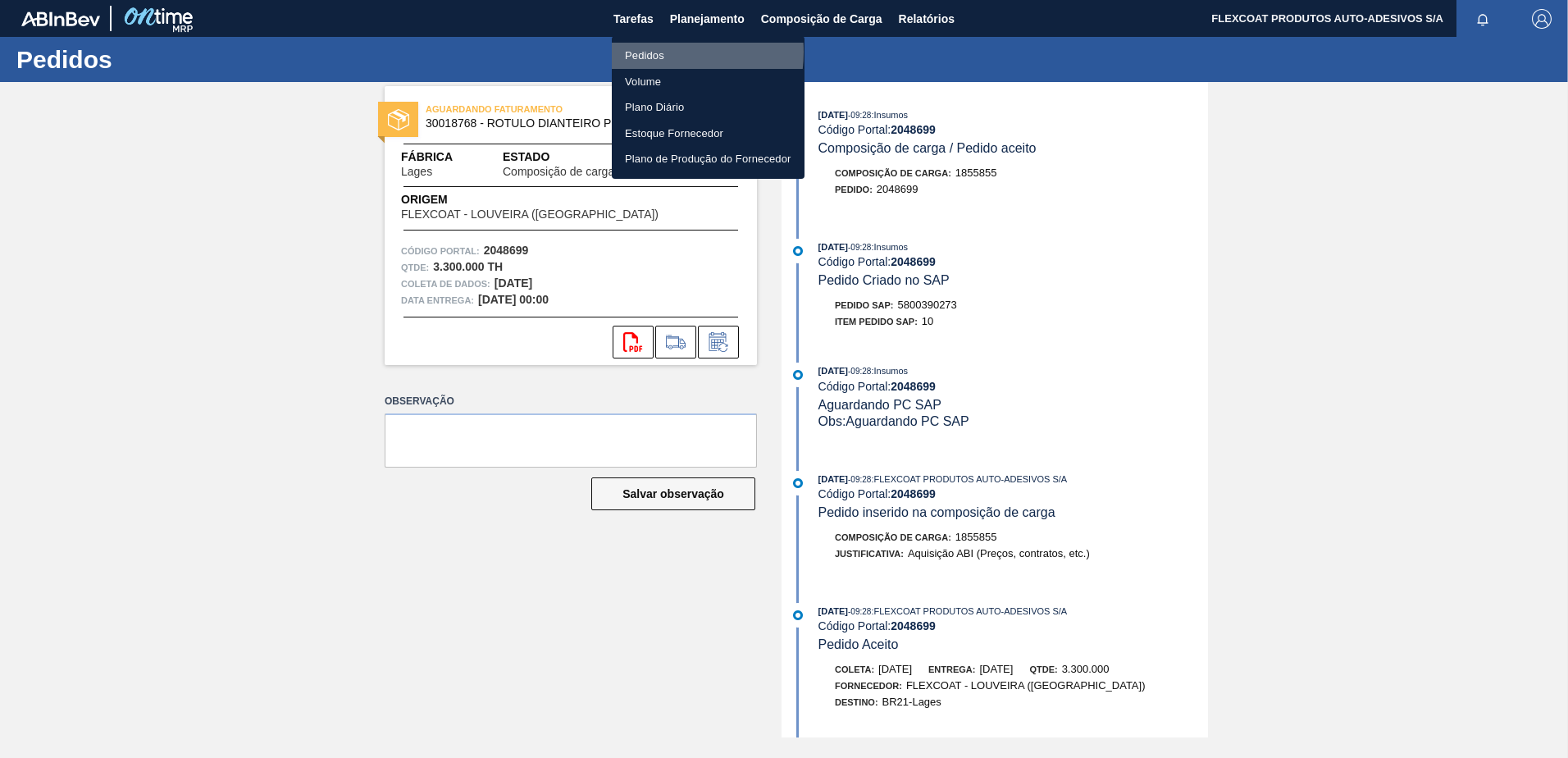
click at [649, 51] on li "Pedidos" at bounding box center [708, 56] width 193 height 27
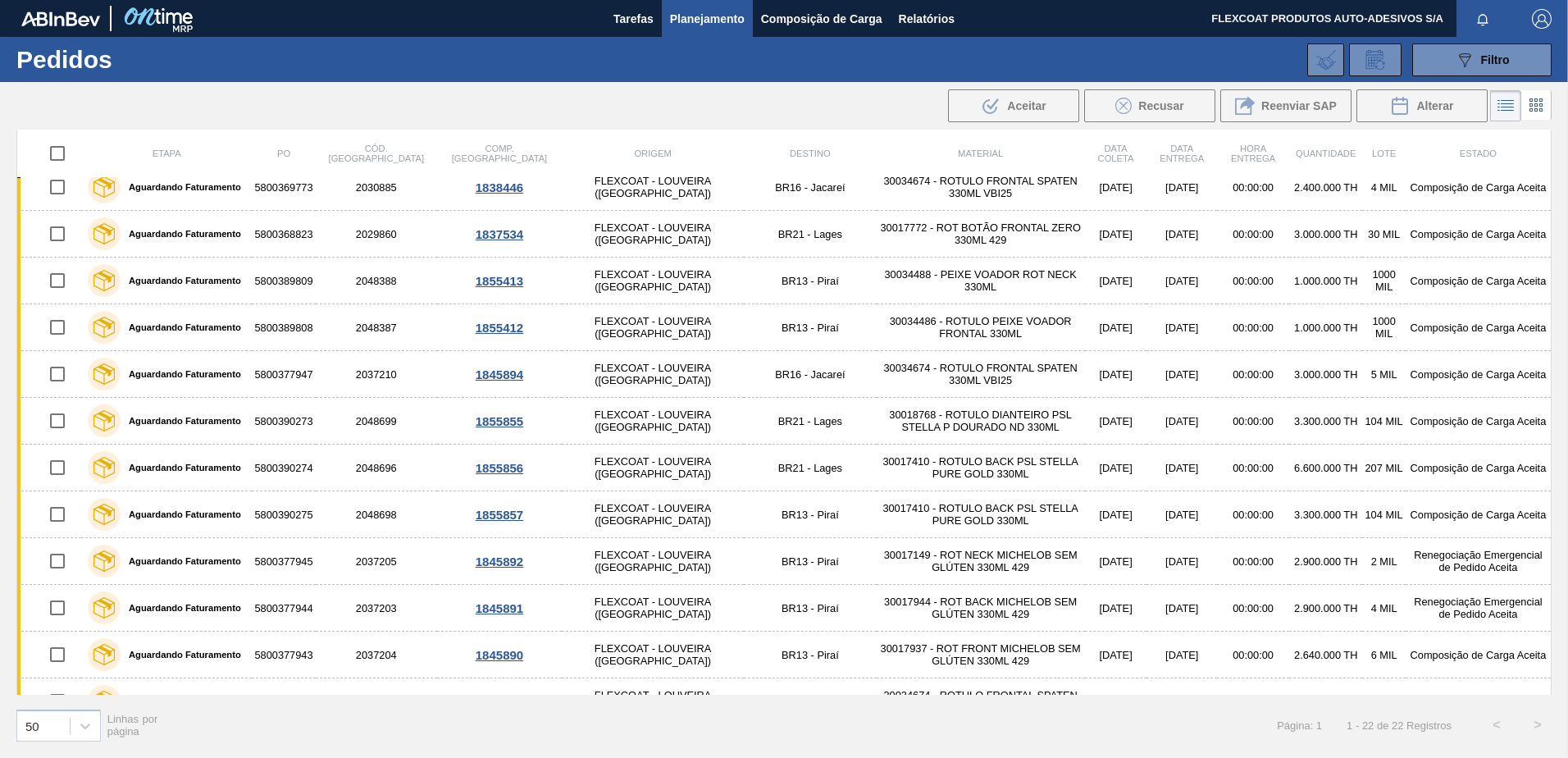
scroll to position [513, 0]
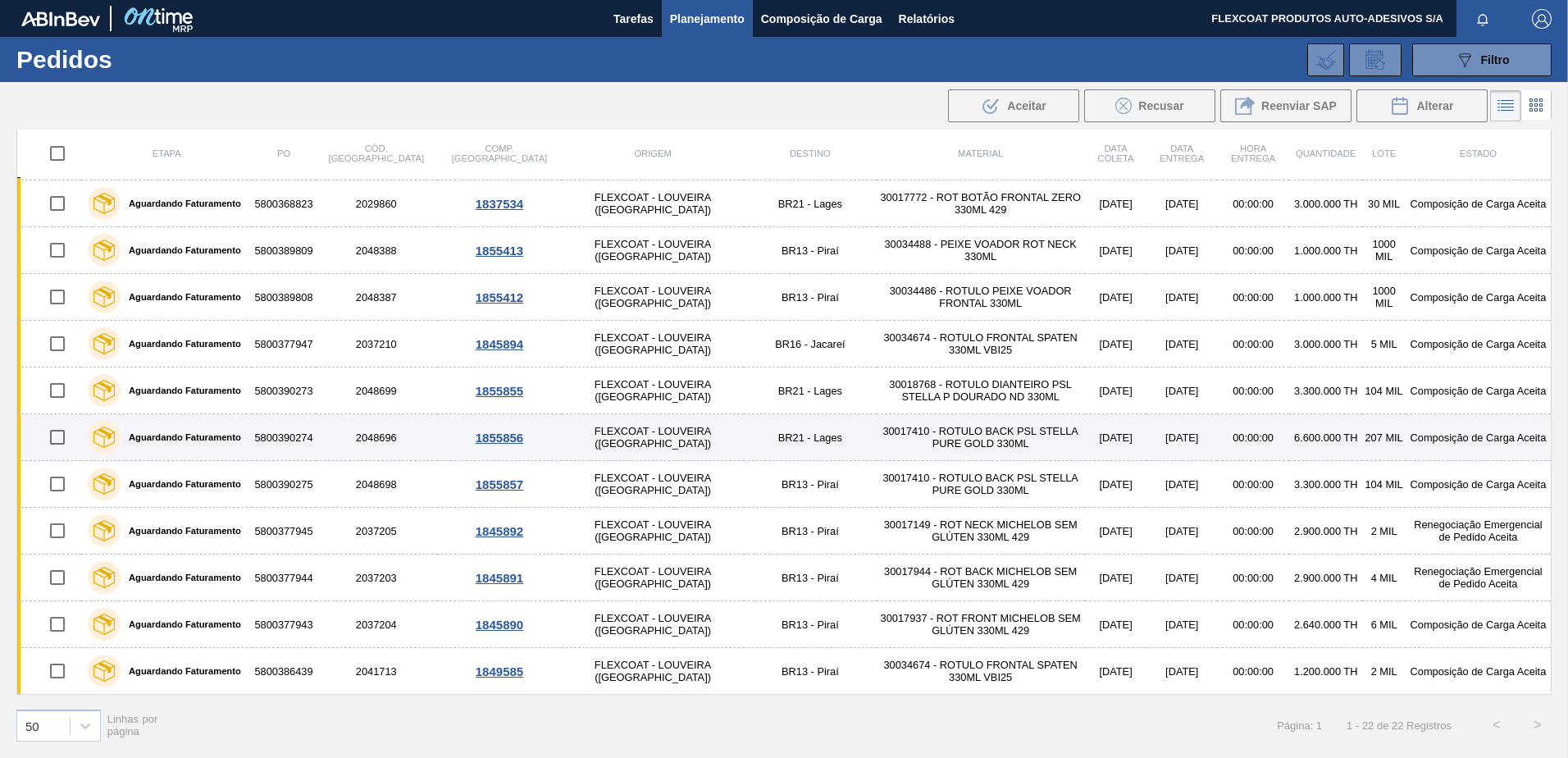
click at [151, 435] on label "Aguardando Faturamento" at bounding box center [181, 436] width 121 height 9
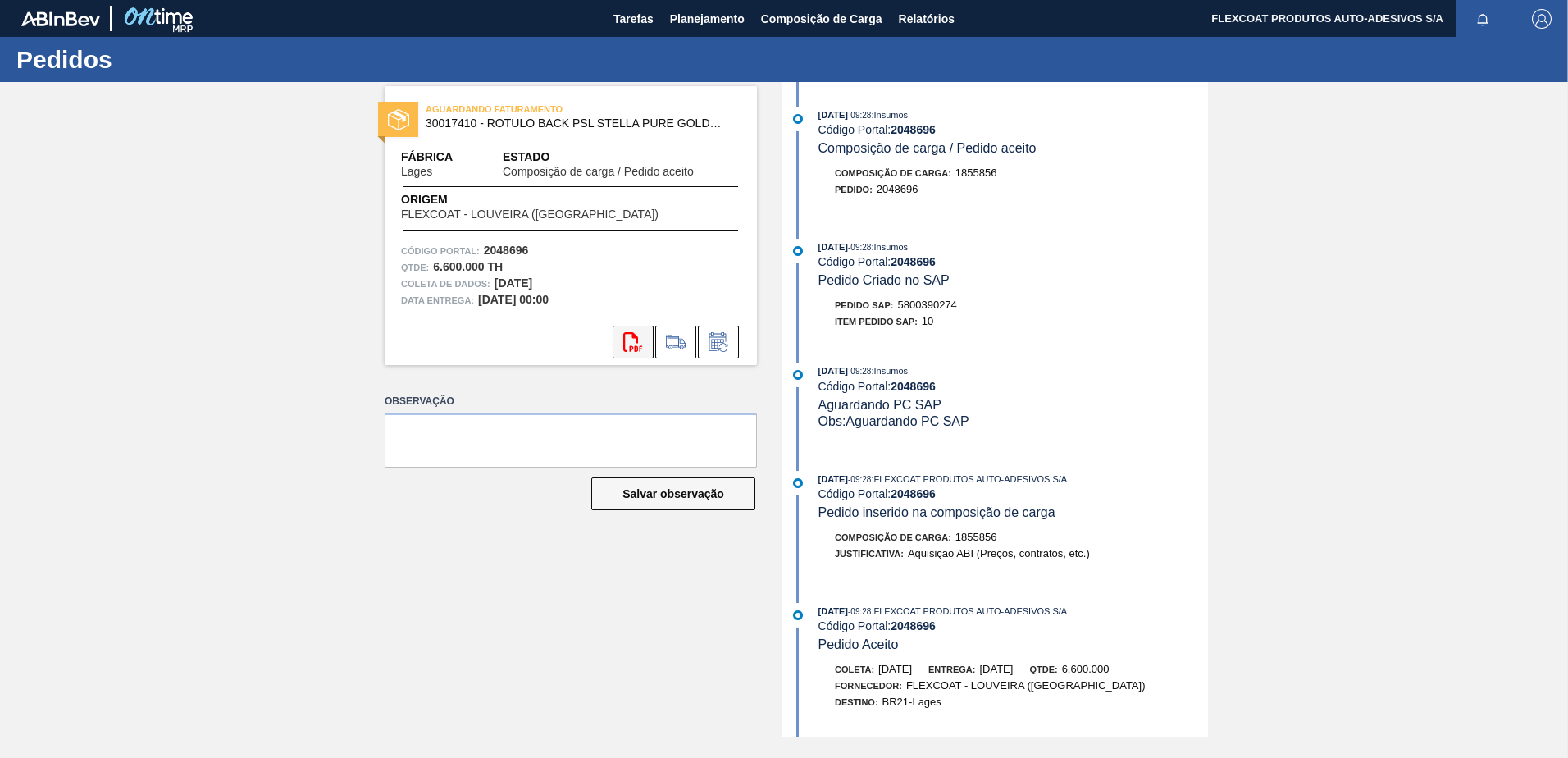
click at [638, 352] on button "svg{fill:#ff0000}" at bounding box center [633, 342] width 41 height 33
click at [691, 26] on span "Planejamento" at bounding box center [707, 19] width 75 height 20
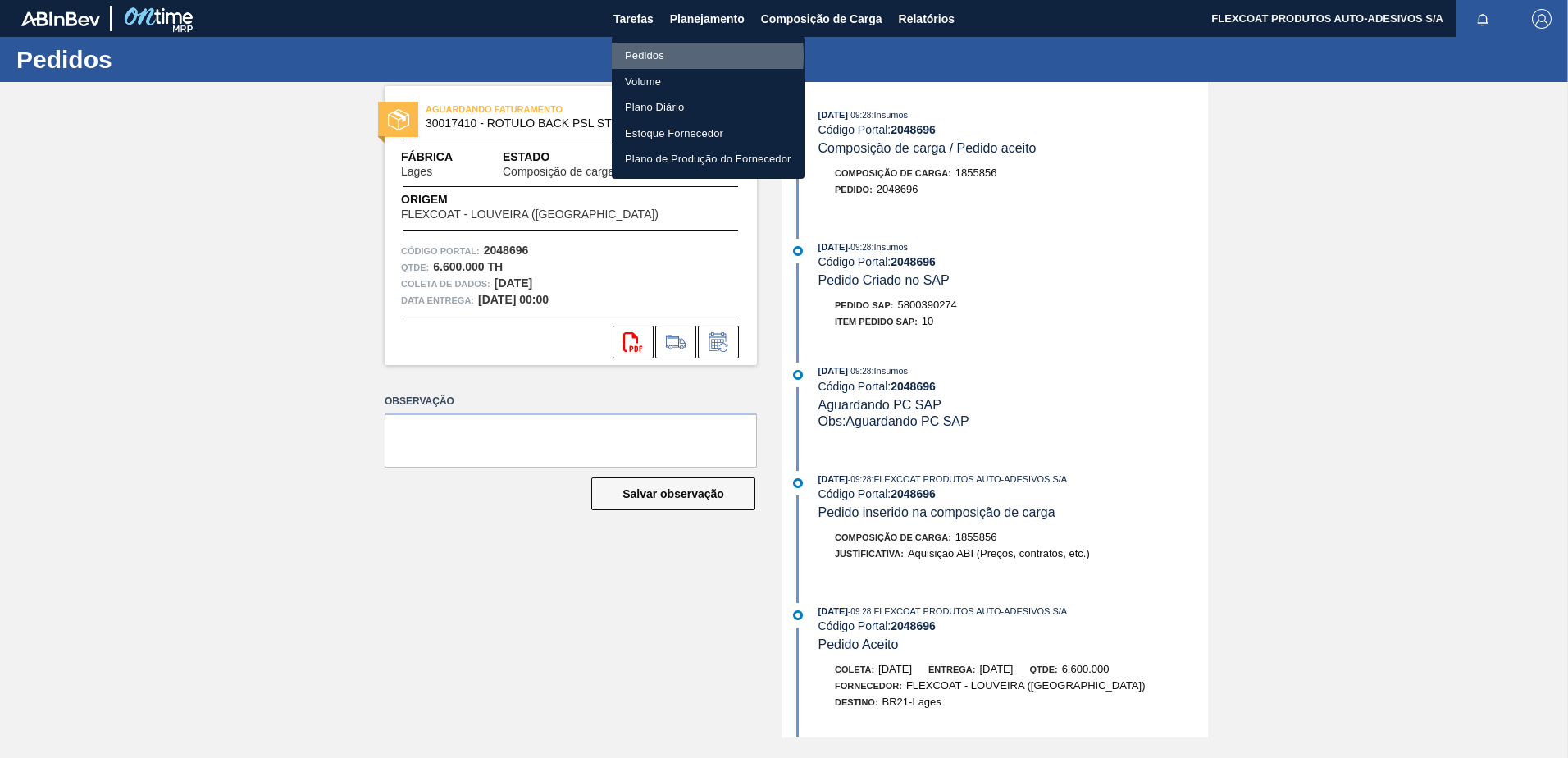
click at [644, 56] on li "Pedidos" at bounding box center [708, 56] width 193 height 27
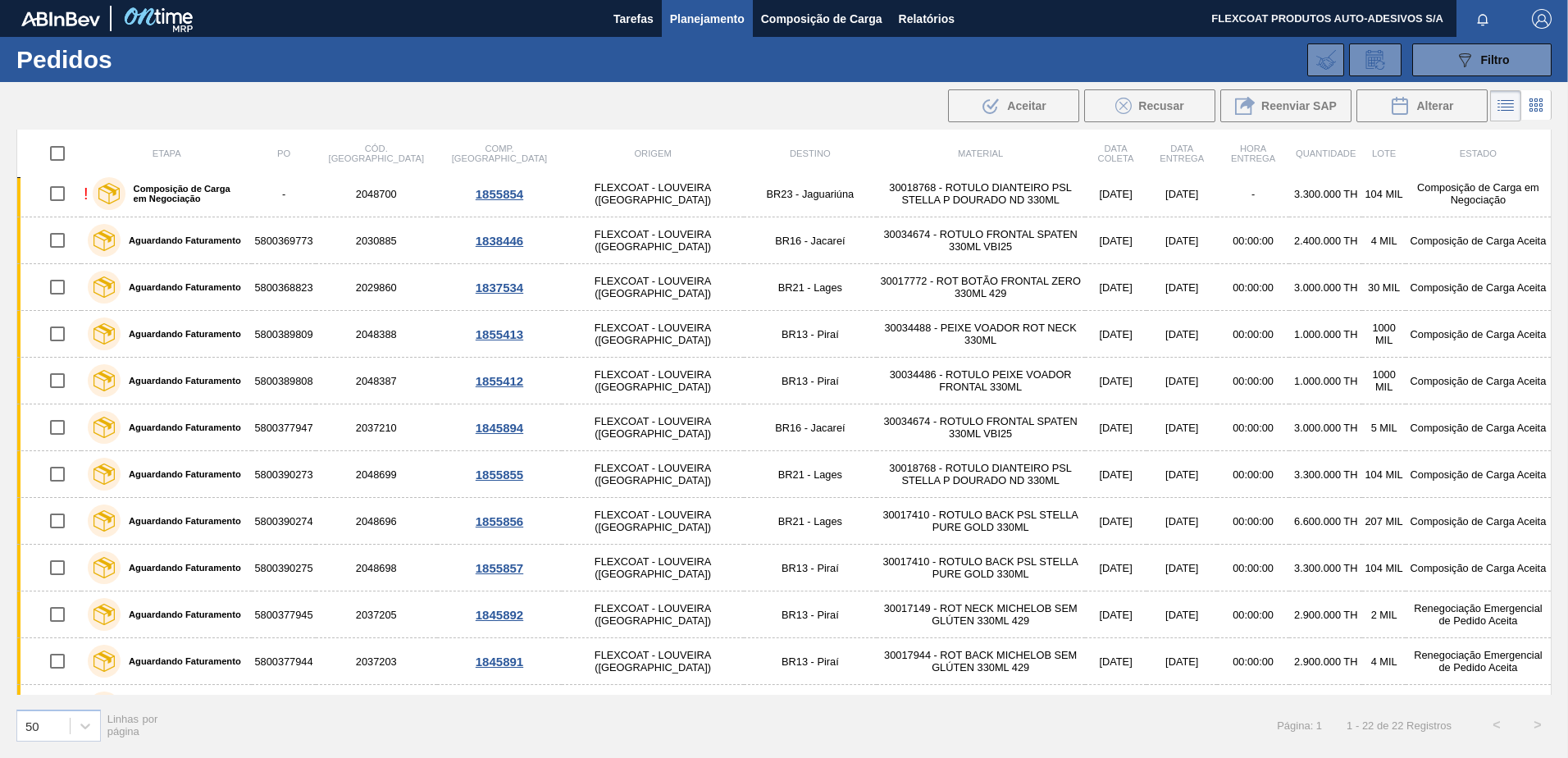
scroll to position [492, 0]
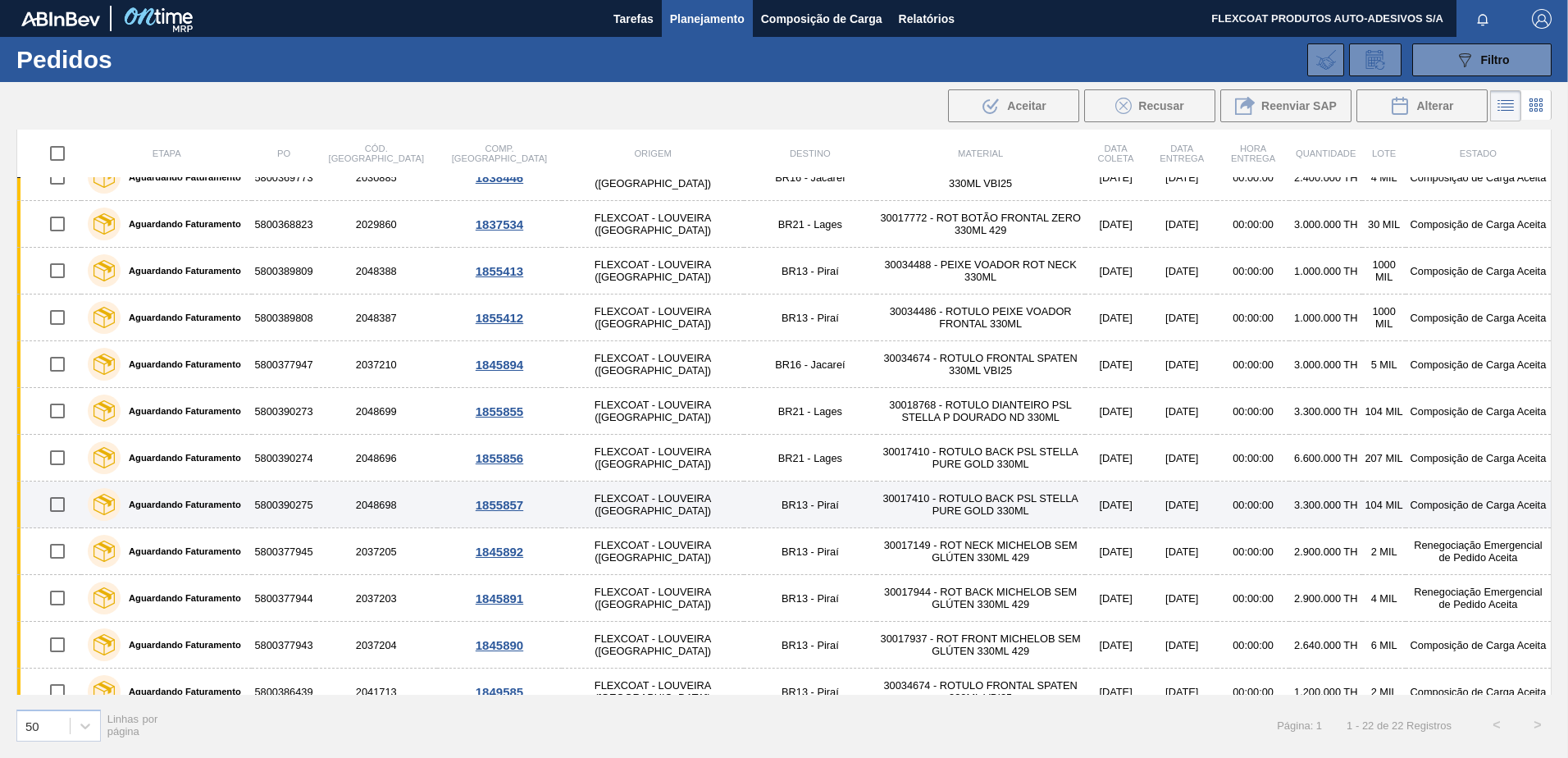
click at [175, 503] on label "Aguardando Faturamento" at bounding box center [181, 503] width 121 height 9
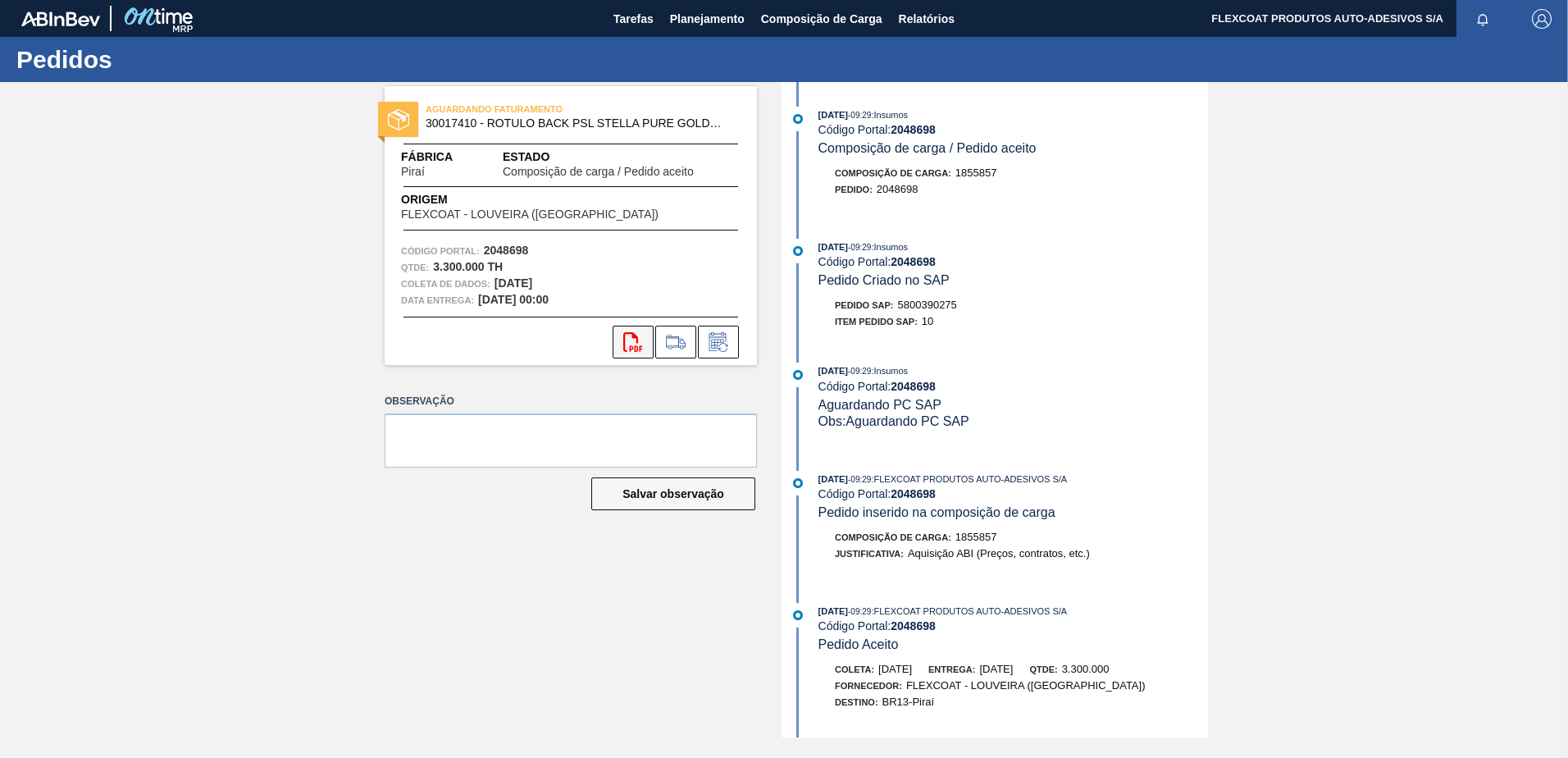
click at [630, 335] on icon "svg{fill:#ff0000}" at bounding box center [633, 341] width 20 height 20
click at [672, 22] on span "Planejamento" at bounding box center [707, 19] width 75 height 20
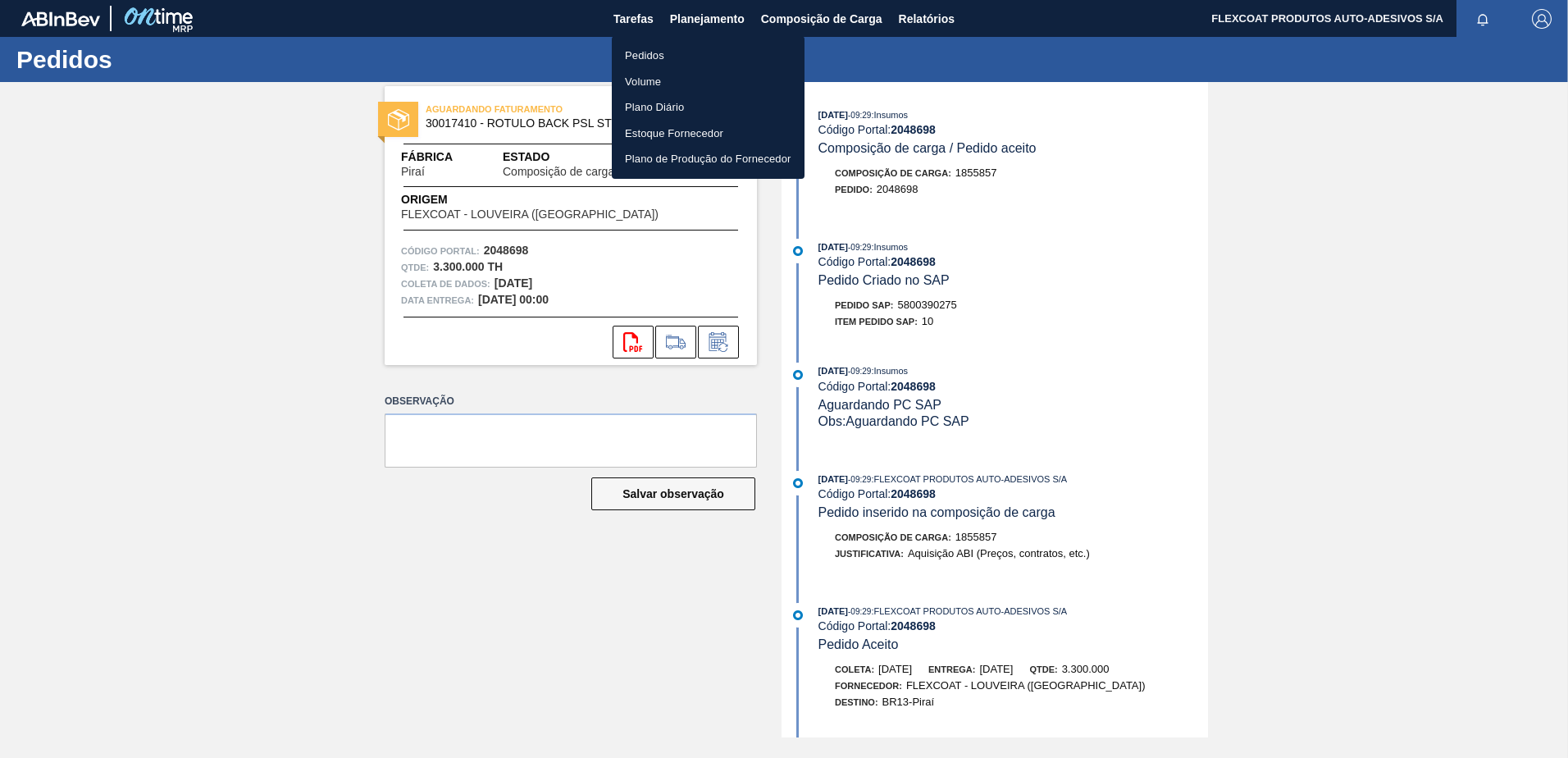
click at [642, 51] on li "Pedidos" at bounding box center [708, 56] width 193 height 27
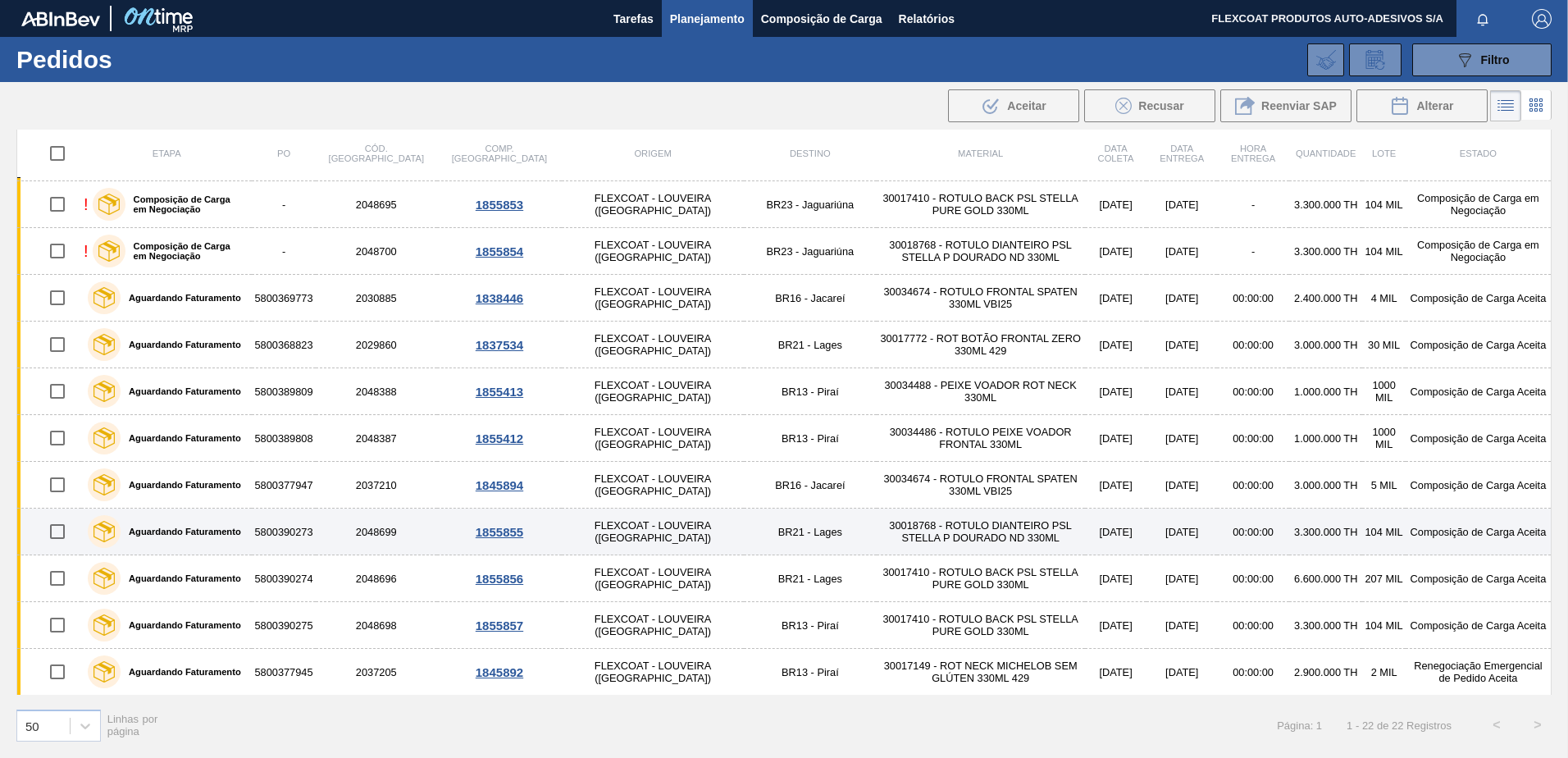
scroll to position [267, 0]
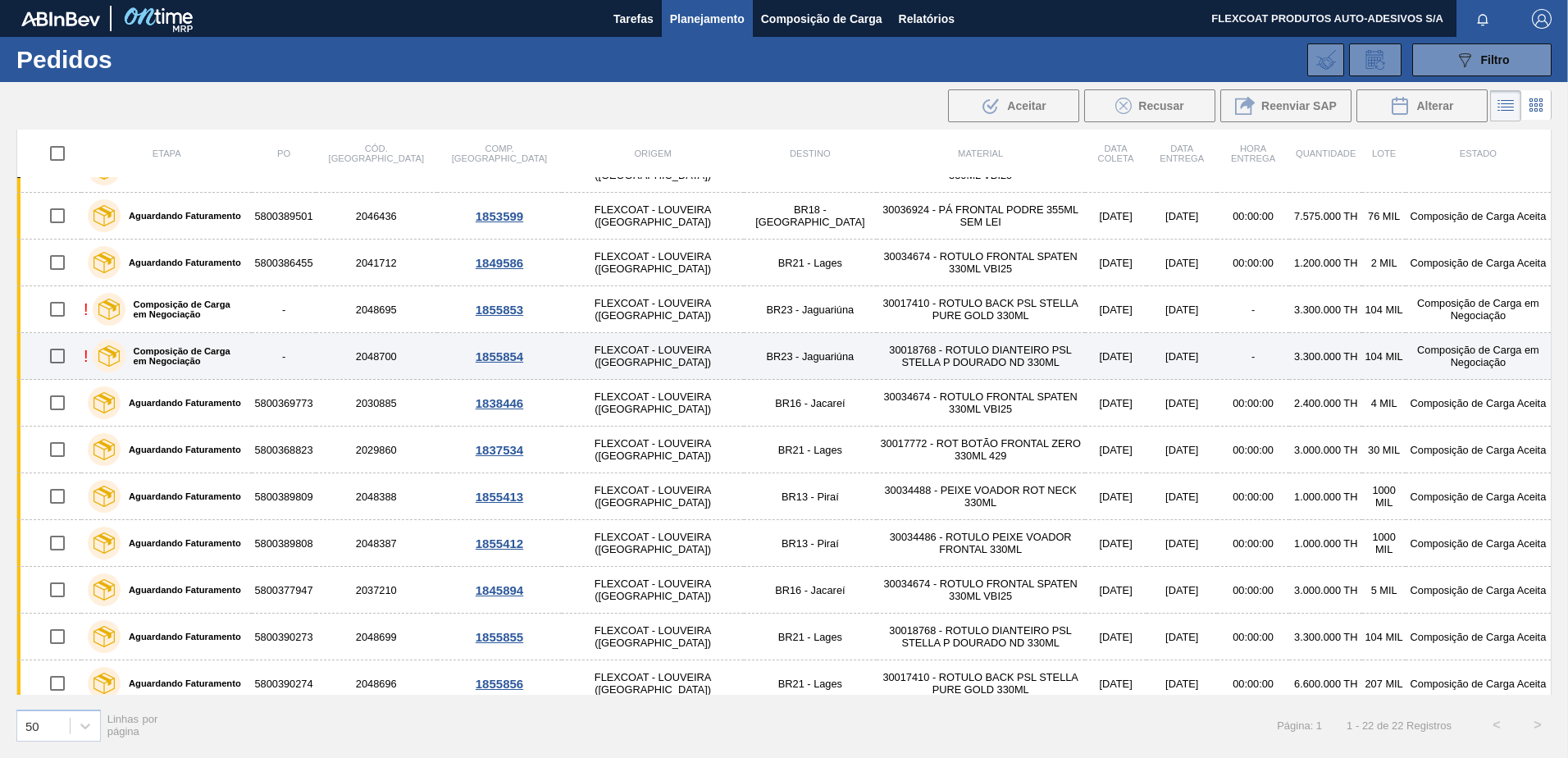
click at [179, 353] on label "Composição de Carga em Negociação" at bounding box center [185, 356] width 121 height 20
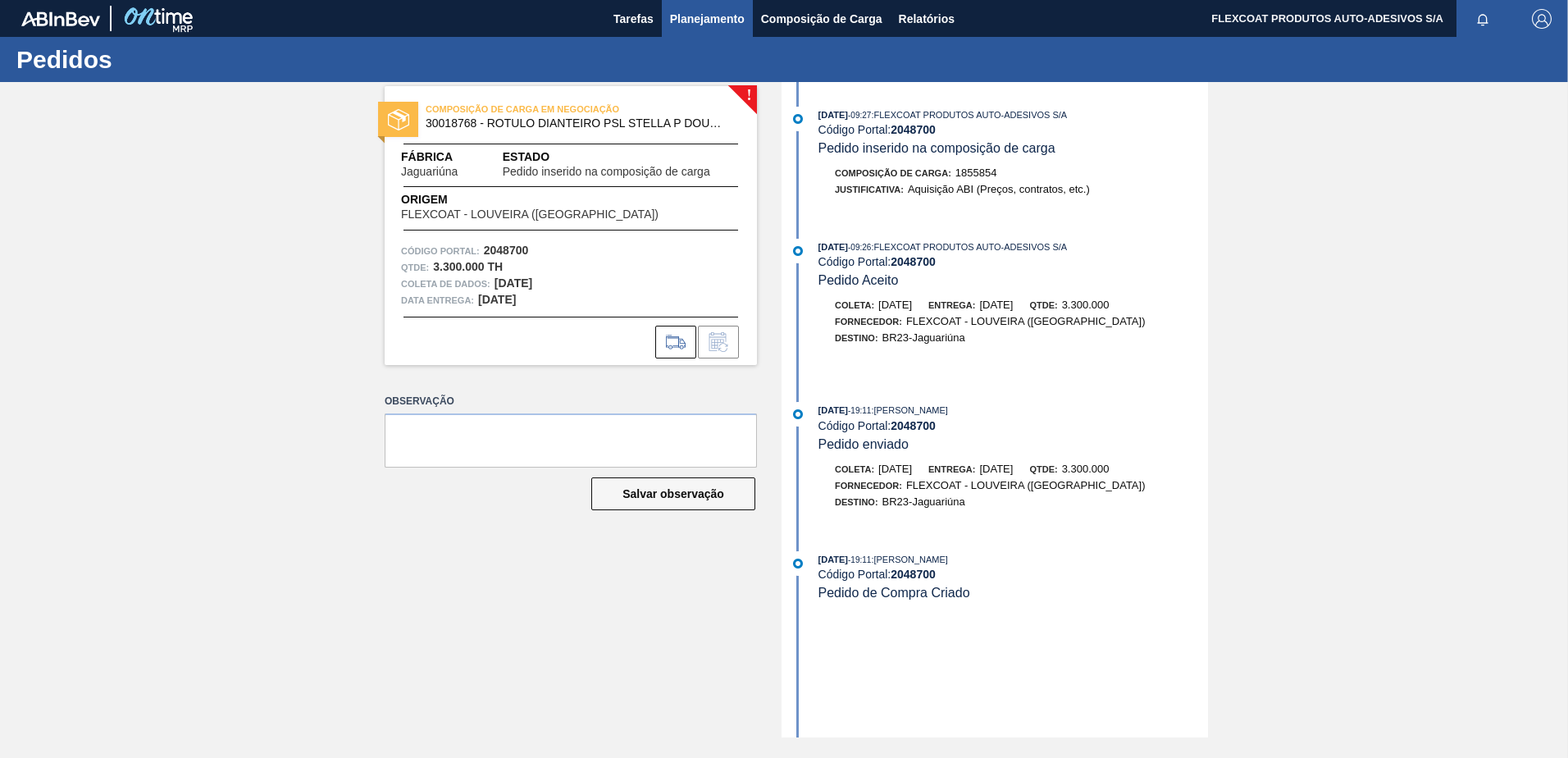
click at [684, 27] on span "Planejamento" at bounding box center [707, 19] width 75 height 20
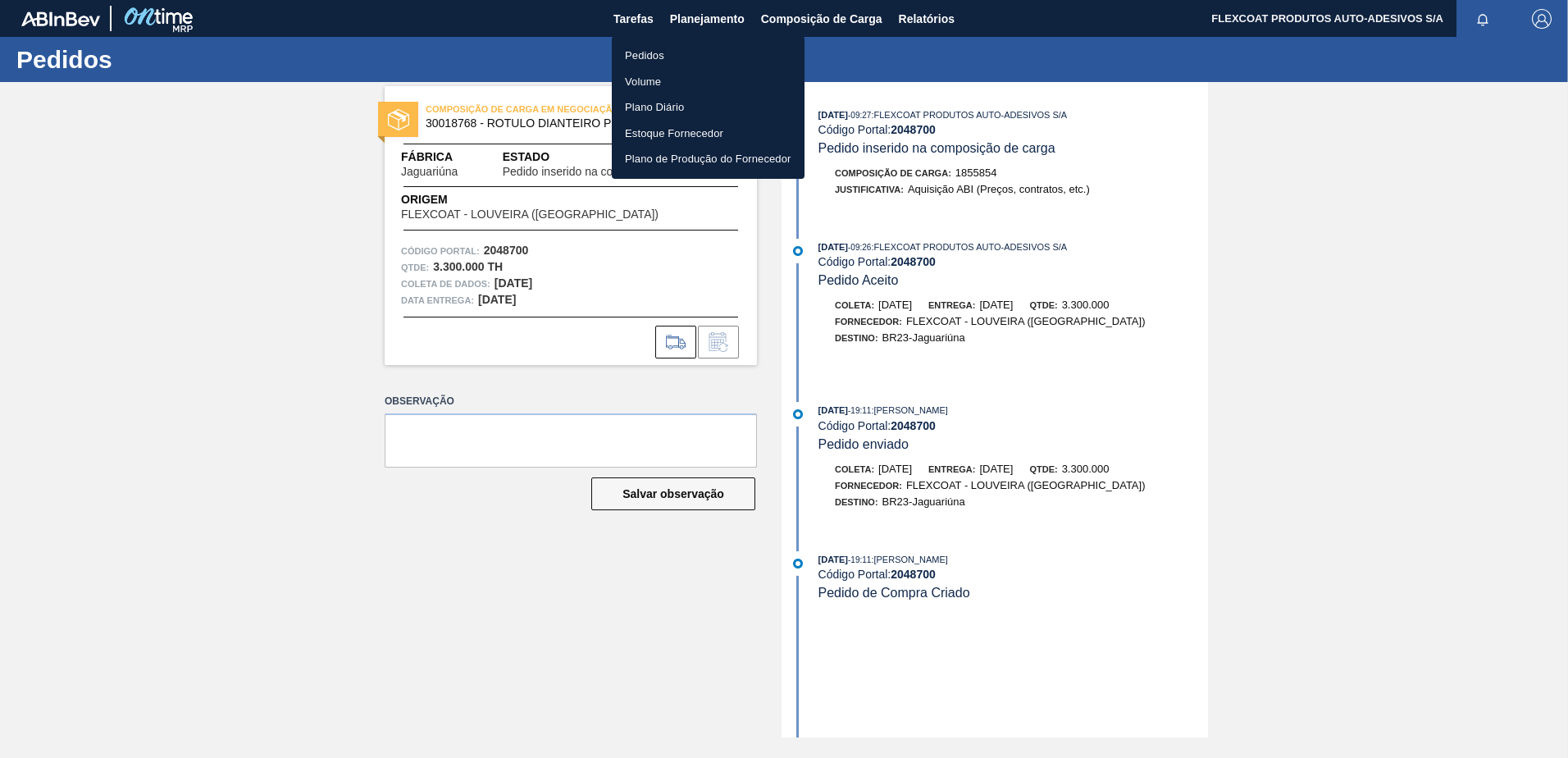
click at [636, 55] on li "Pedidos" at bounding box center [708, 56] width 193 height 27
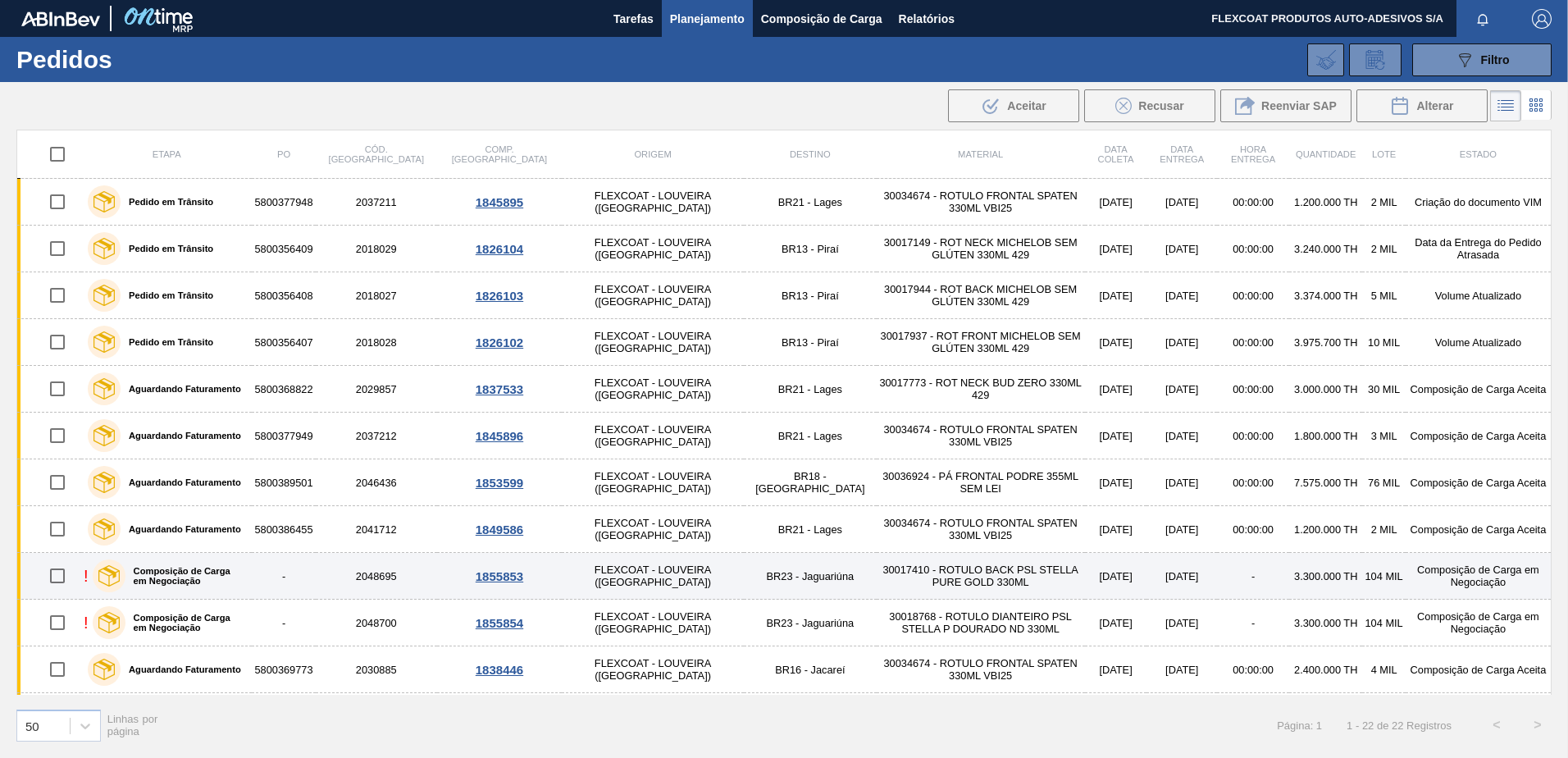
click at [190, 581] on label "Composição de Carga em Negociação" at bounding box center [185, 575] width 121 height 20
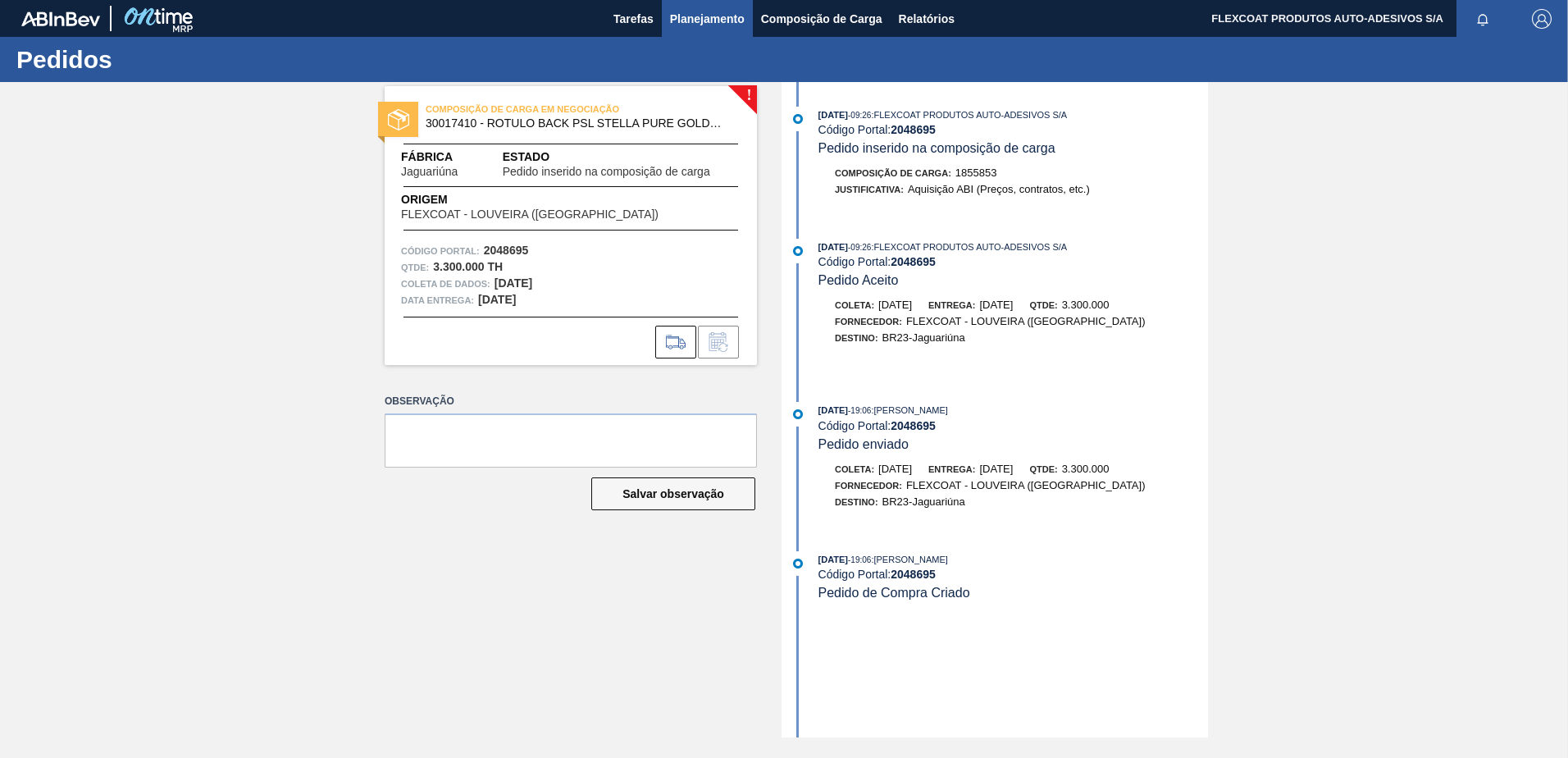
click at [715, 19] on span "Planejamento" at bounding box center [707, 19] width 75 height 20
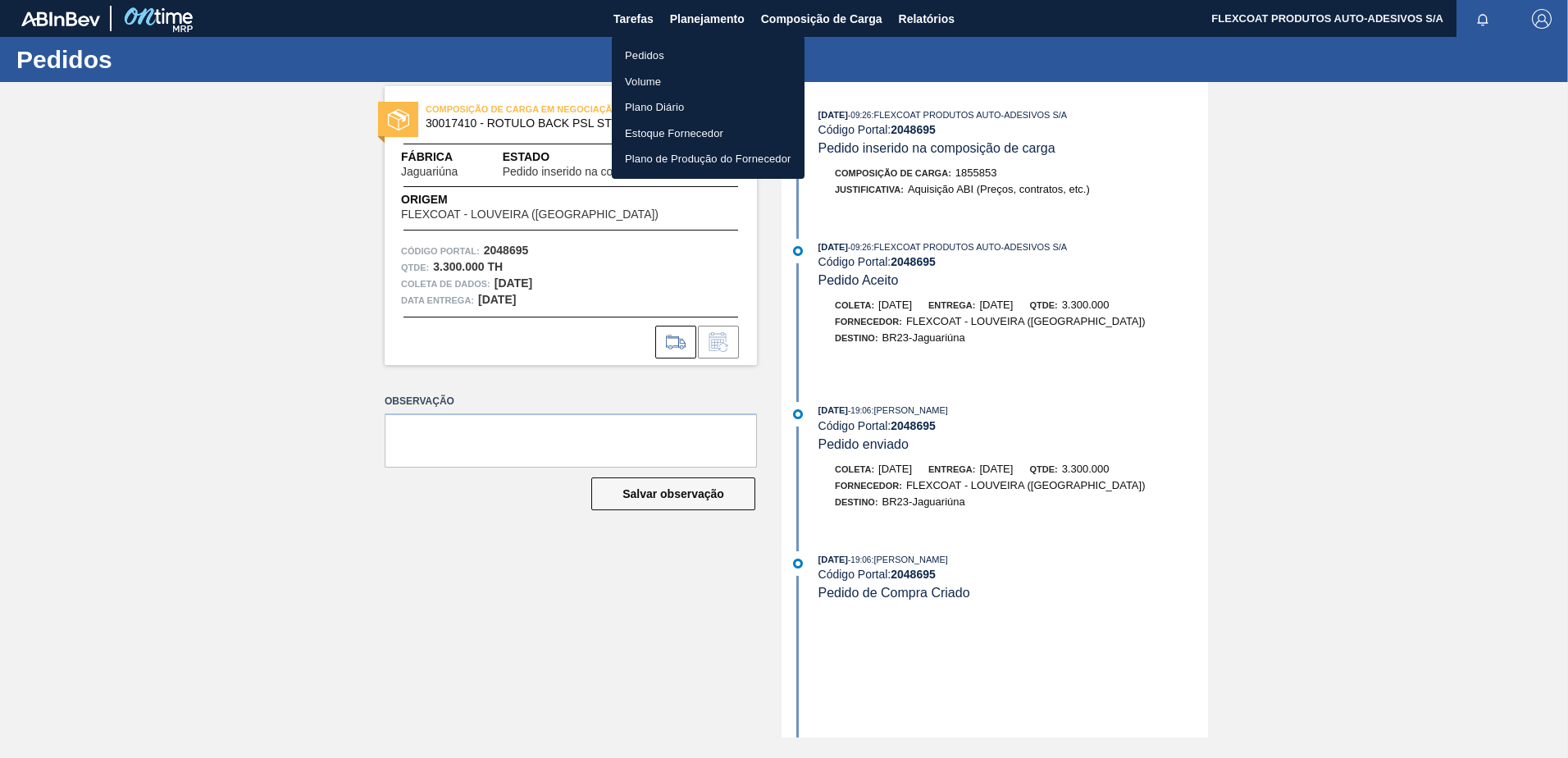
click at [661, 50] on li "Pedidos" at bounding box center [708, 56] width 193 height 27
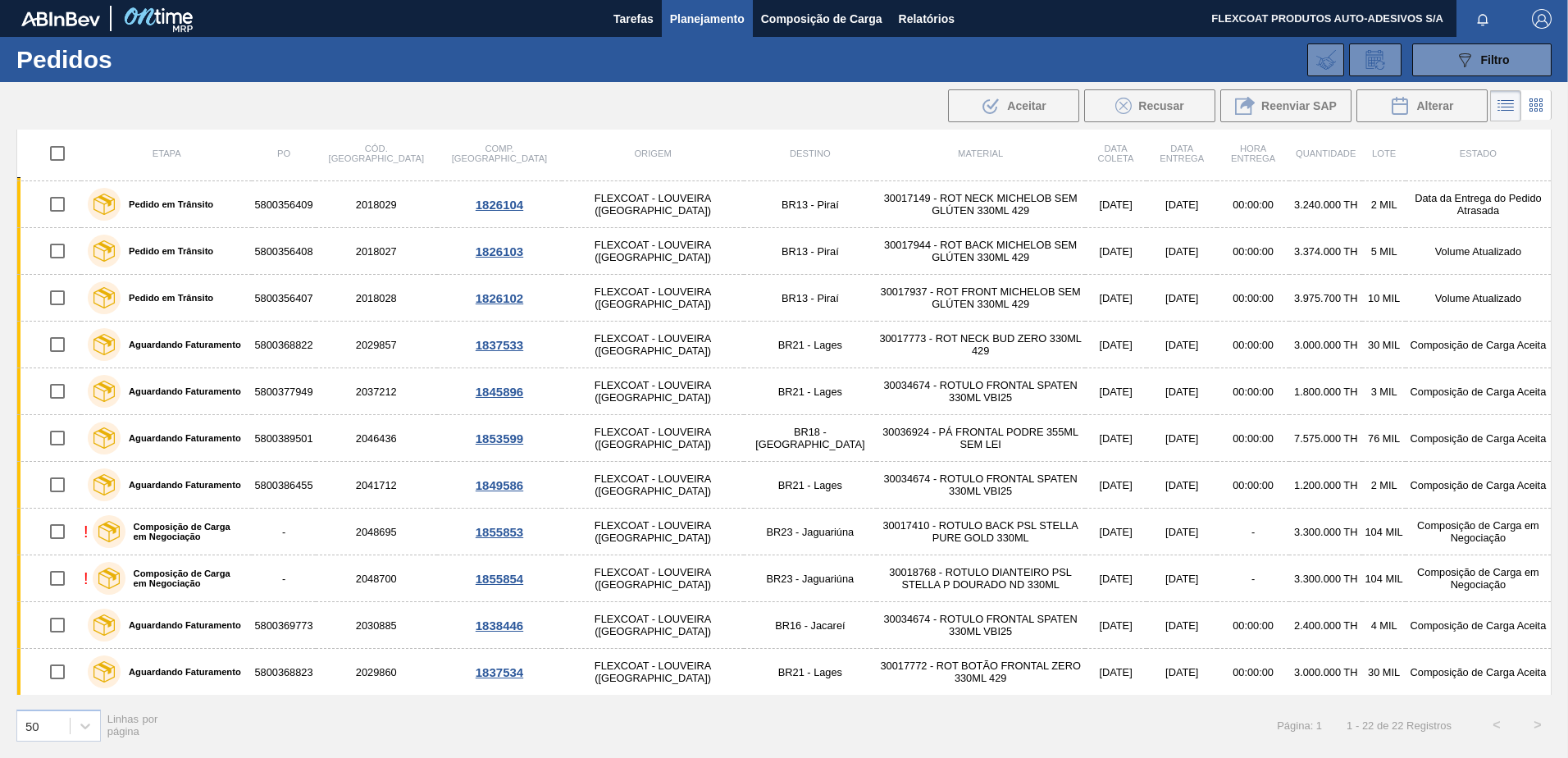
scroll to position [82, 0]
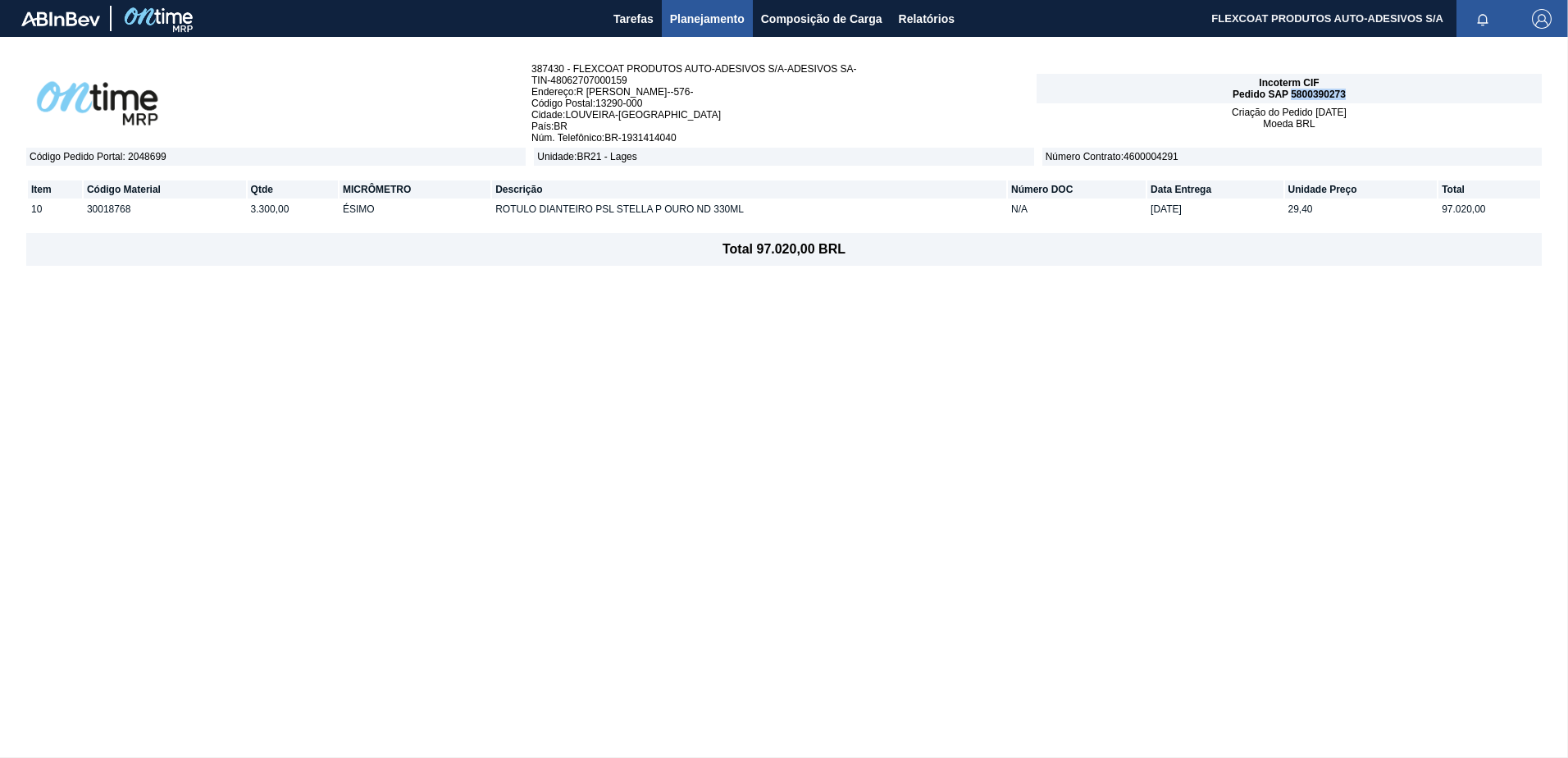
drag, startPoint x: 1293, startPoint y: 94, endPoint x: 1344, endPoint y: 87, distance: 51.5
click at [1344, 87] on div "Incoterm CIF Pedido SAP 5800390273" at bounding box center [1289, 88] width 505 height 29
copy span "5800390273"
